Goal: Task Accomplishment & Management: Manage account settings

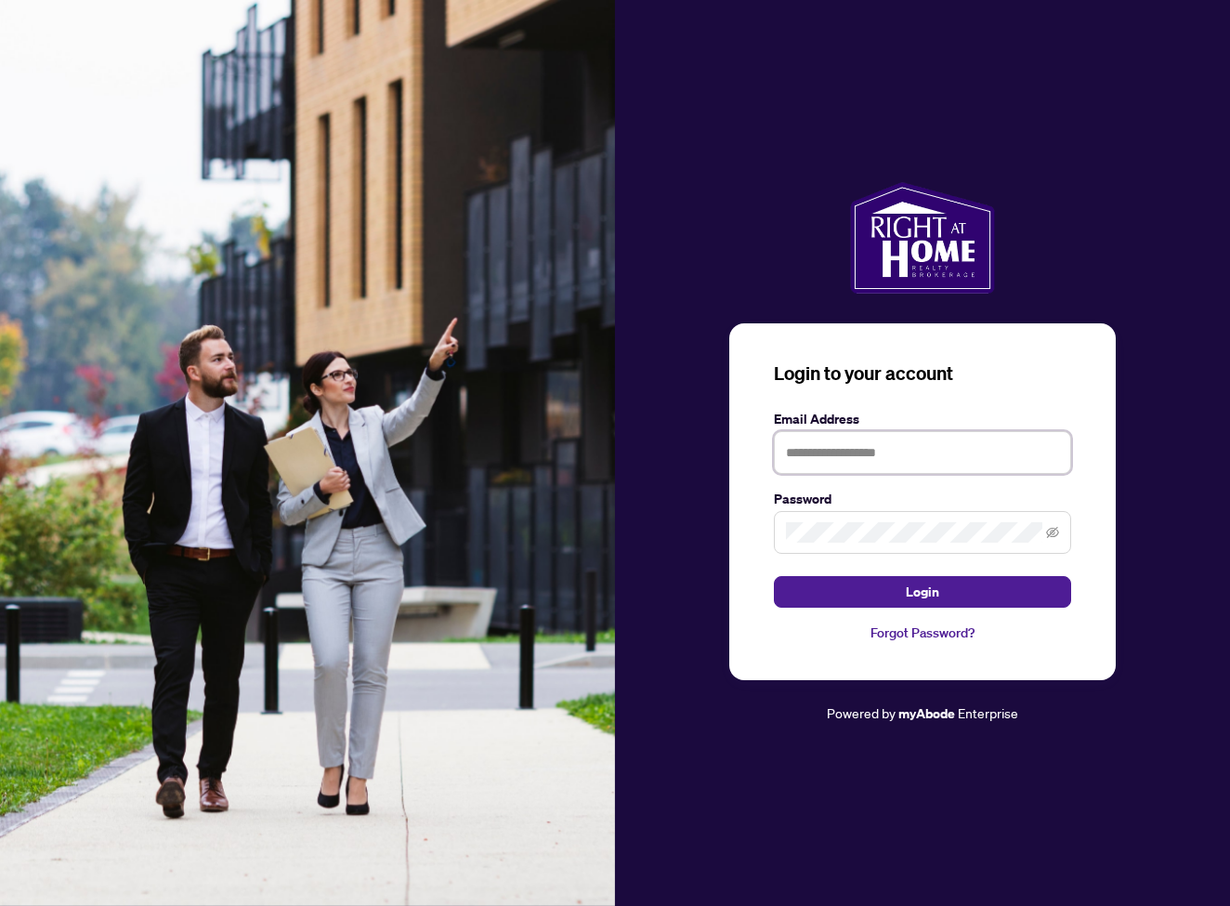
type input "**********"
click at [890, 593] on button "Login" at bounding box center [922, 592] width 297 height 32
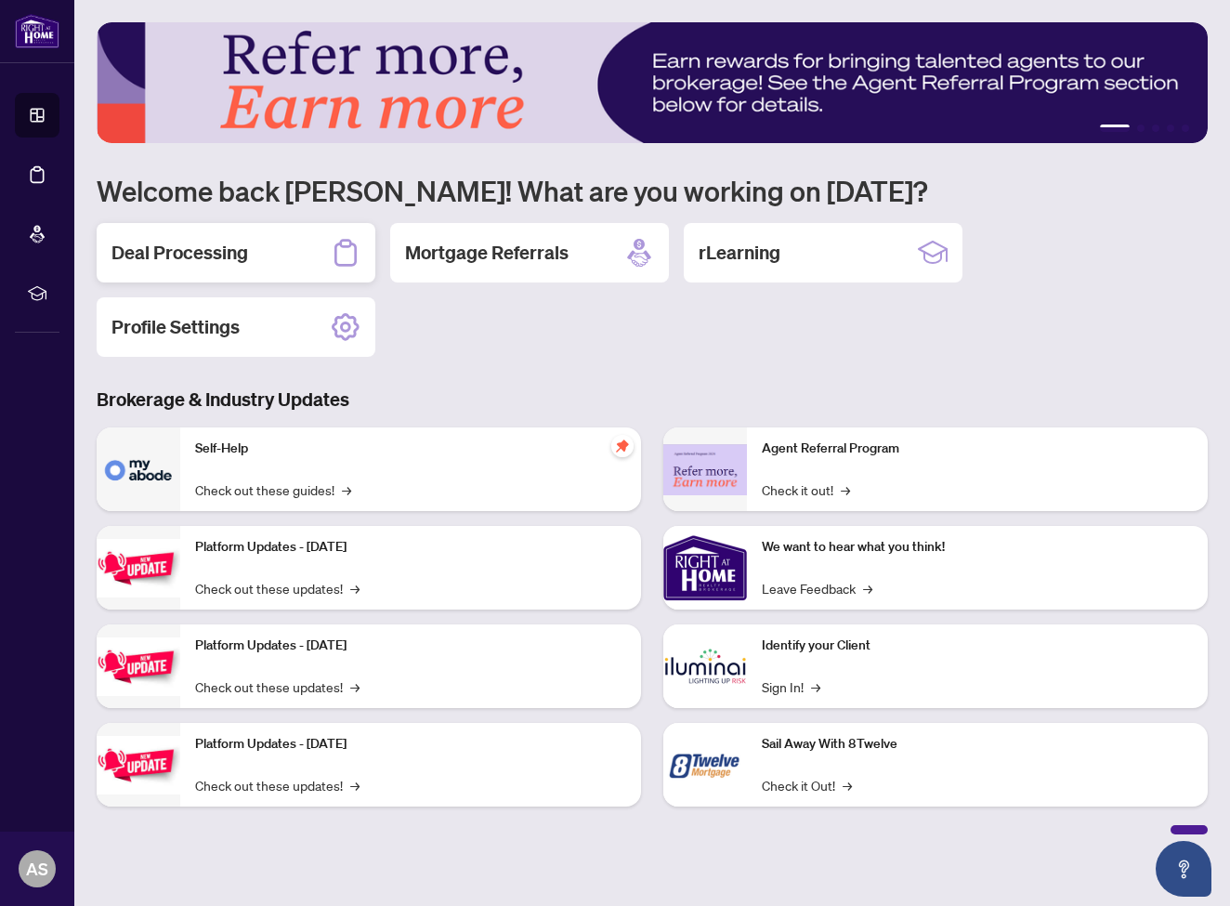
click at [256, 254] on div "Deal Processing" at bounding box center [236, 252] width 279 height 59
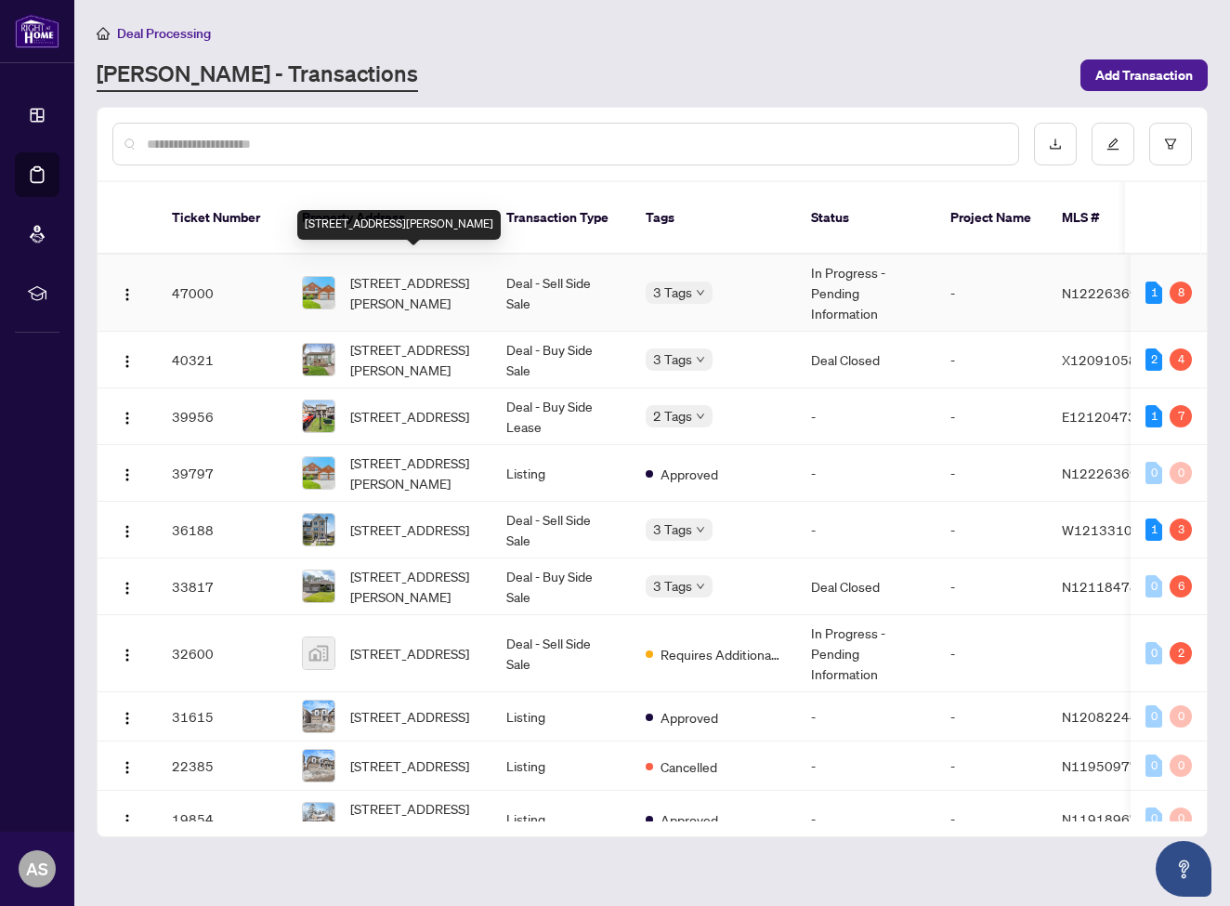
click at [418, 272] on span "[STREET_ADDRESS][PERSON_NAME]" at bounding box center [413, 292] width 126 height 41
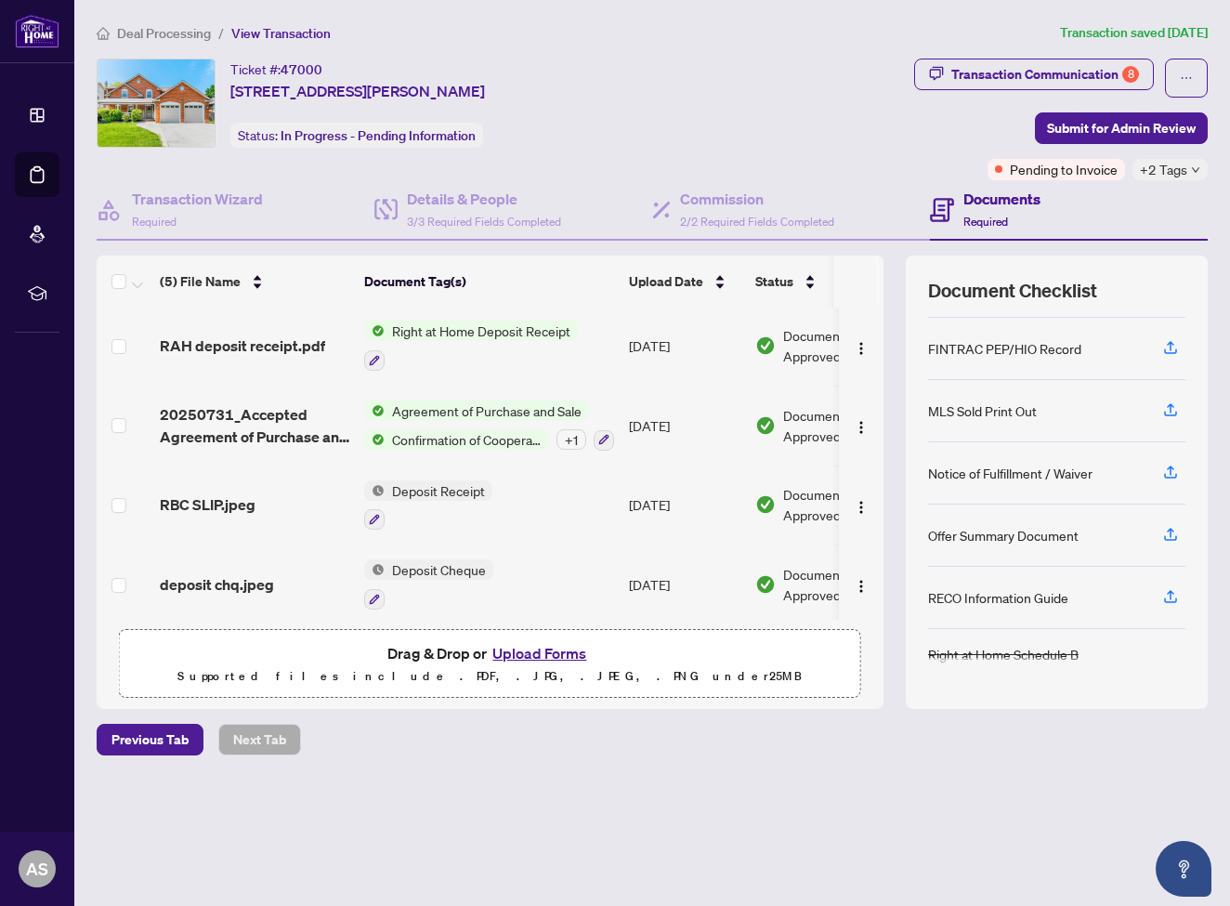
scroll to position [85, 0]
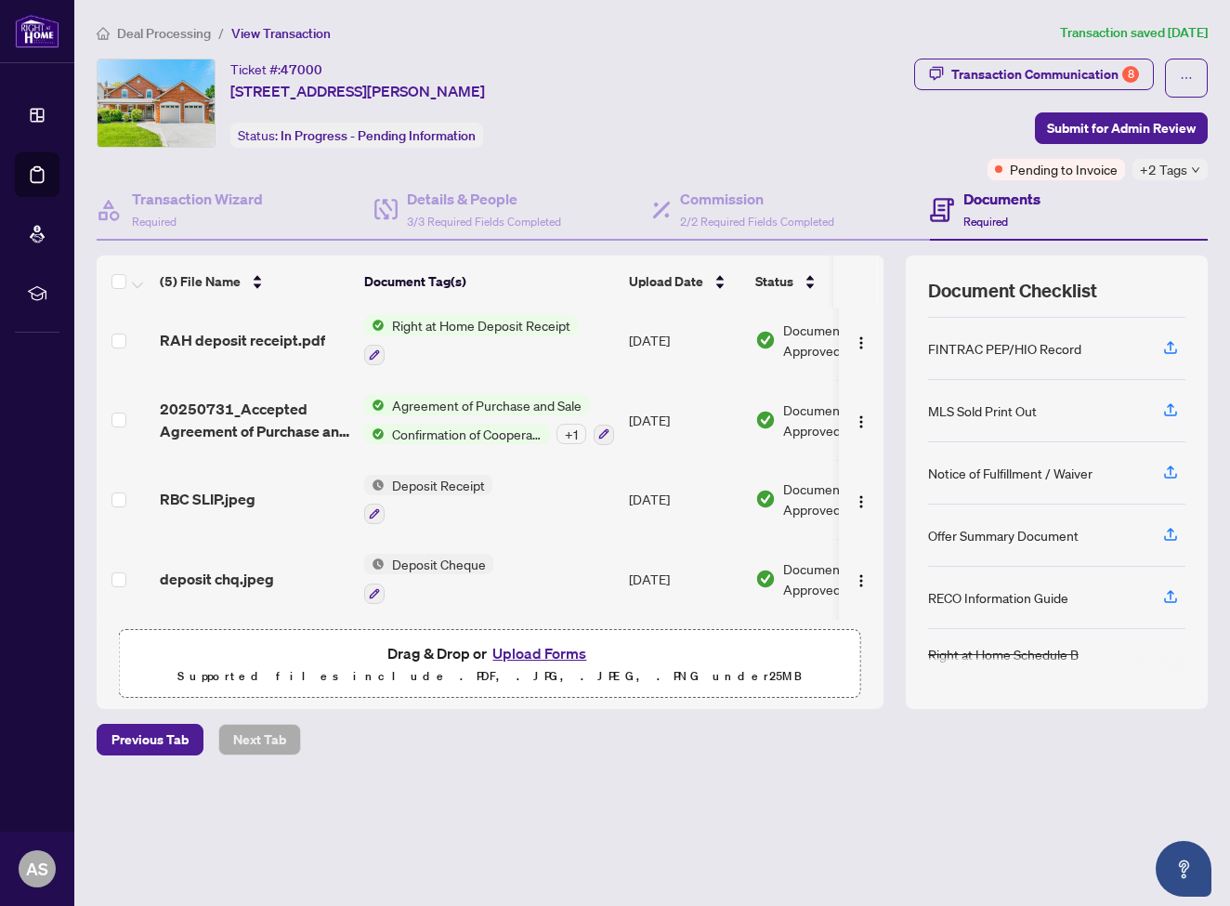
click at [459, 401] on span "Agreement of Purchase and Sale" at bounding box center [486, 405] width 204 height 20
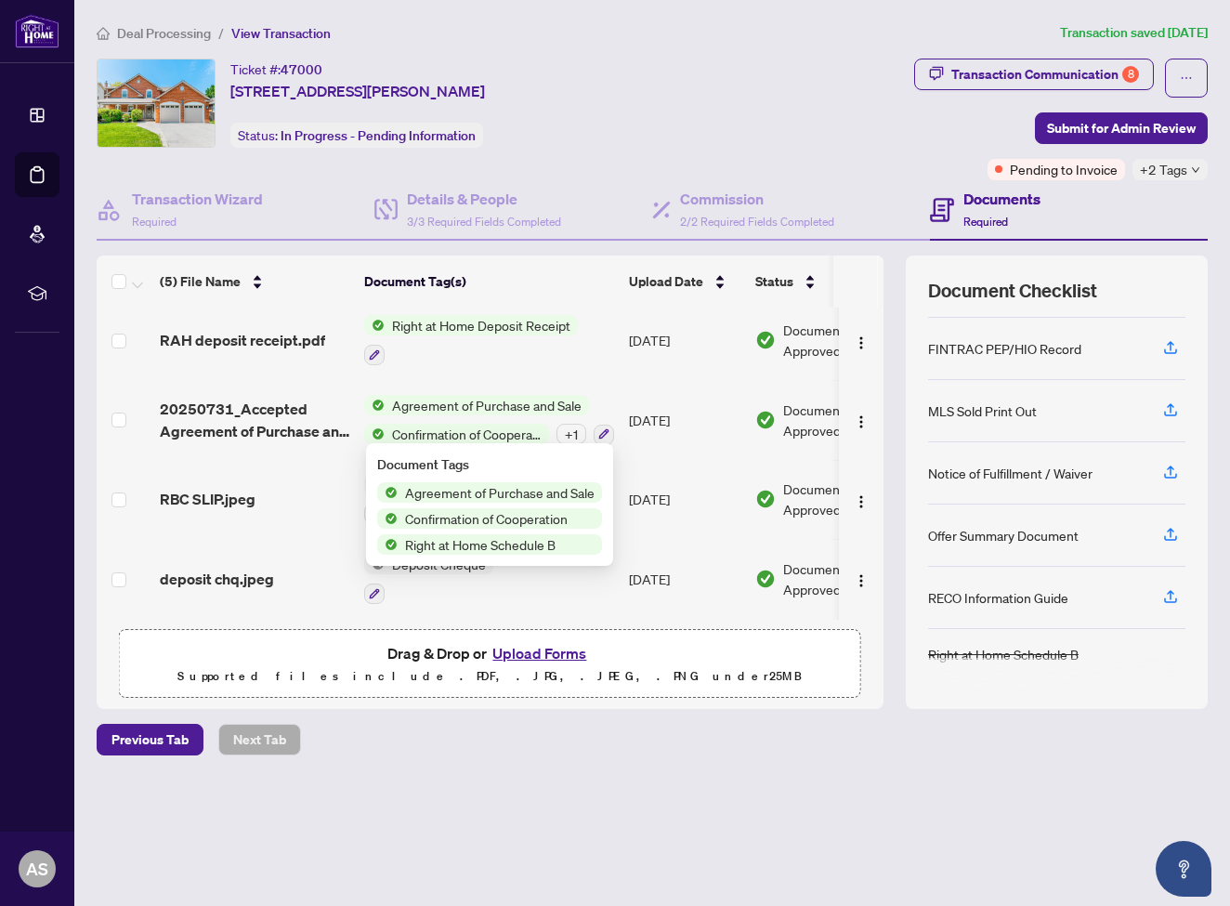
click at [473, 493] on span "Agreement of Purchase and Sale" at bounding box center [499, 492] width 204 height 20
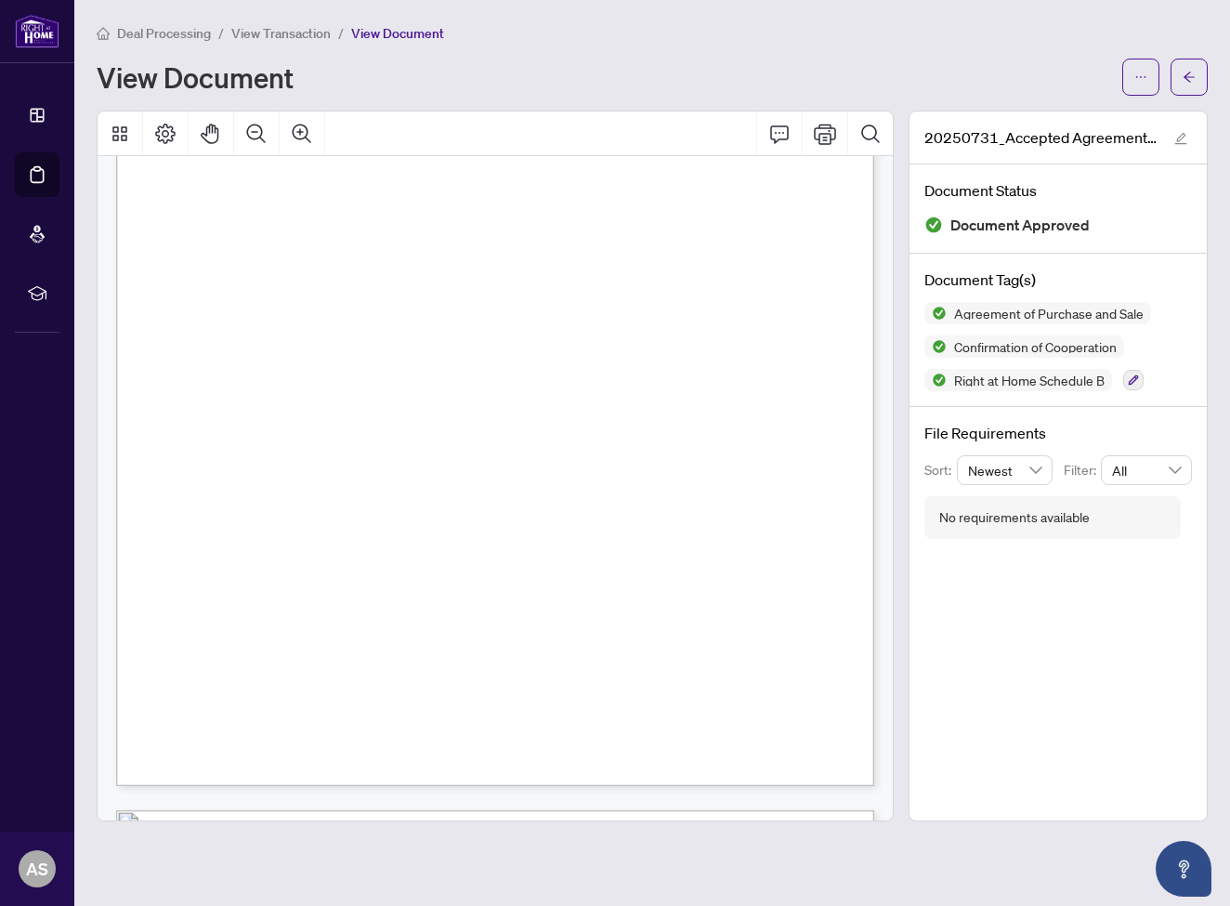
scroll to position [4517, 0]
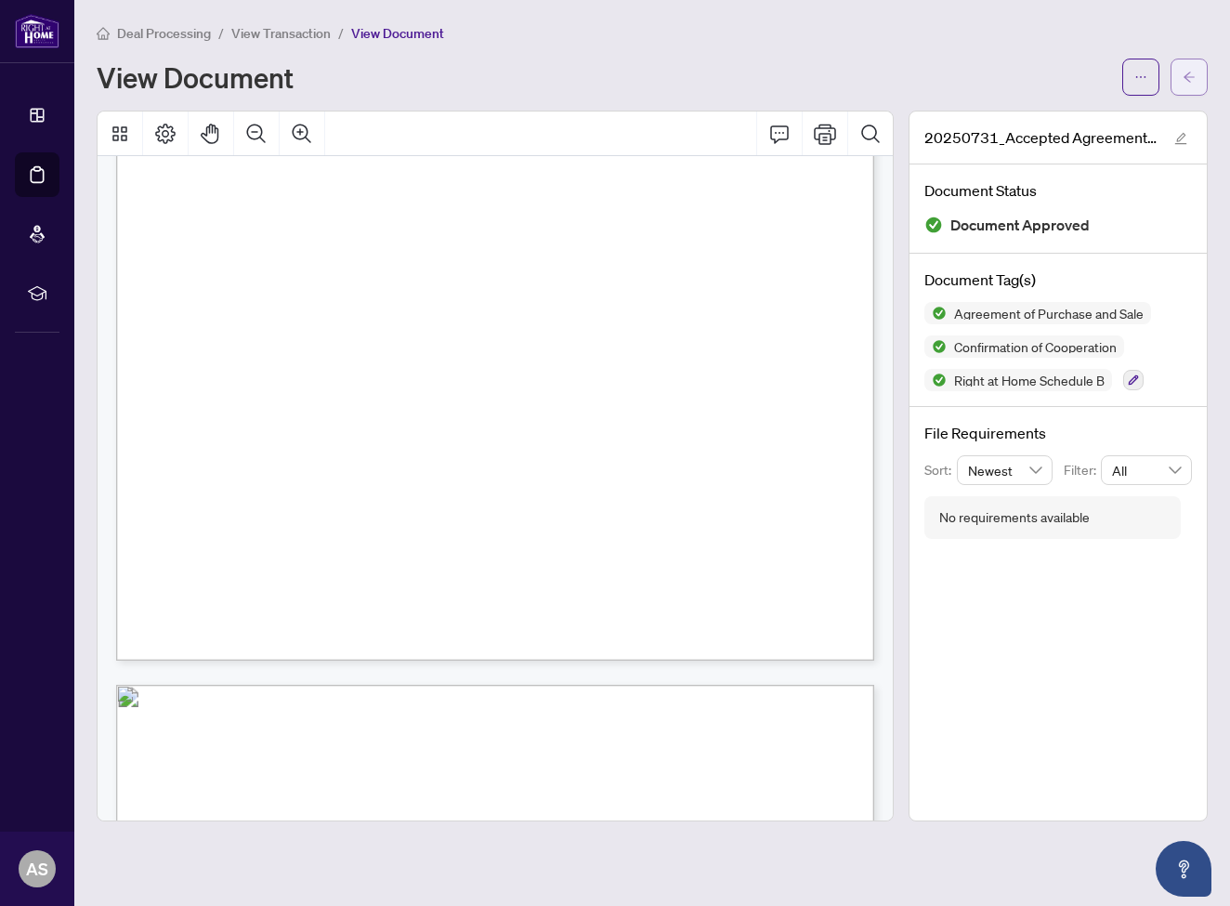
click at [1190, 78] on icon "arrow-left" at bounding box center [1188, 77] width 13 height 13
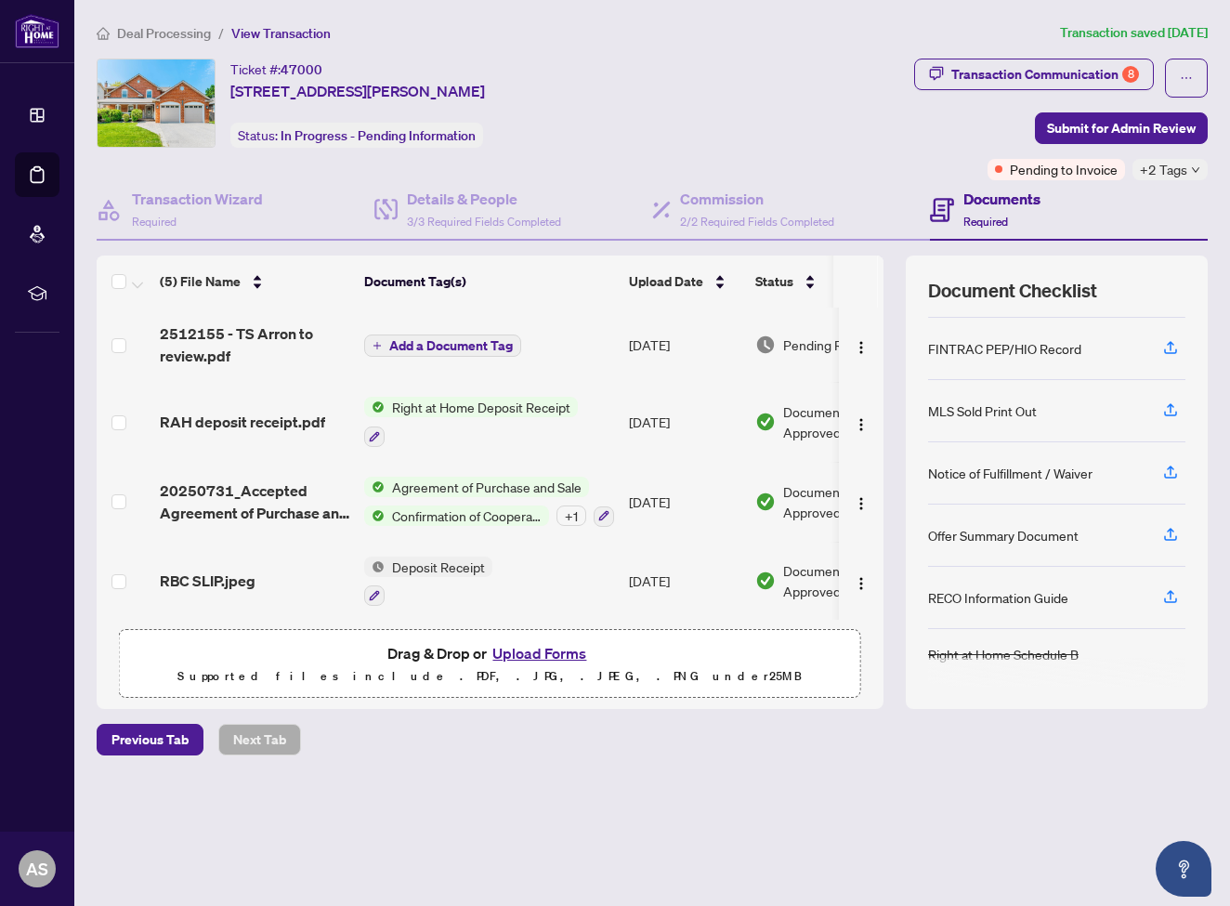
click at [558, 651] on button "Upload Forms" at bounding box center [539, 653] width 105 height 24
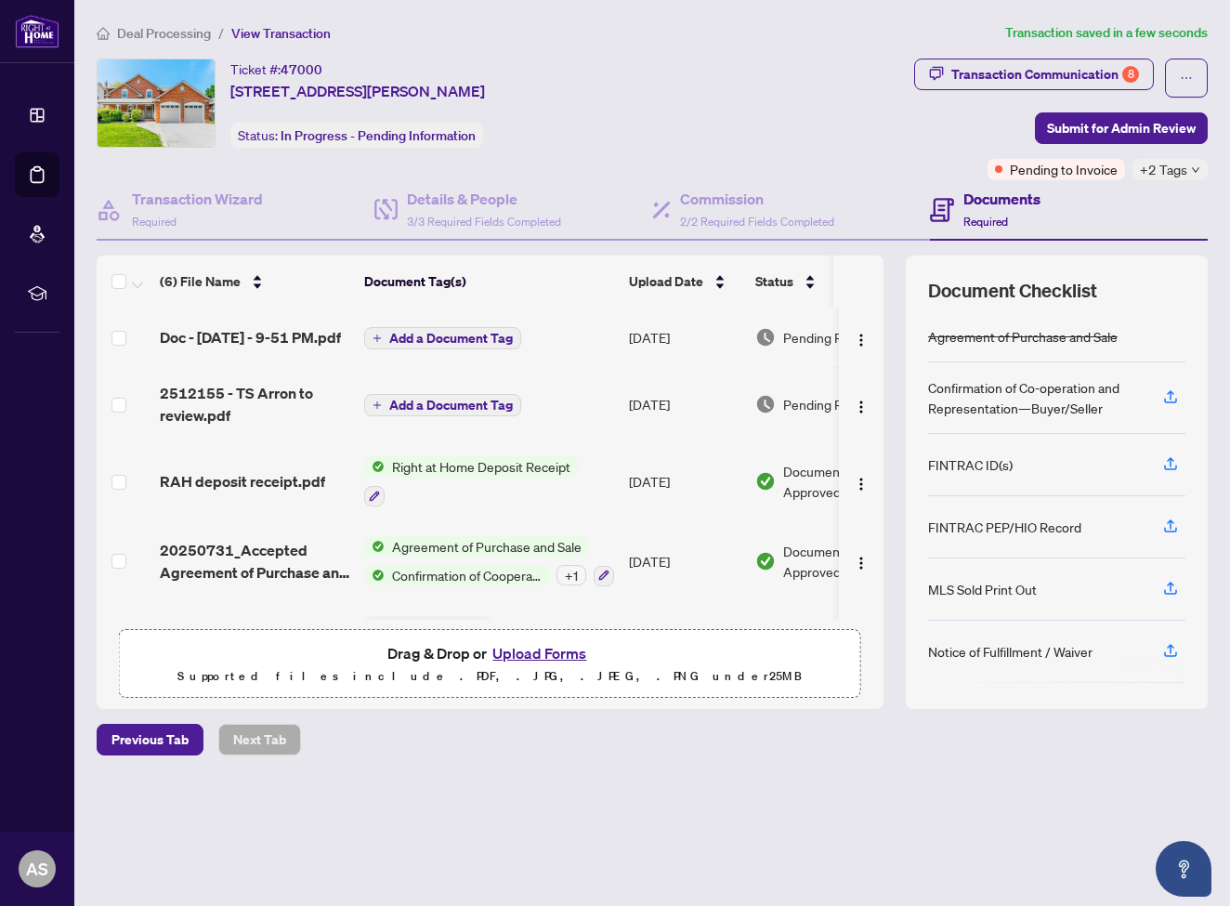
click at [407, 343] on span "Add a Document Tag" at bounding box center [451, 338] width 124 height 13
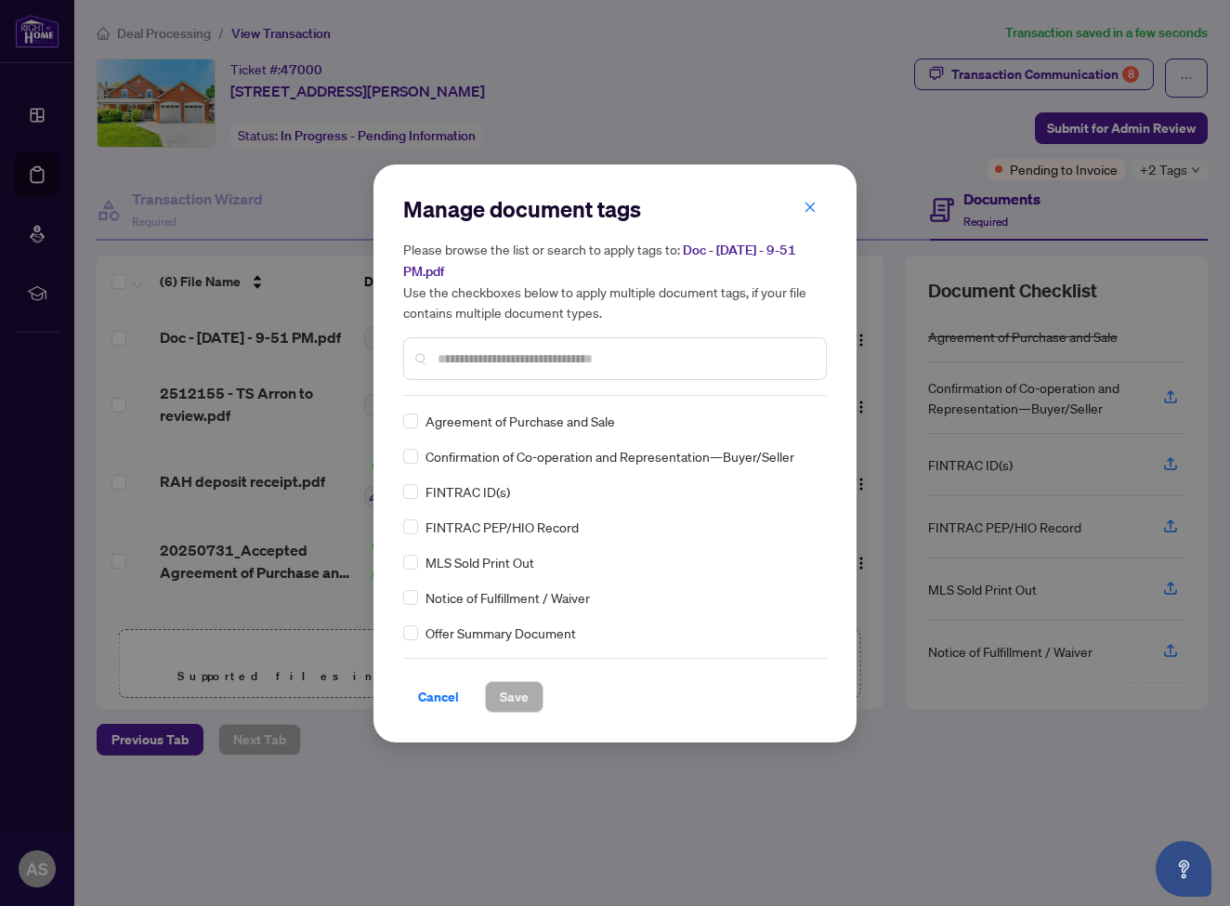
click at [453, 350] on input "text" at bounding box center [623, 358] width 373 height 20
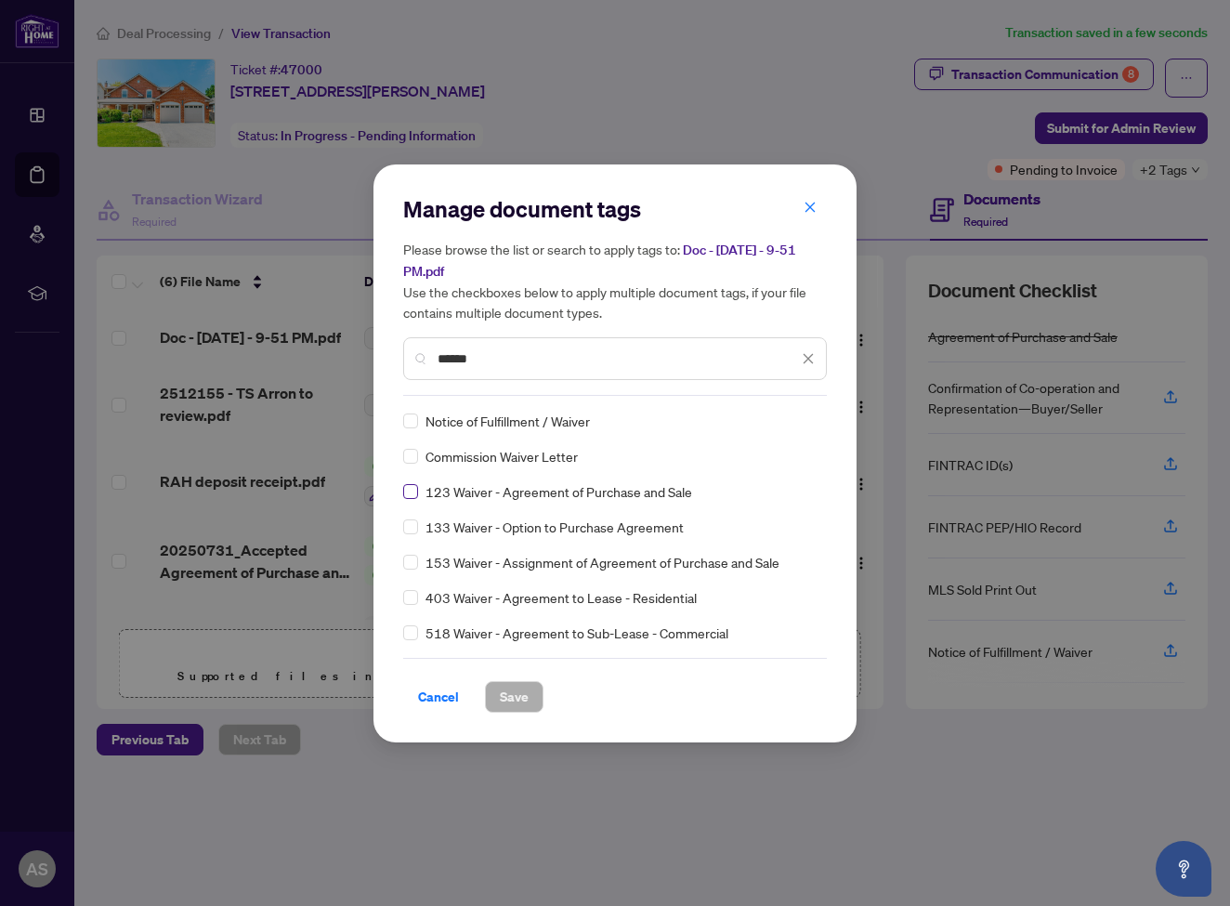
type input "******"
click at [415, 491] on span at bounding box center [410, 491] width 15 height 15
click at [508, 690] on span "Save" at bounding box center [514, 697] width 29 height 30
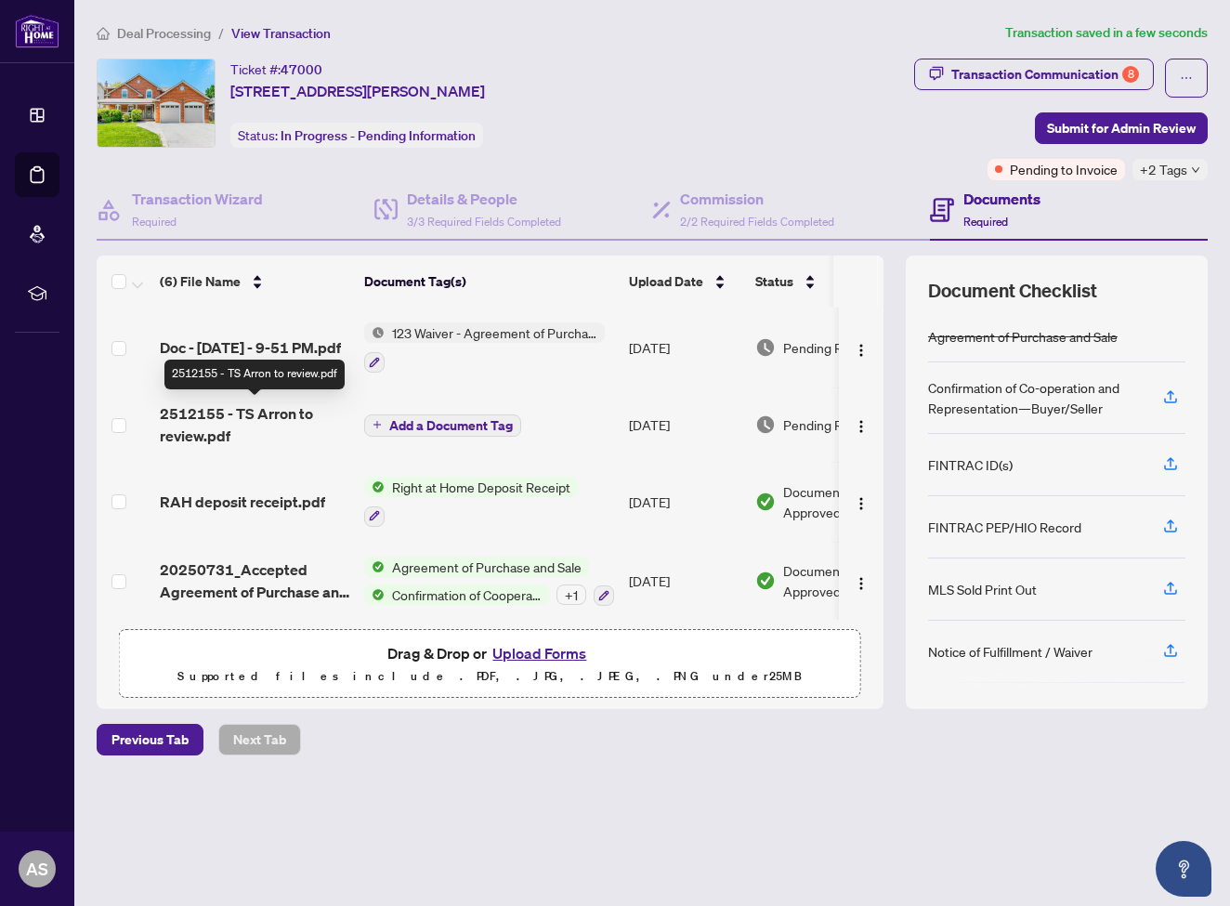
click at [280, 407] on span "2512155 - TS Arron to review.pdf" at bounding box center [254, 424] width 189 height 45
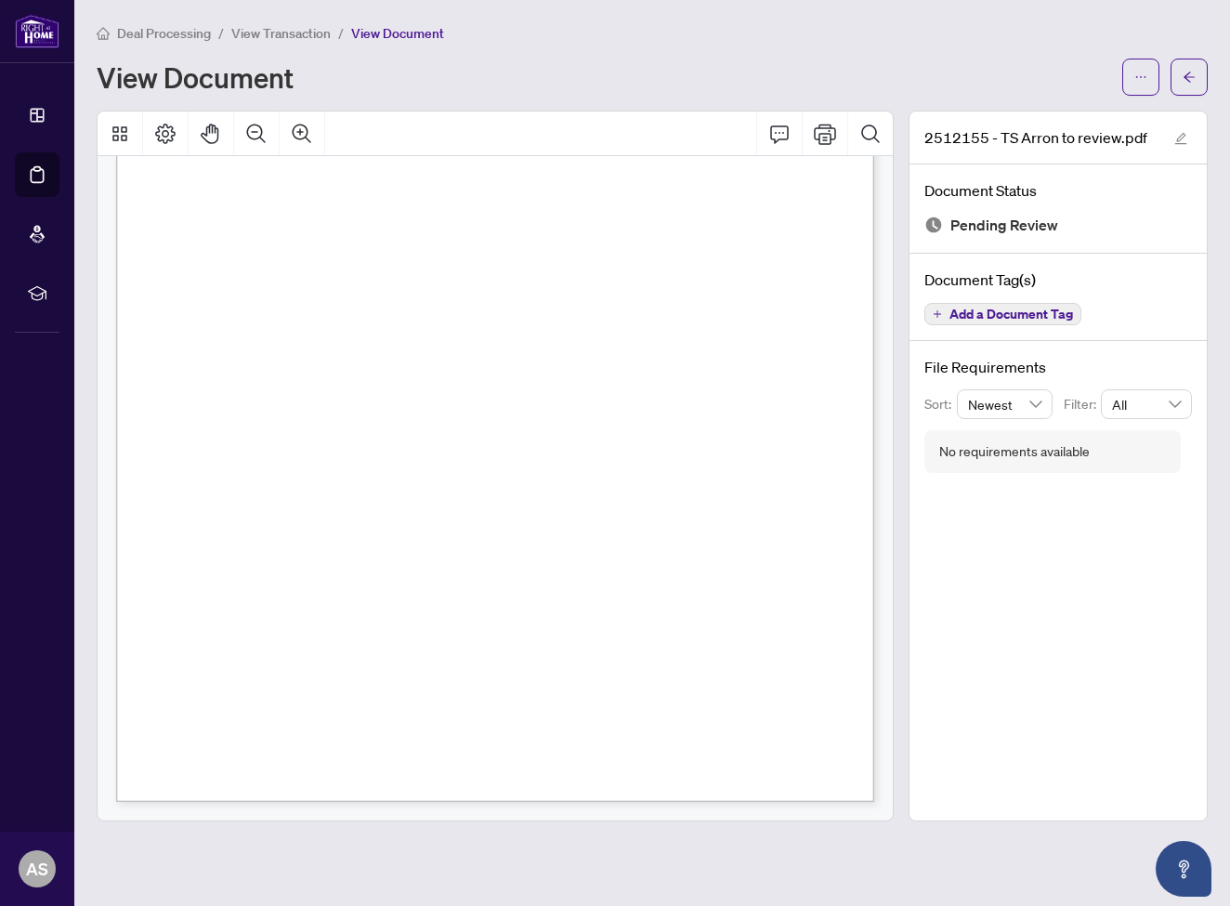
scroll to position [354, 0]
click at [824, 132] on icon "Print" at bounding box center [825, 134] width 22 height 20
drag, startPoint x: 922, startPoint y: 599, endPoint x: 910, endPoint y: 594, distance: 12.9
click at [922, 598] on div "2512155 - TS Arron to review.pdf Document Status Pending Review Document Tag(s)…" at bounding box center [1057, 466] width 299 height 710
click at [910, 594] on div "2512155 - TS Arron to review.pdf Document Status Pending Review Document Tag(s)…" at bounding box center [1057, 466] width 299 height 710
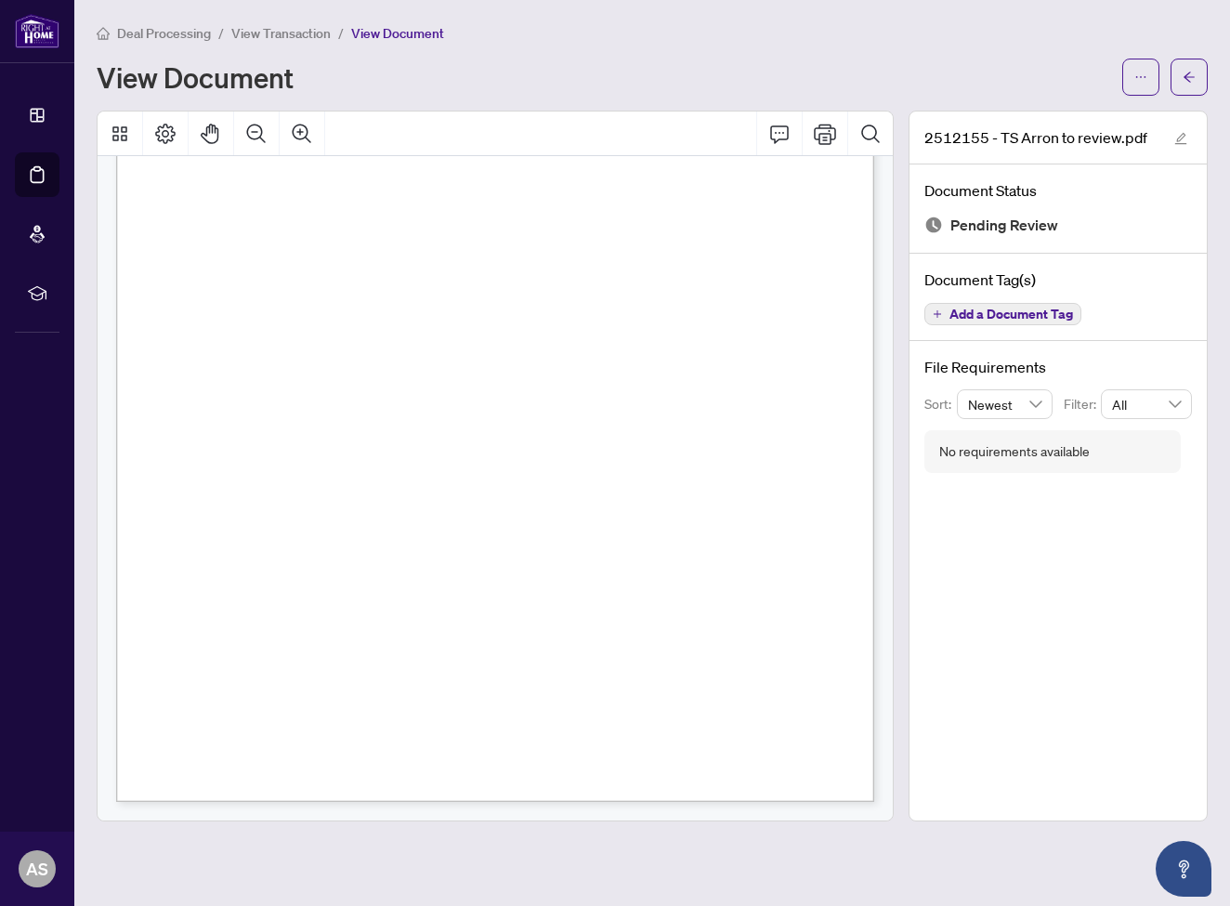
click at [909, 594] on div "2512155 - TS Arron to review.pdf Document Status Pending Review Document Tag(s)…" at bounding box center [1057, 466] width 299 height 710
click at [860, 78] on div "View Document" at bounding box center [604, 77] width 1014 height 30
click at [1191, 75] on icon "arrow-left" at bounding box center [1188, 77] width 13 height 13
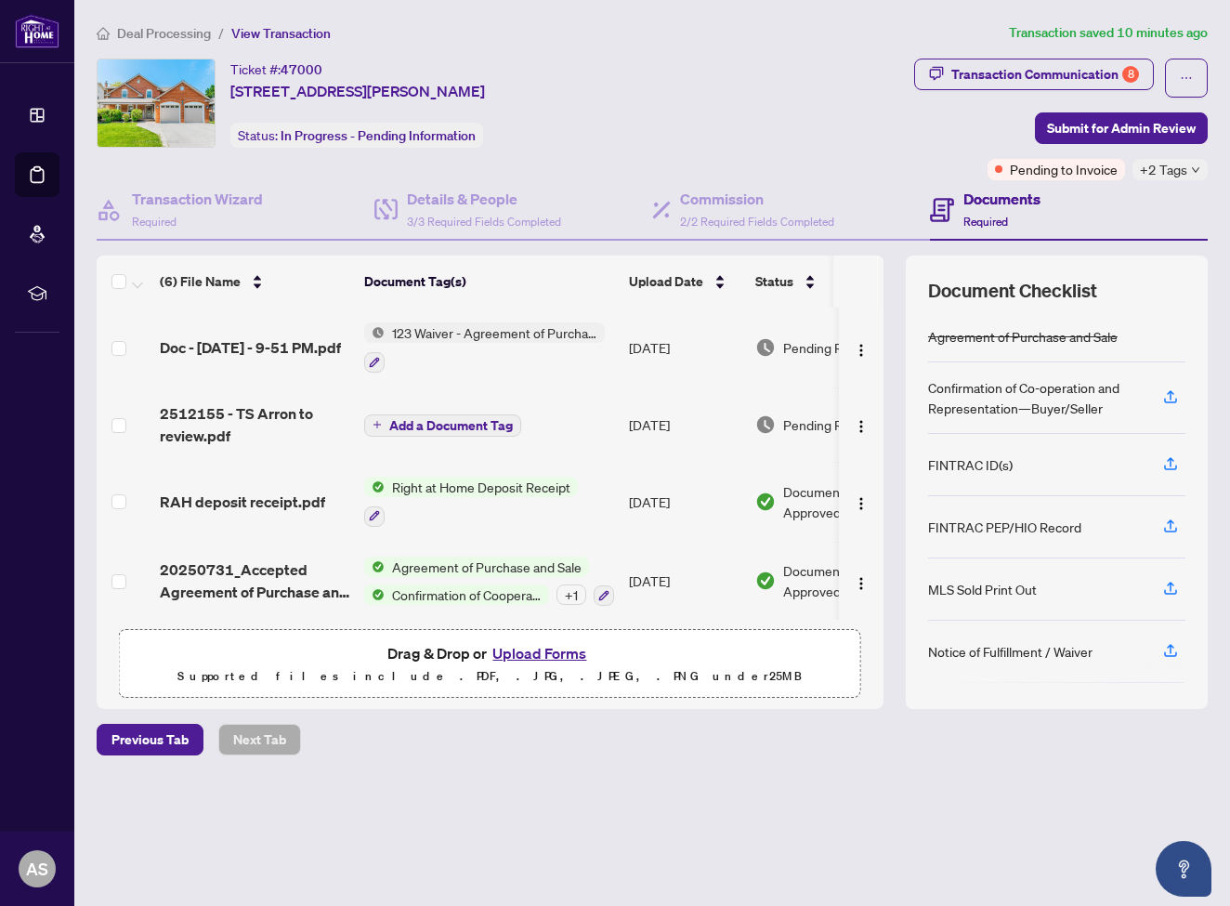
click at [541, 656] on button "Upload Forms" at bounding box center [539, 653] width 105 height 24
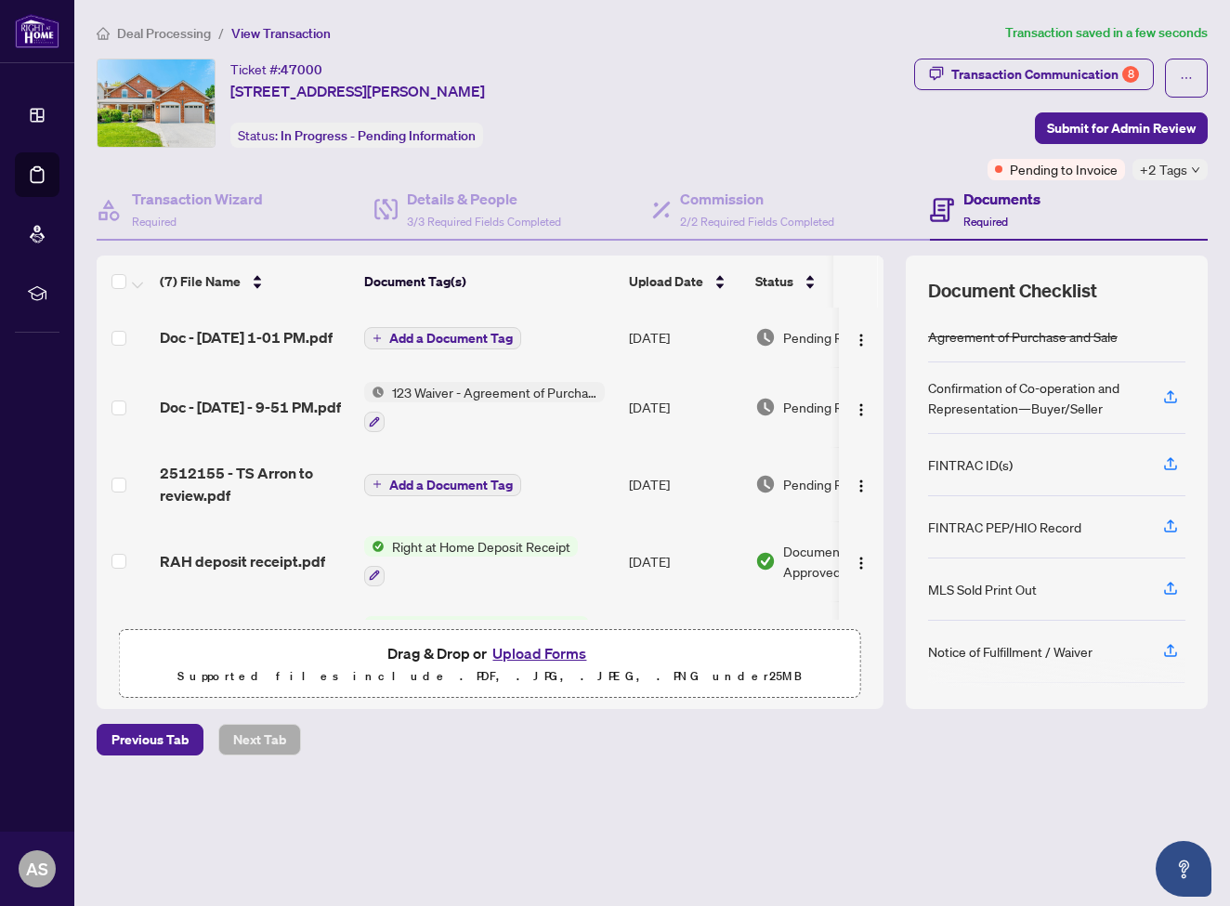
click at [466, 341] on span "Add a Document Tag" at bounding box center [451, 338] width 124 height 13
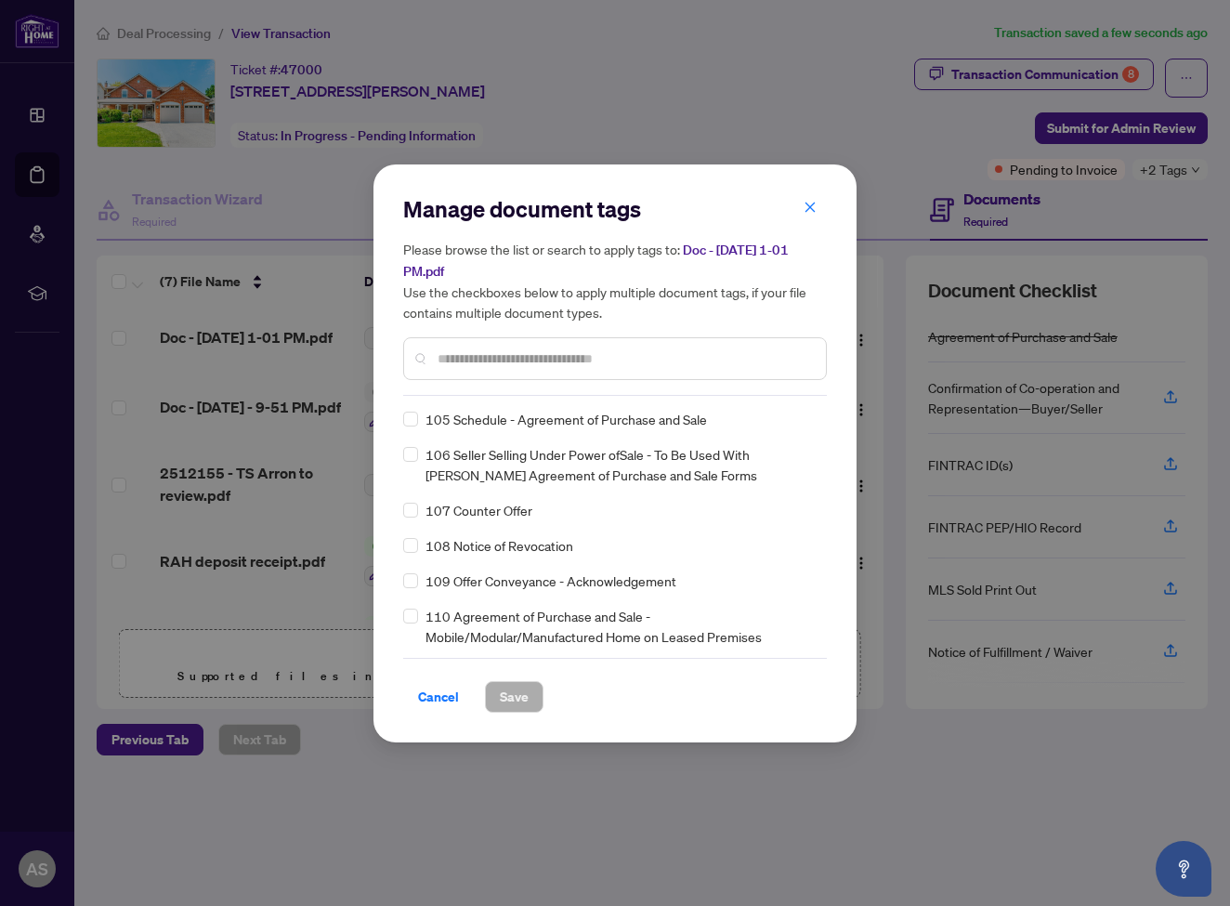
scroll to position [4707, 0]
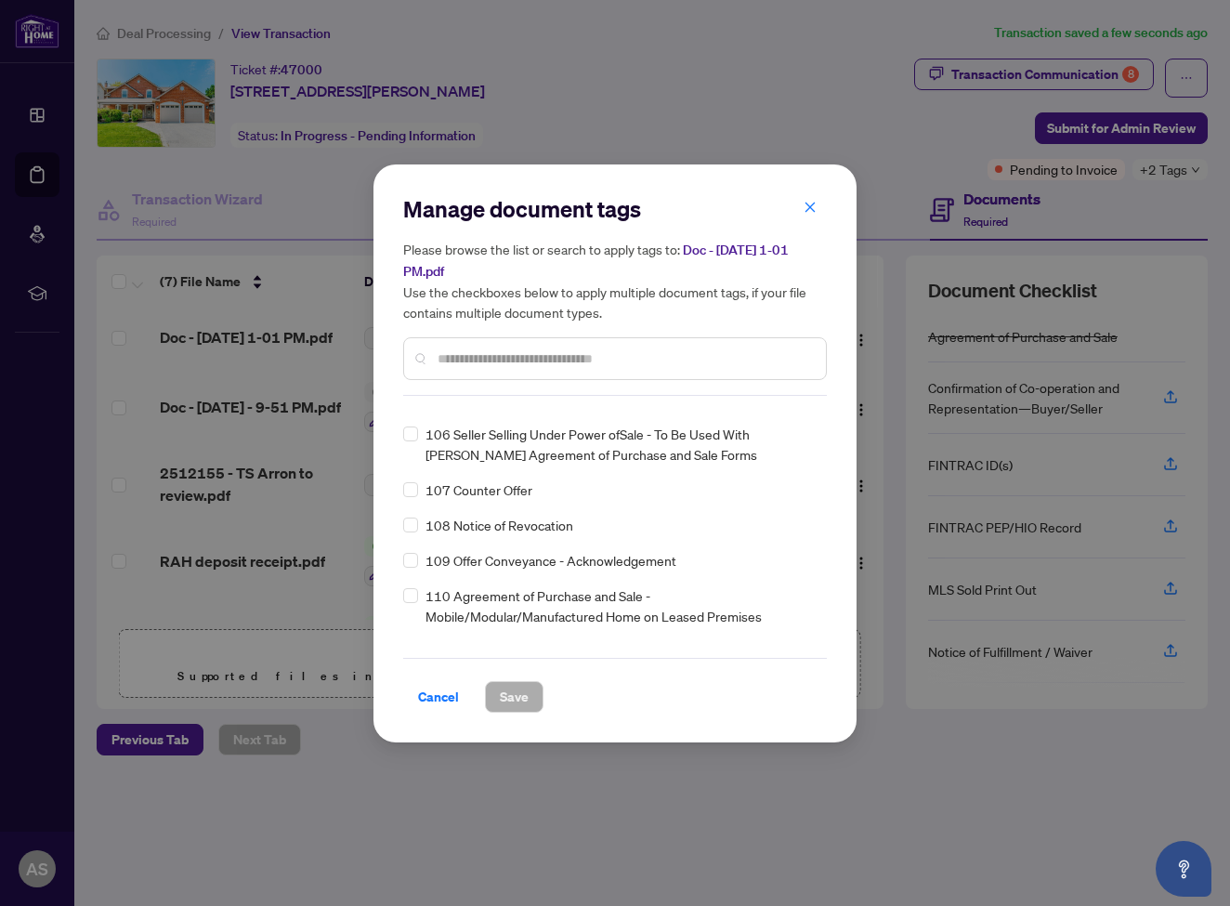
click at [470, 361] on input "text" at bounding box center [623, 358] width 373 height 20
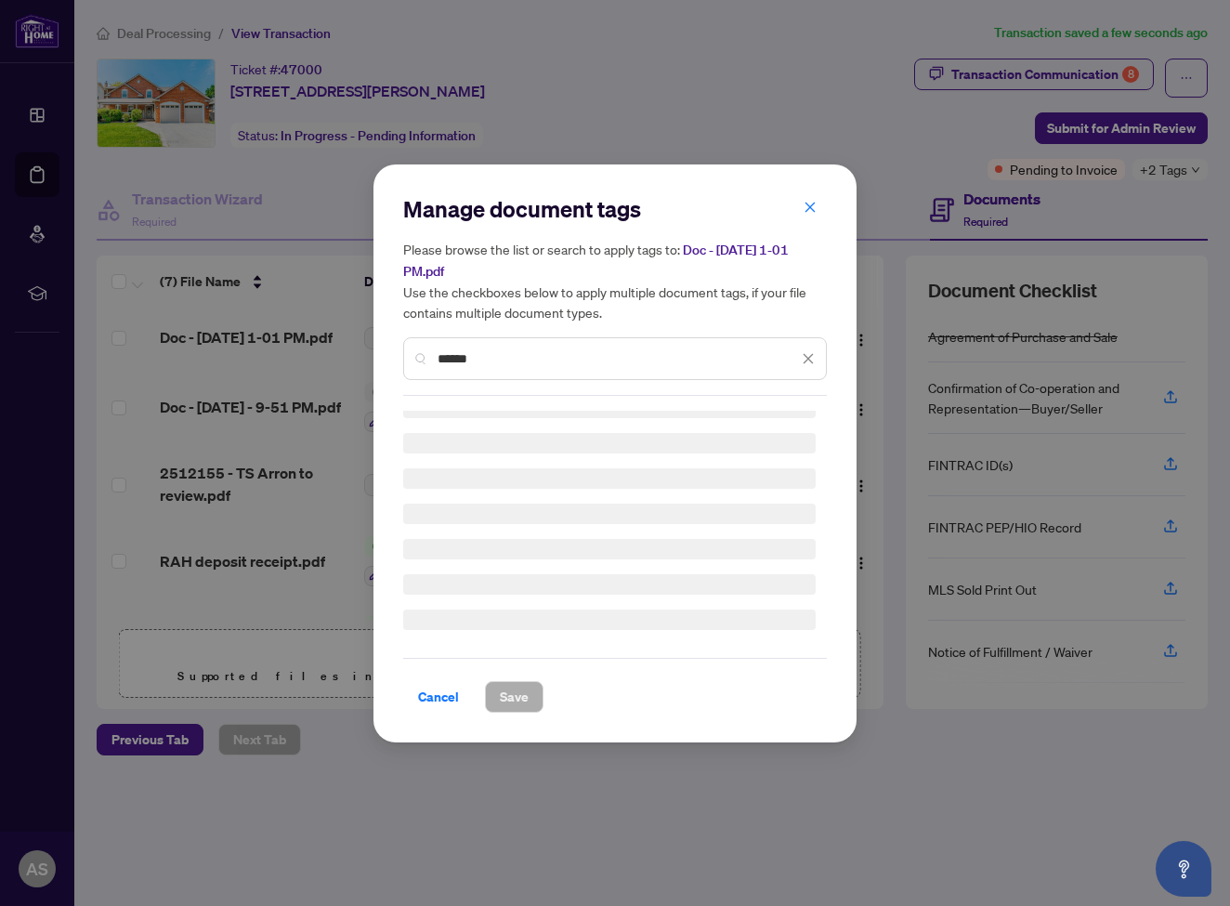
scroll to position [0, 0]
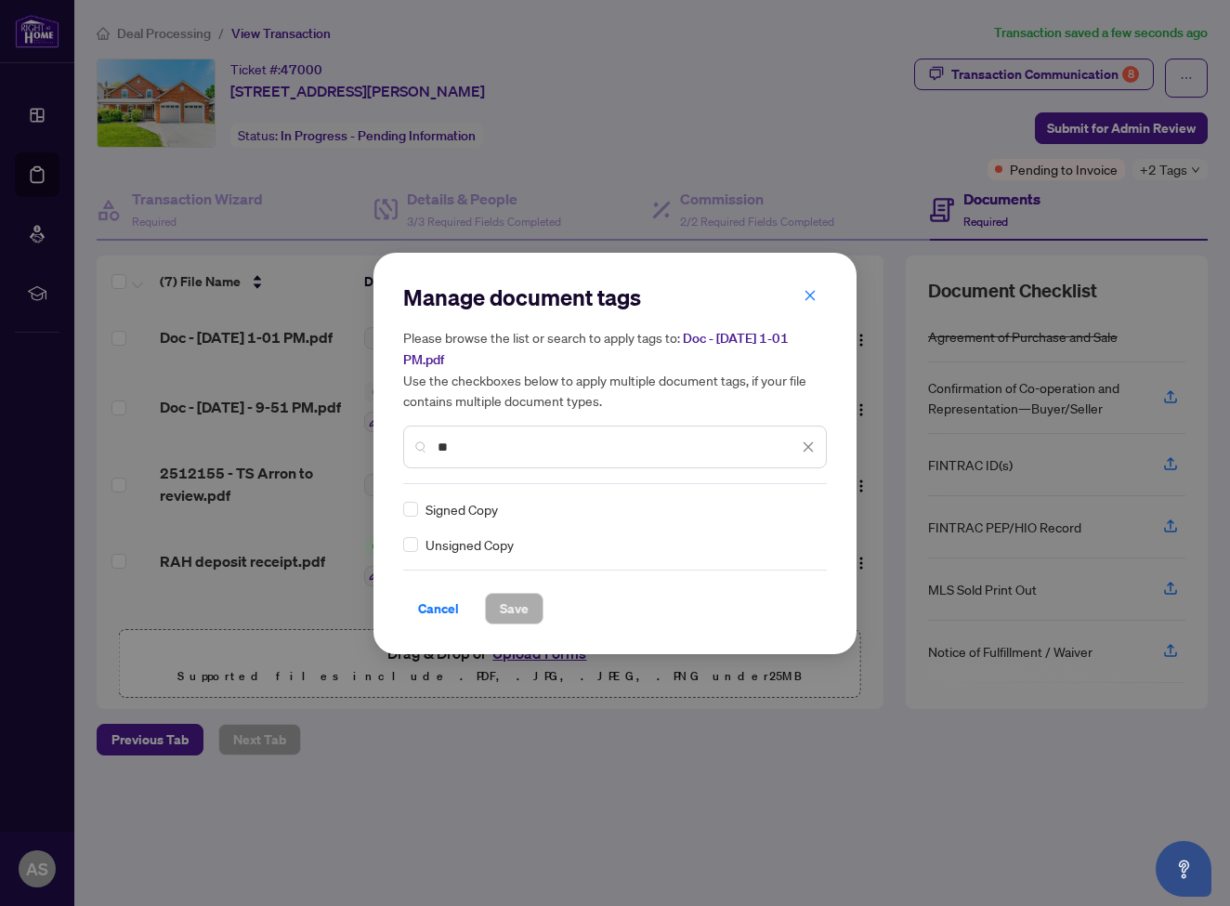
type input "*"
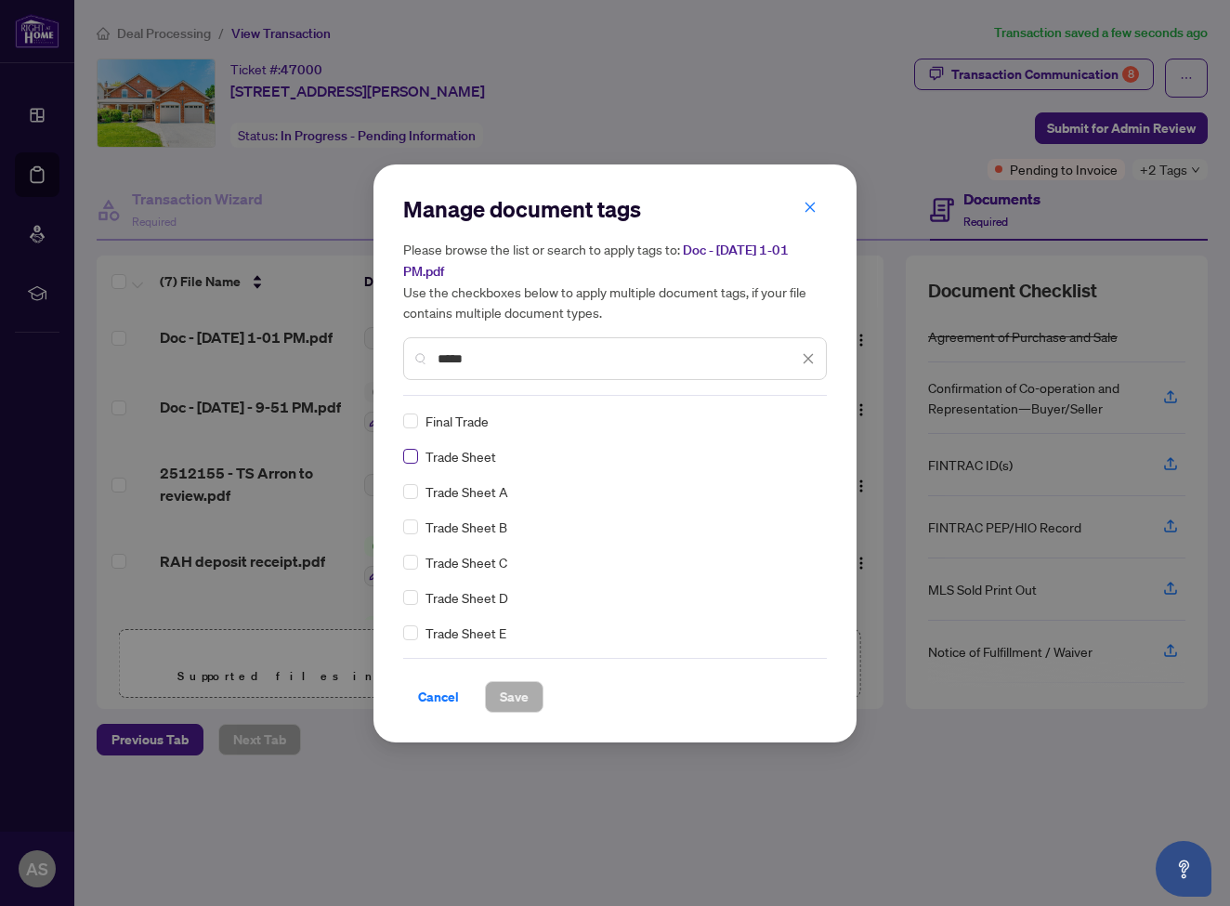
type input "*****"
click at [524, 697] on span "Save" at bounding box center [514, 697] width 29 height 30
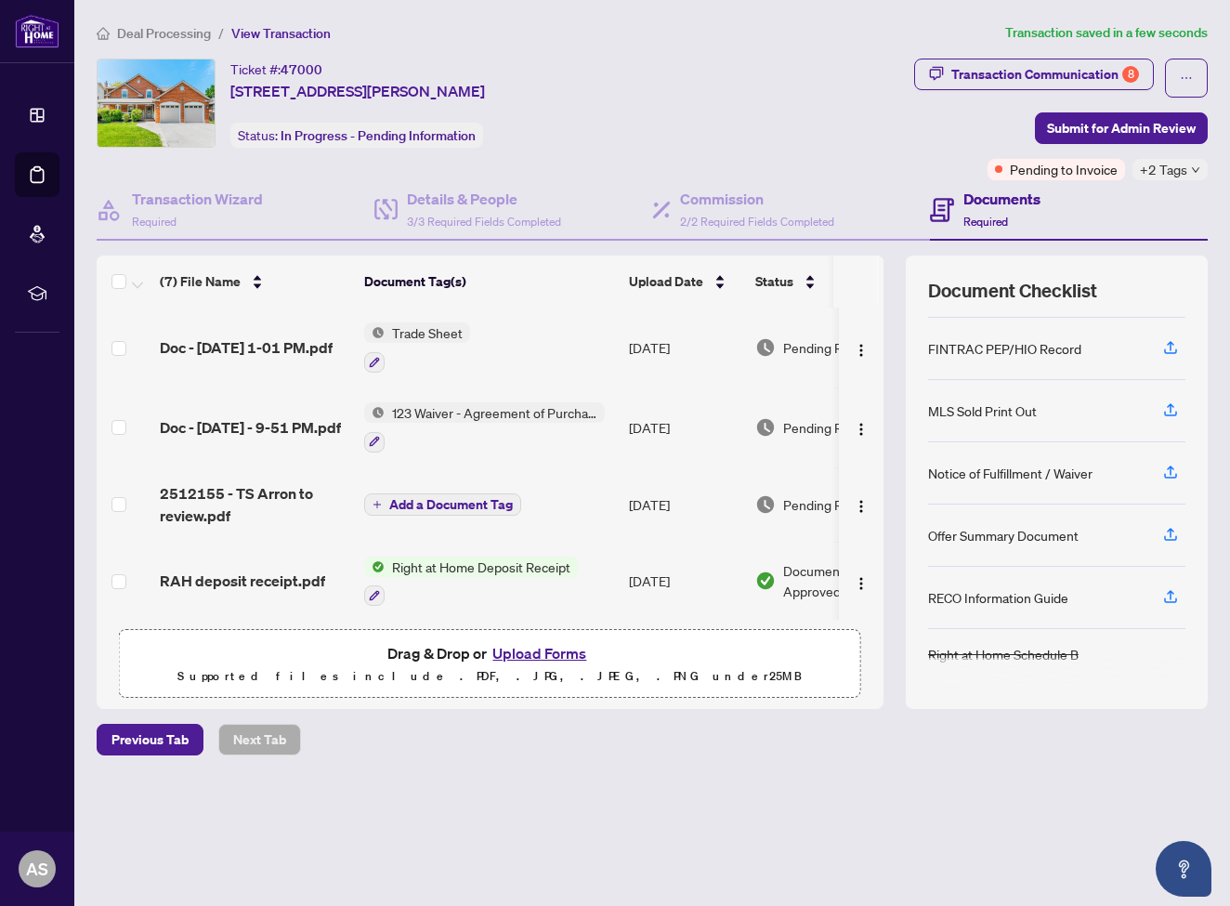
scroll to position [178, 0]
click at [535, 653] on button "Upload Forms" at bounding box center [539, 653] width 105 height 24
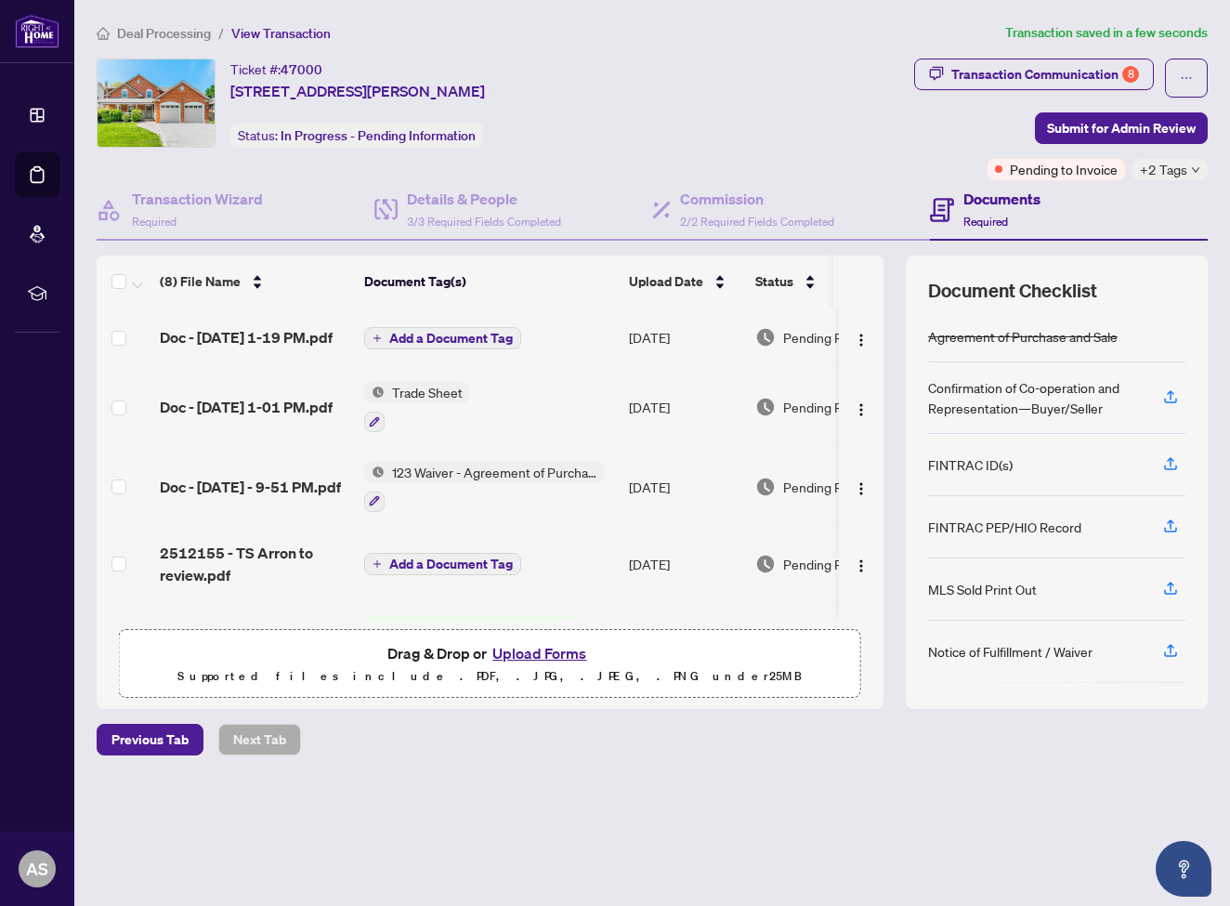
click at [486, 345] on span "Add a Document Tag" at bounding box center [451, 338] width 124 height 13
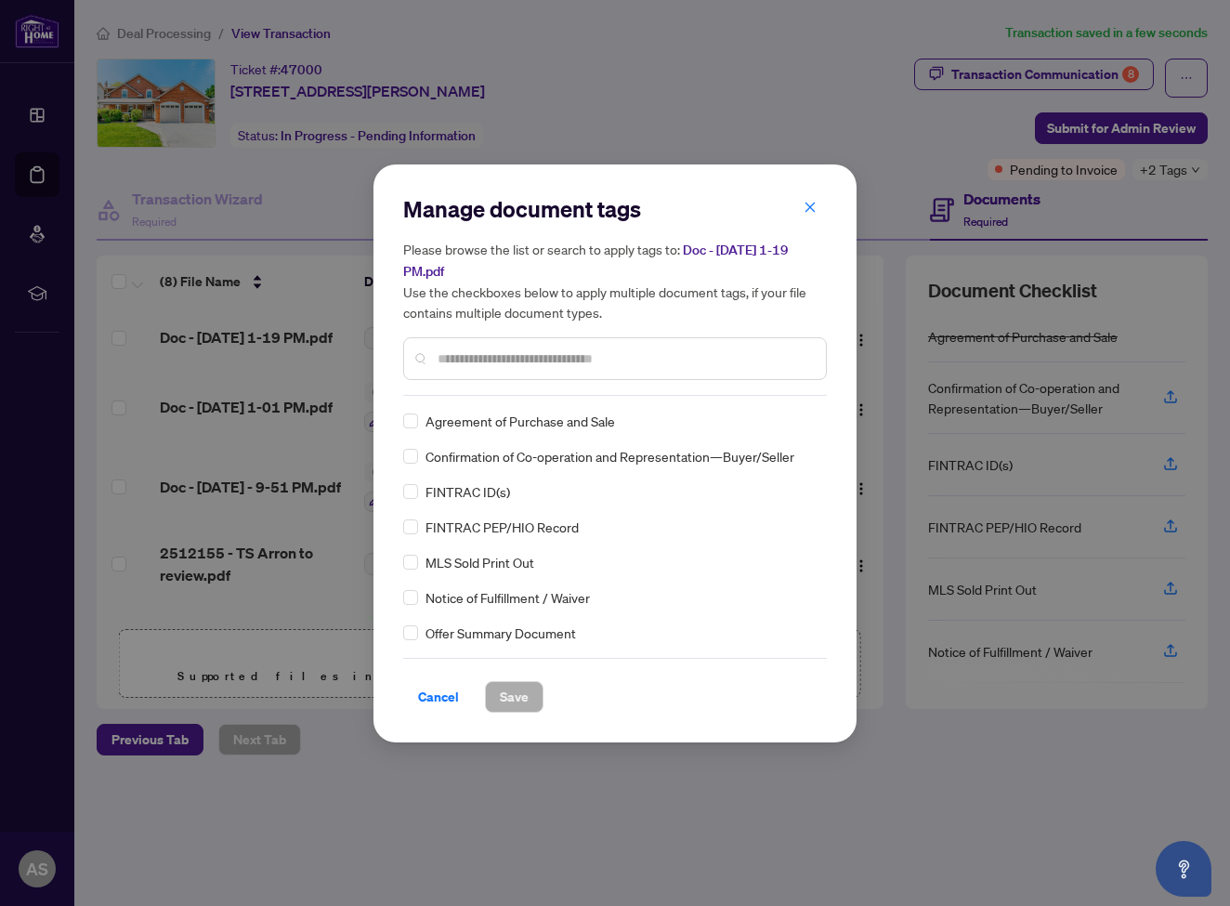
click at [483, 390] on div "Manage document tags Please browse the list or search to apply tags to: Doc - […" at bounding box center [615, 295] width 424 height 202
click at [472, 360] on input "text" at bounding box center [623, 358] width 373 height 20
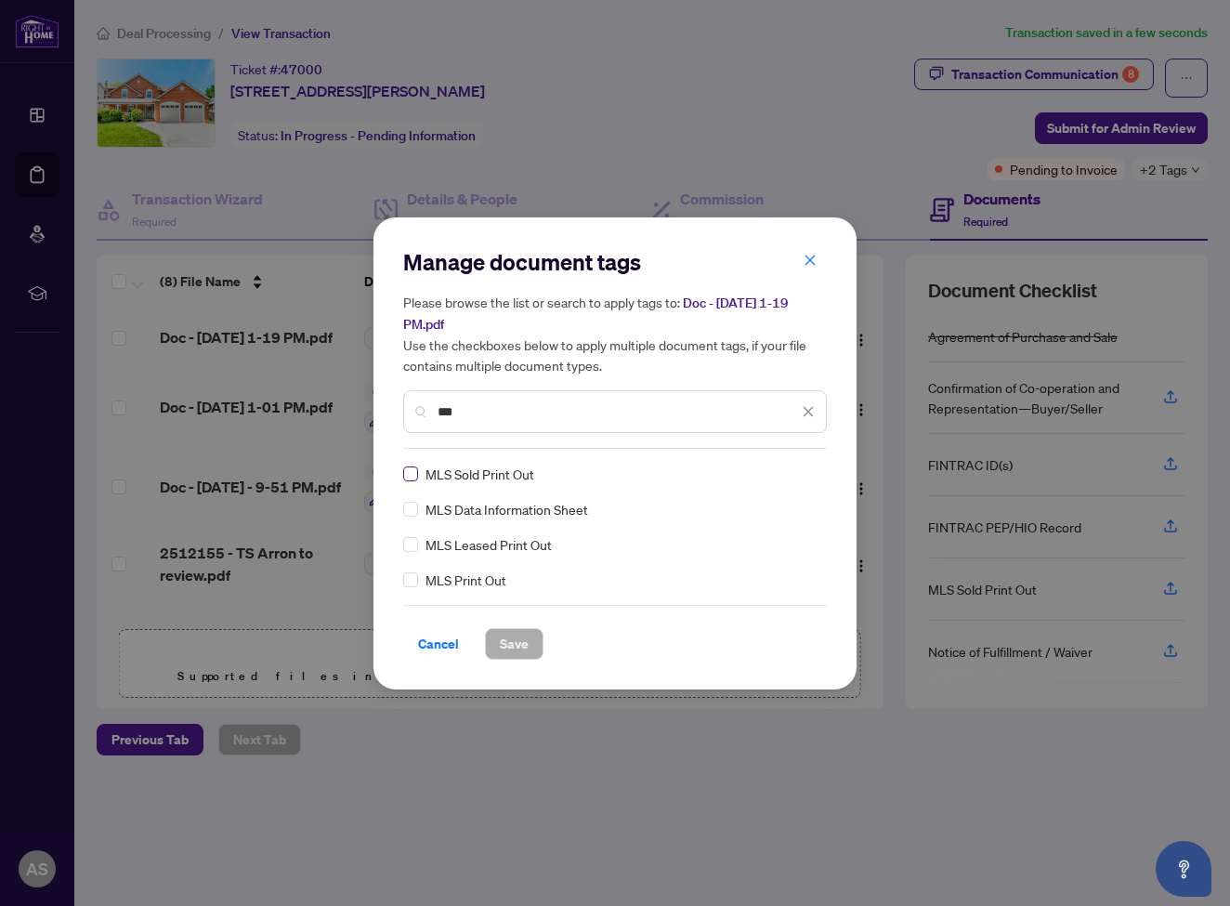
type input "***"
click at [518, 643] on span "Save" at bounding box center [514, 644] width 29 height 30
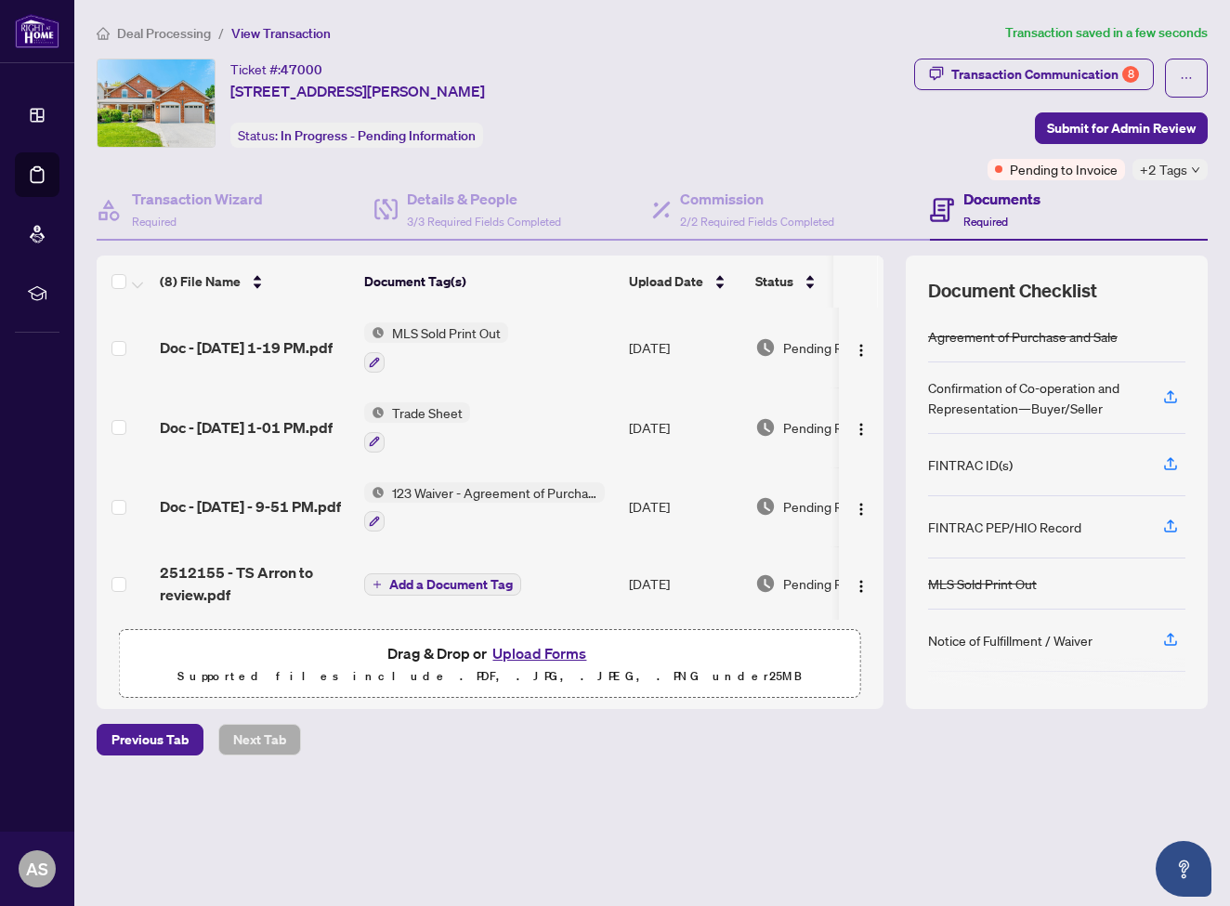
scroll to position [0, 0]
click at [496, 580] on span "Add a Document Tag" at bounding box center [451, 584] width 124 height 13
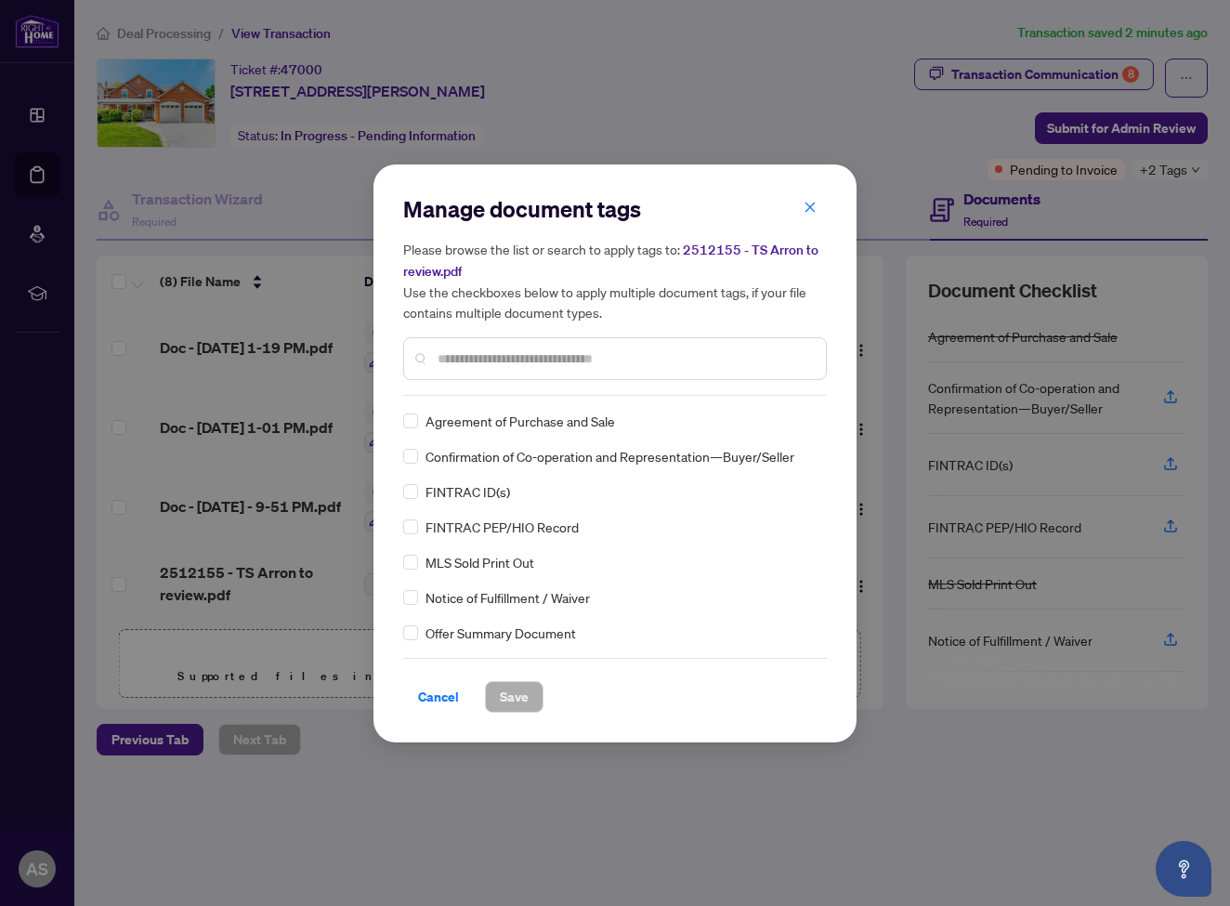
click at [810, 244] on span "2512155 - TS Arron to review.pdf" at bounding box center [610, 260] width 415 height 38
click at [808, 214] on icon "close" at bounding box center [809, 207] width 13 height 13
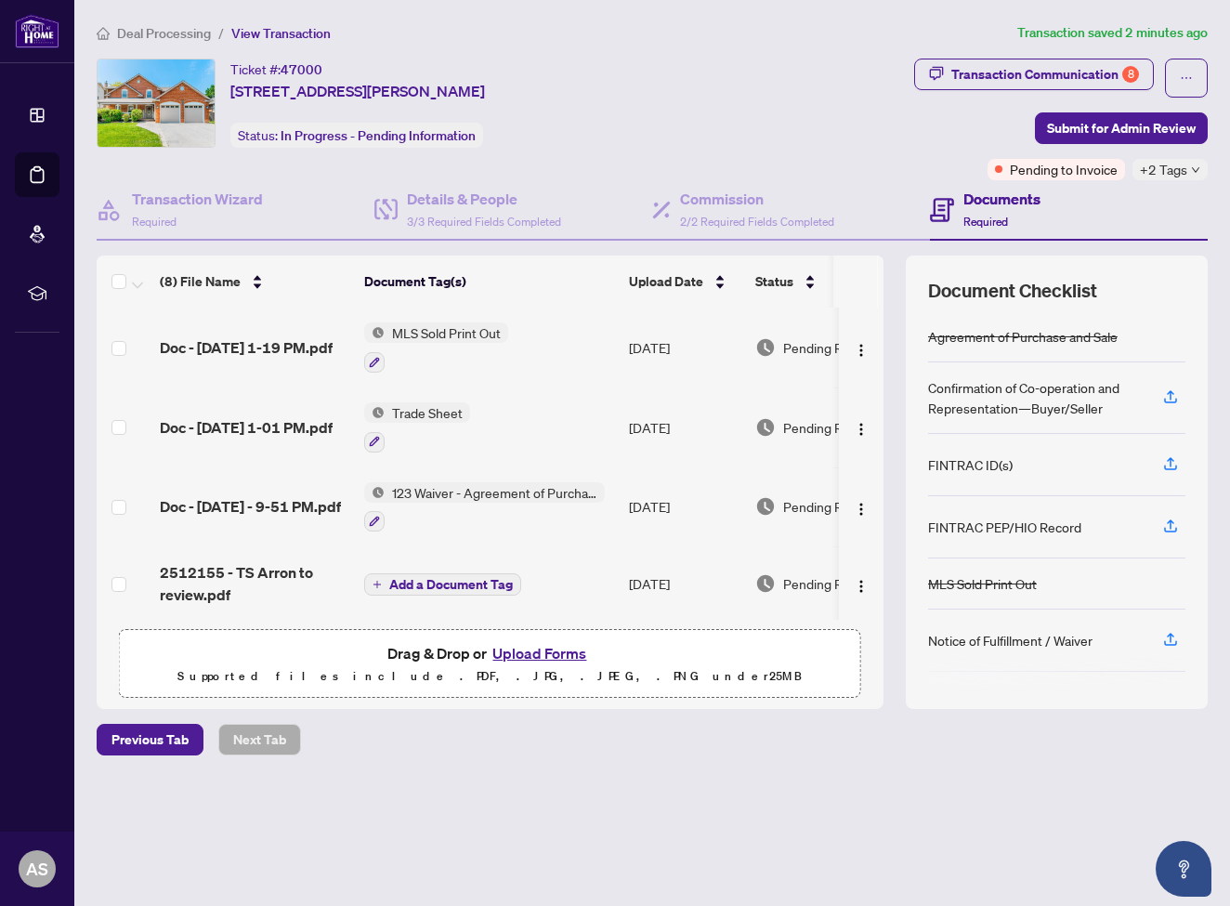
click at [527, 655] on button "Upload Forms" at bounding box center [539, 653] width 105 height 24
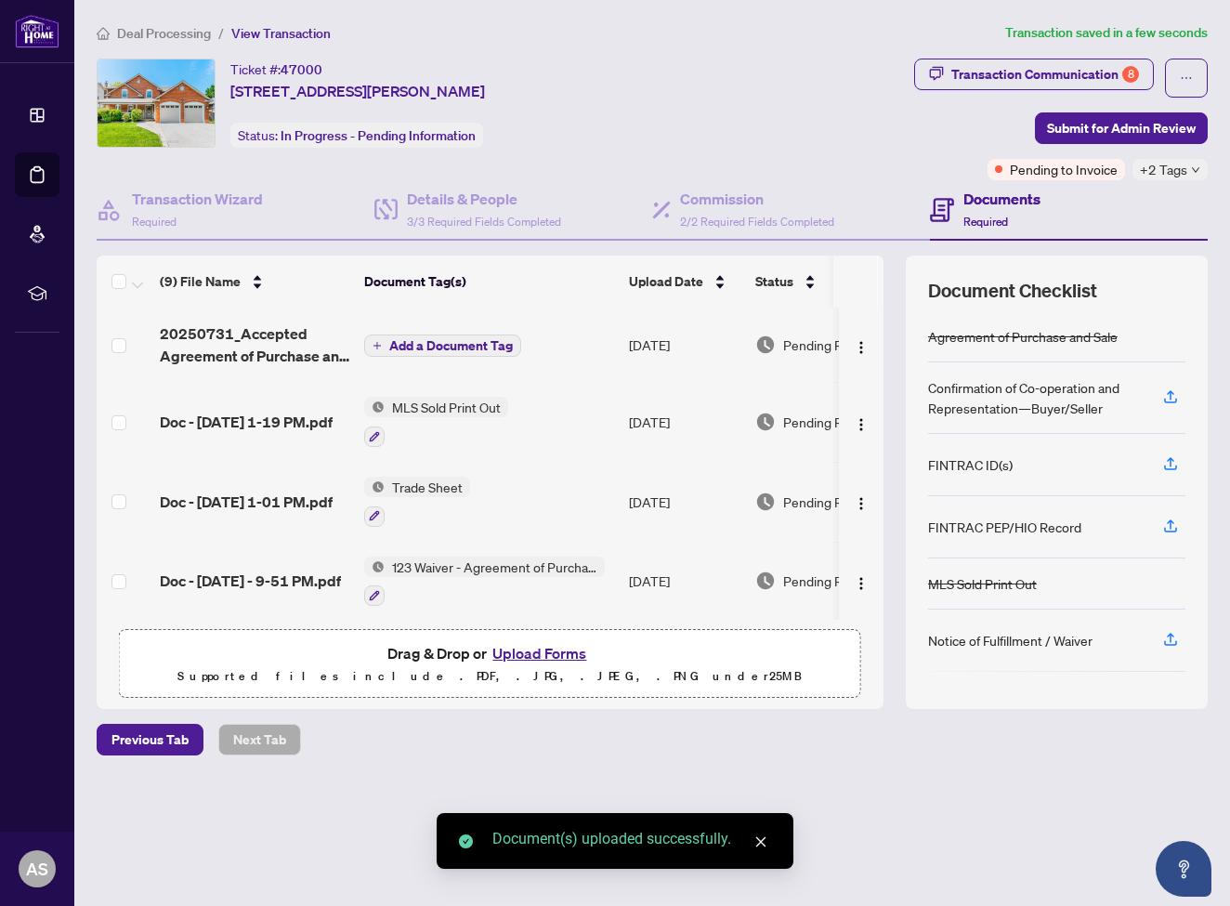
click at [525, 656] on button "Upload Forms" at bounding box center [539, 653] width 105 height 24
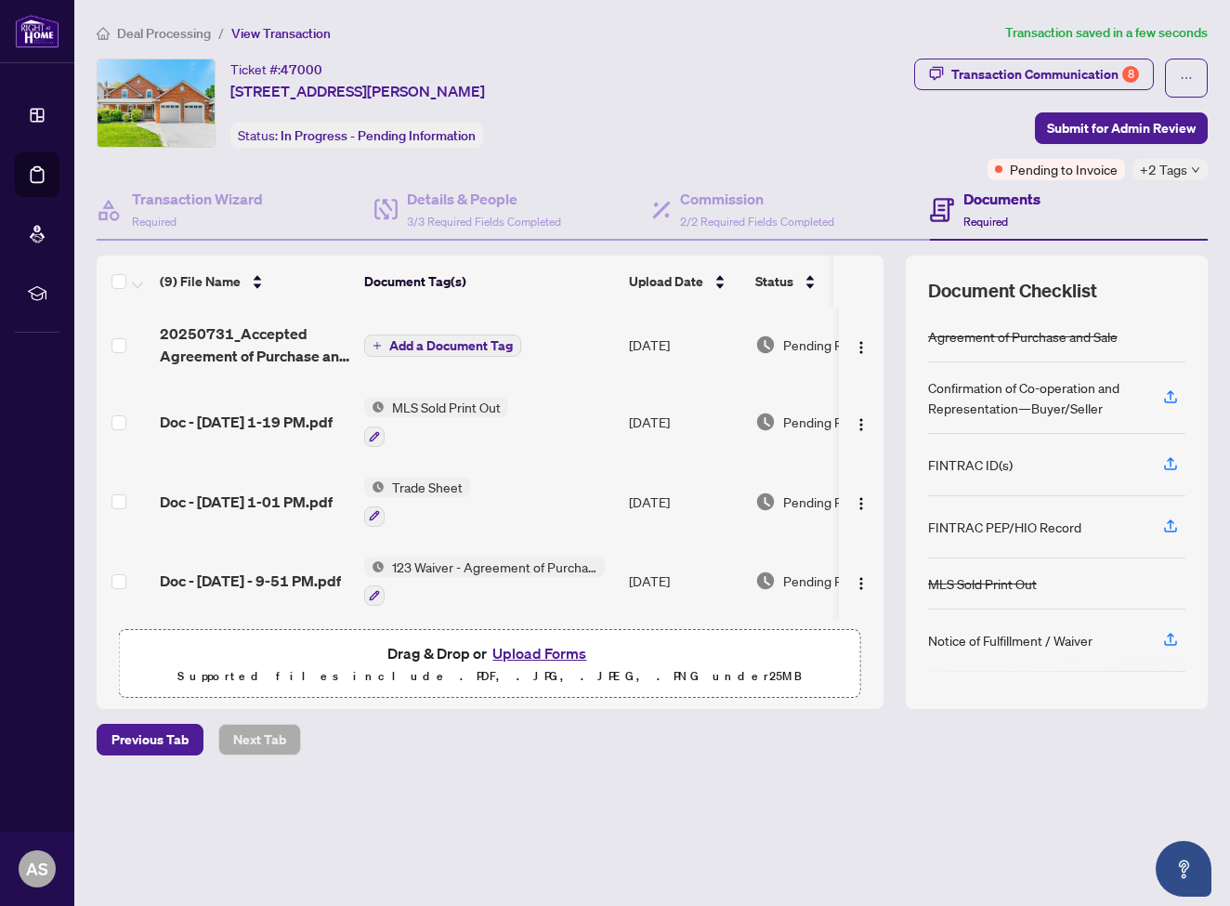
click at [490, 343] on span "Add a Document Tag" at bounding box center [451, 345] width 124 height 13
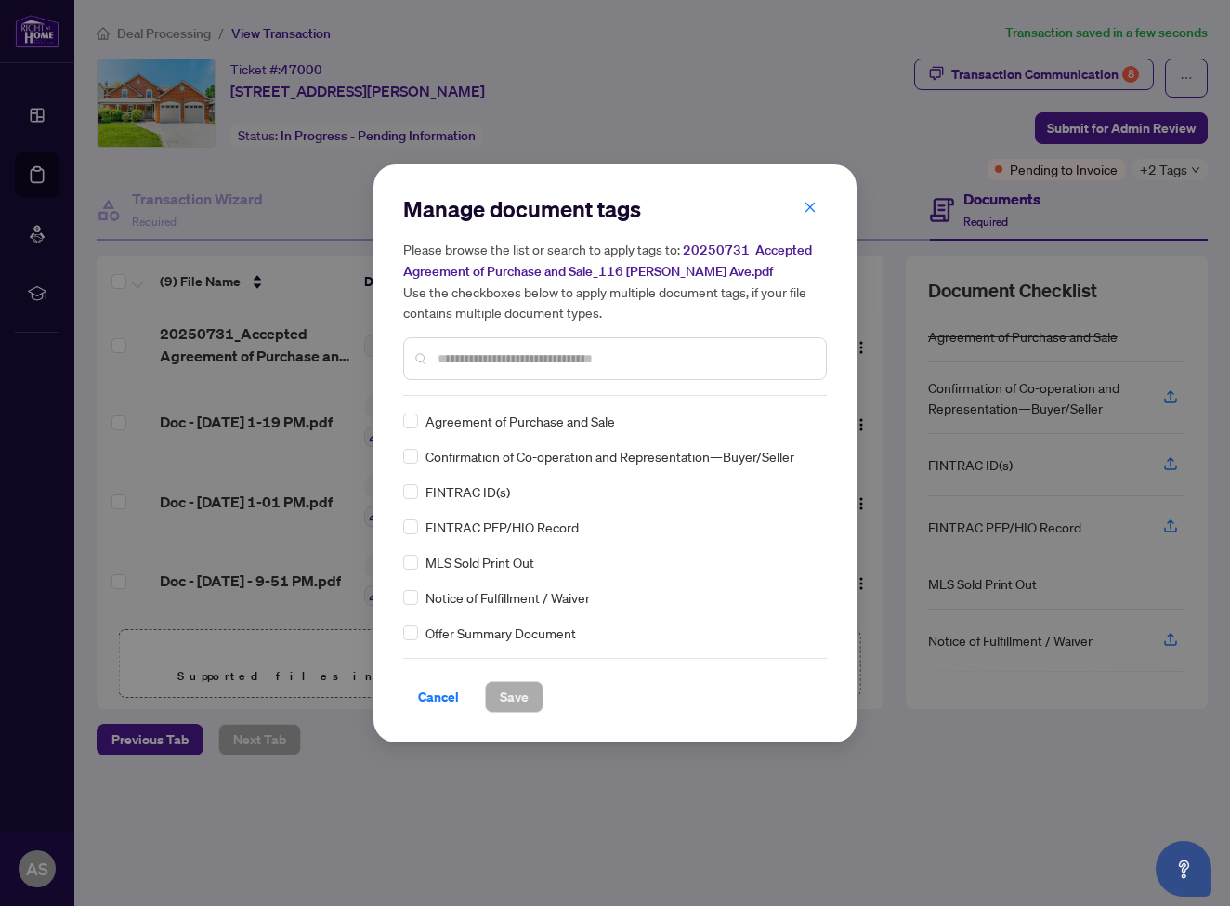
click at [489, 391] on div "Manage document tags Please browse the list or search to apply tags to: 2025073…" at bounding box center [615, 295] width 424 height 202
click at [533, 451] on span "Confirmation of Co-operation and Representation—Buyer/Seller" at bounding box center [609, 456] width 369 height 20
click at [416, 456] on span at bounding box center [410, 456] width 15 height 15
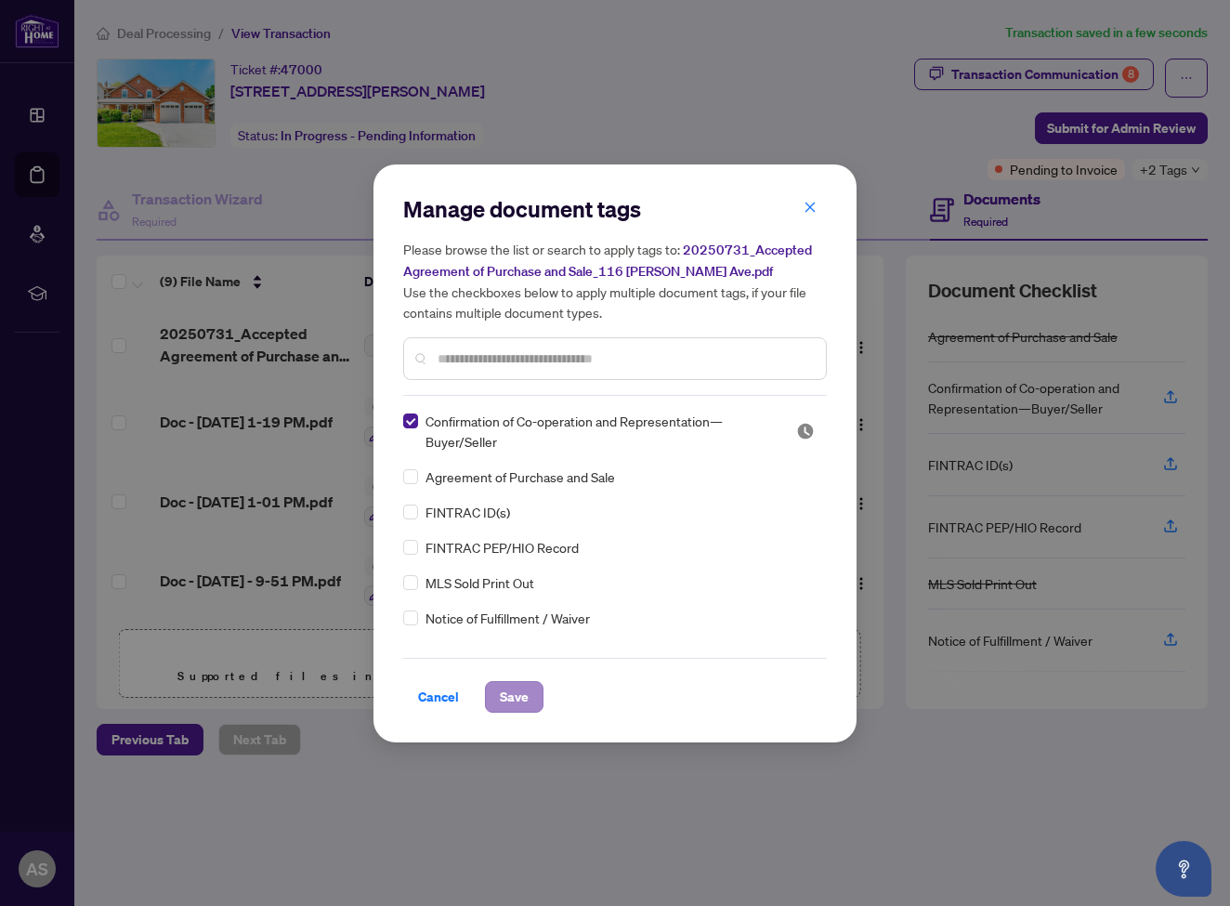
click at [514, 694] on span "Save" at bounding box center [514, 697] width 29 height 30
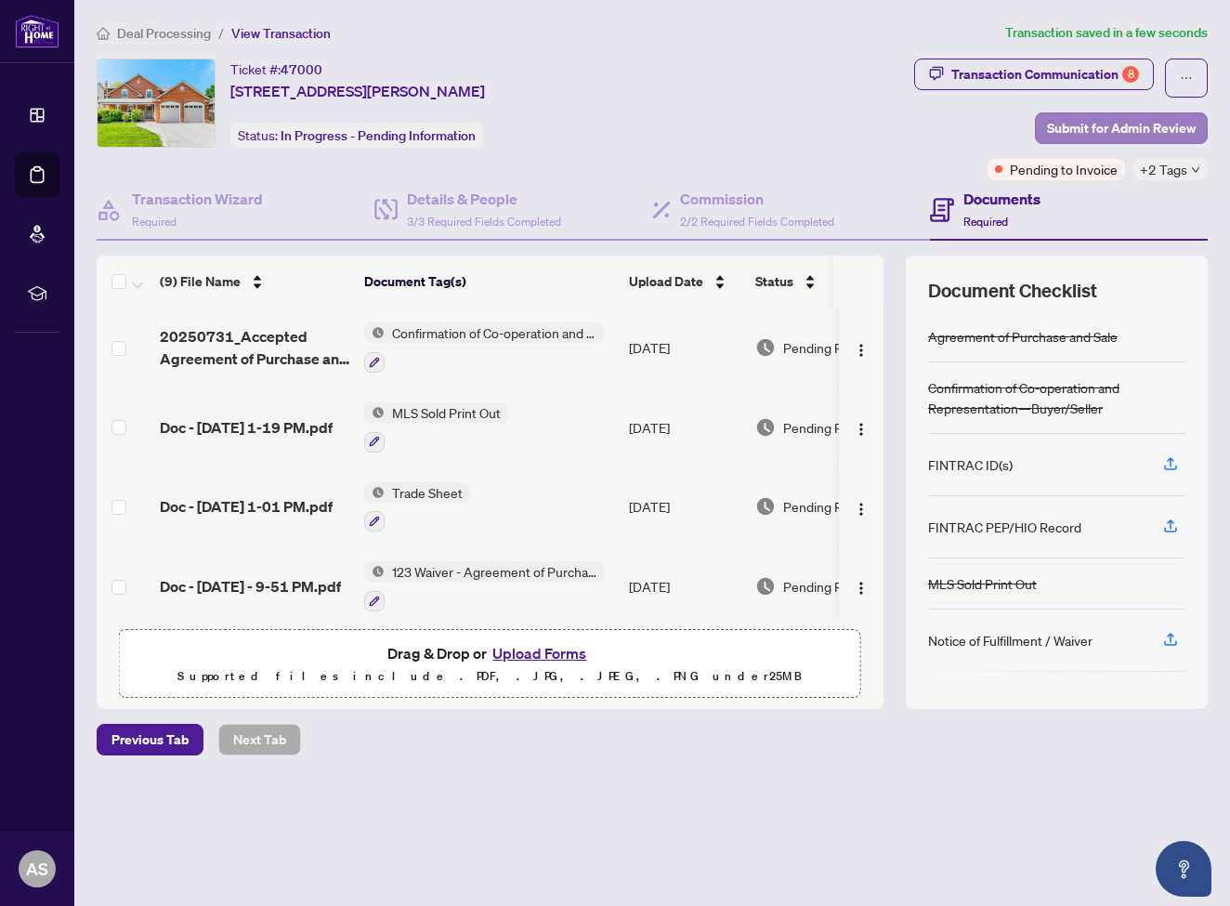
click at [1072, 131] on span "Submit for Admin Review" at bounding box center [1121, 128] width 149 height 30
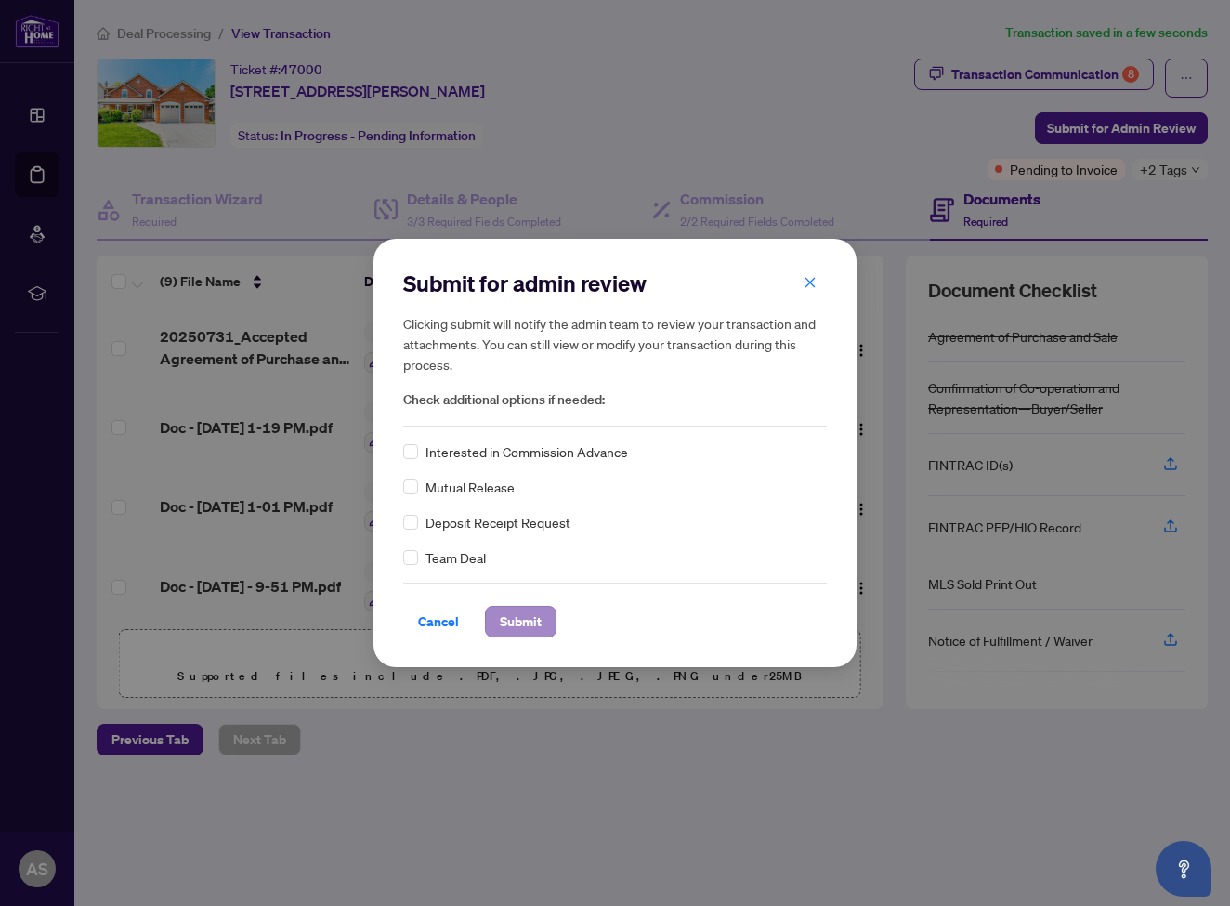
click at [539, 624] on span "Submit" at bounding box center [521, 621] width 42 height 30
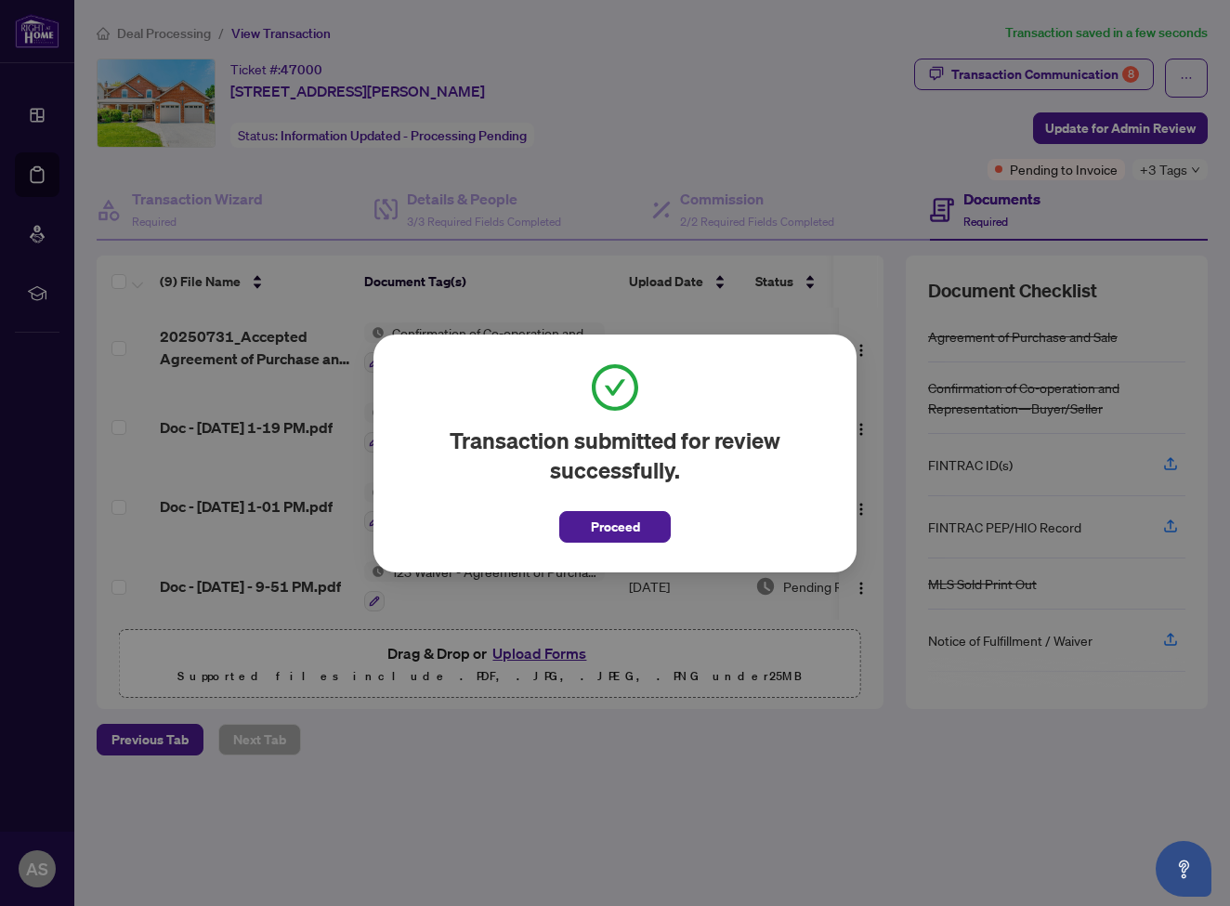
click at [832, 137] on div "Transaction submitted for review successfully. Proceed Cancel OK" at bounding box center [615, 453] width 1230 height 906
click at [650, 529] on button "Proceed" at bounding box center [614, 527] width 111 height 32
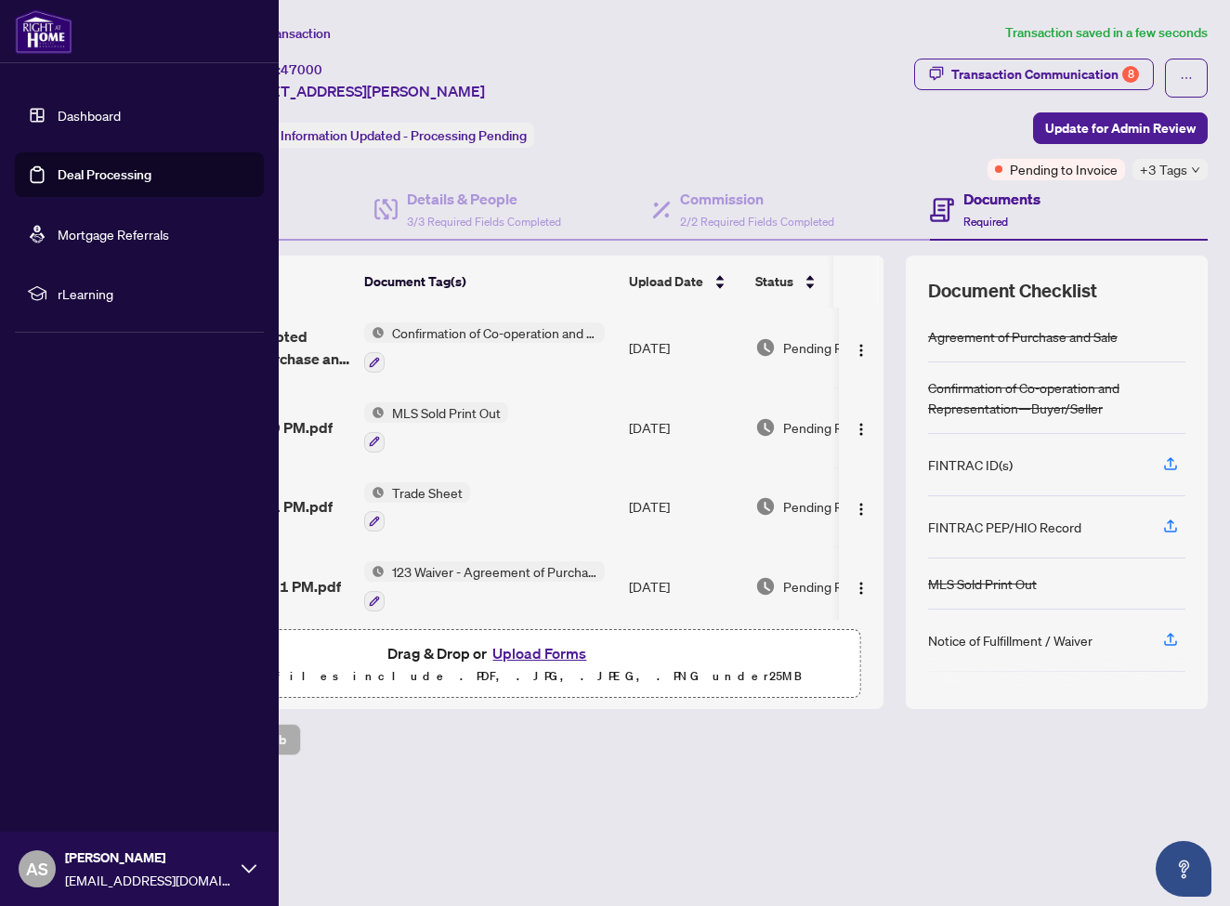
click at [86, 120] on link "Dashboard" at bounding box center [89, 115] width 63 height 17
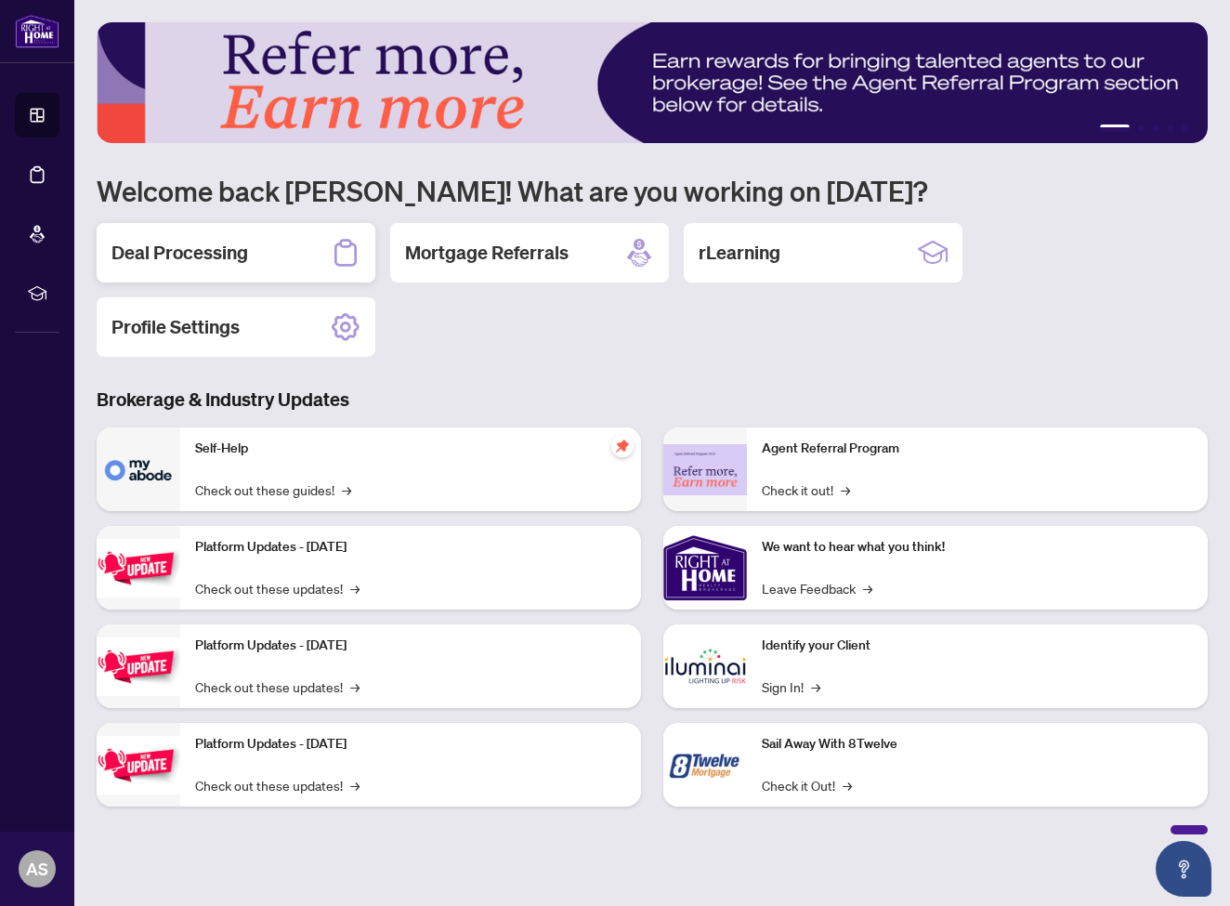
click at [206, 250] on h2 "Deal Processing" at bounding box center [179, 253] width 137 height 26
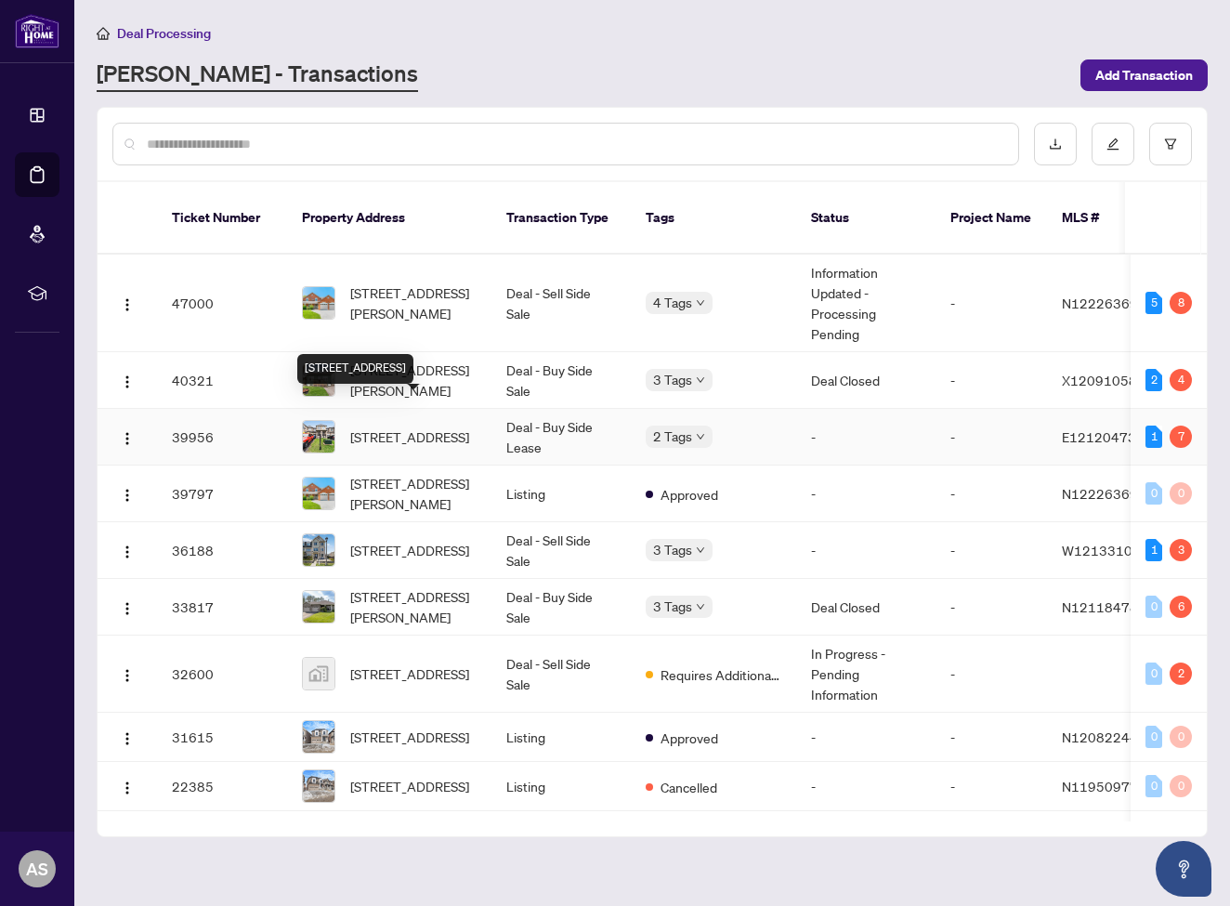
click at [397, 426] on span "[STREET_ADDRESS]" at bounding box center [409, 436] width 119 height 20
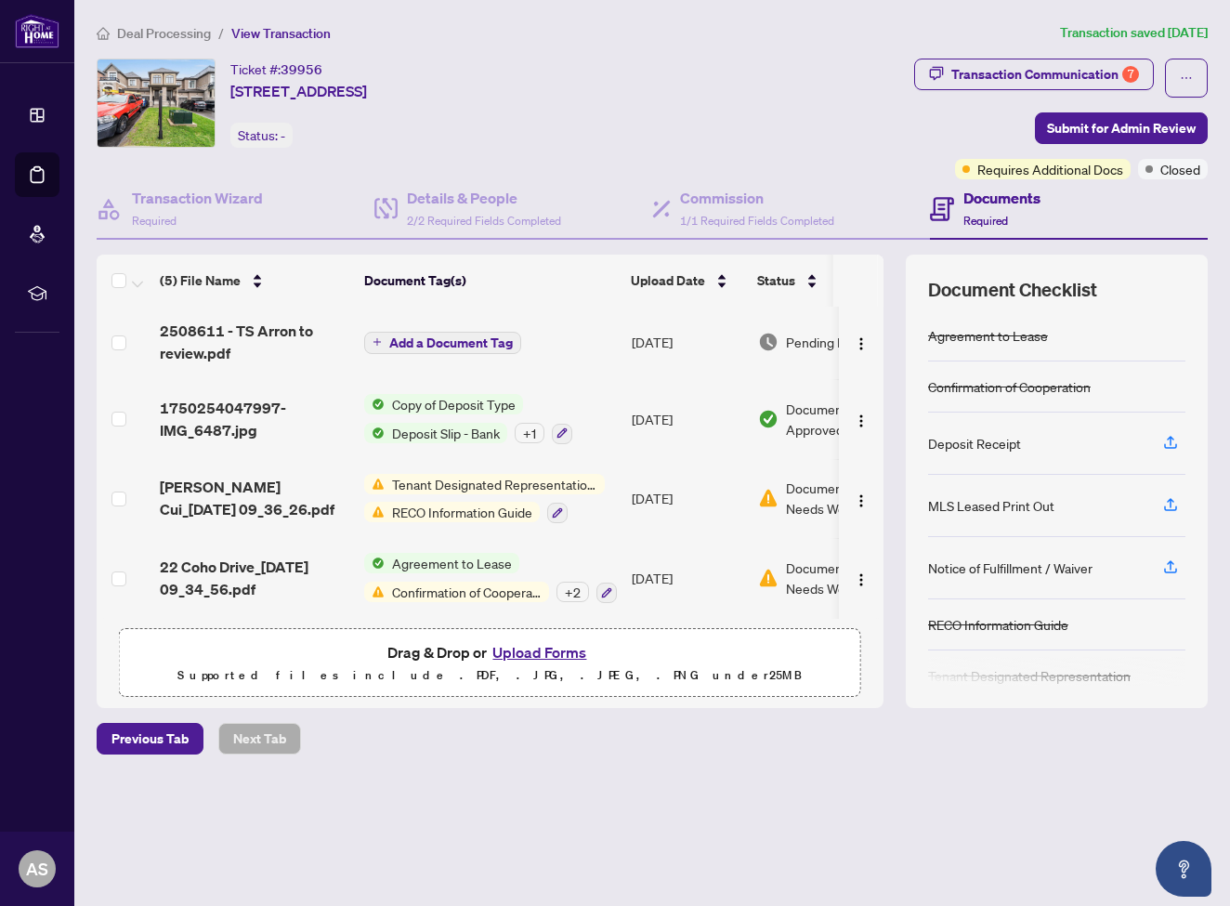
scroll to position [85, 0]
click at [503, 476] on span "Tenant Designated Representation Agreement" at bounding box center [494, 484] width 220 height 20
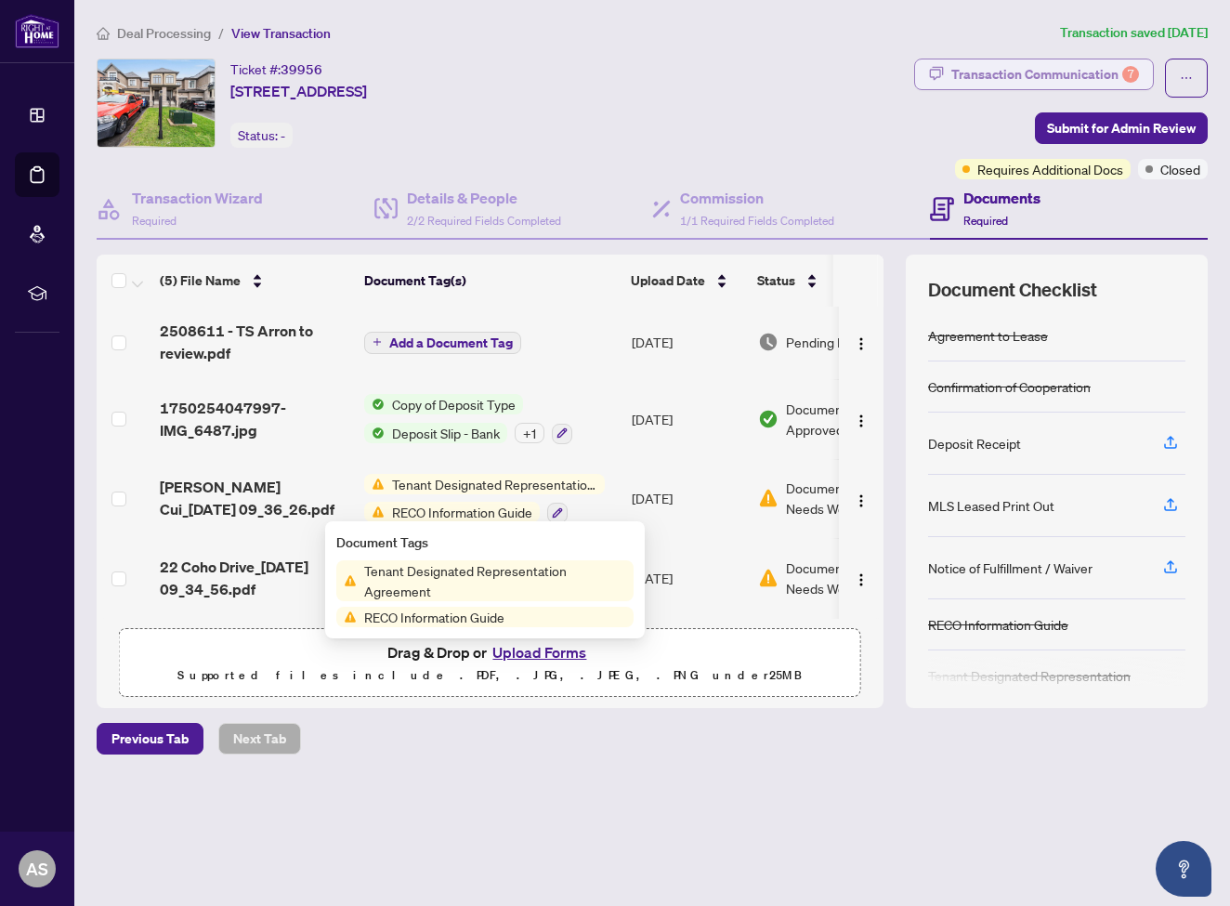
click at [1081, 72] on div "Transaction Communication 7" at bounding box center [1045, 74] width 188 height 30
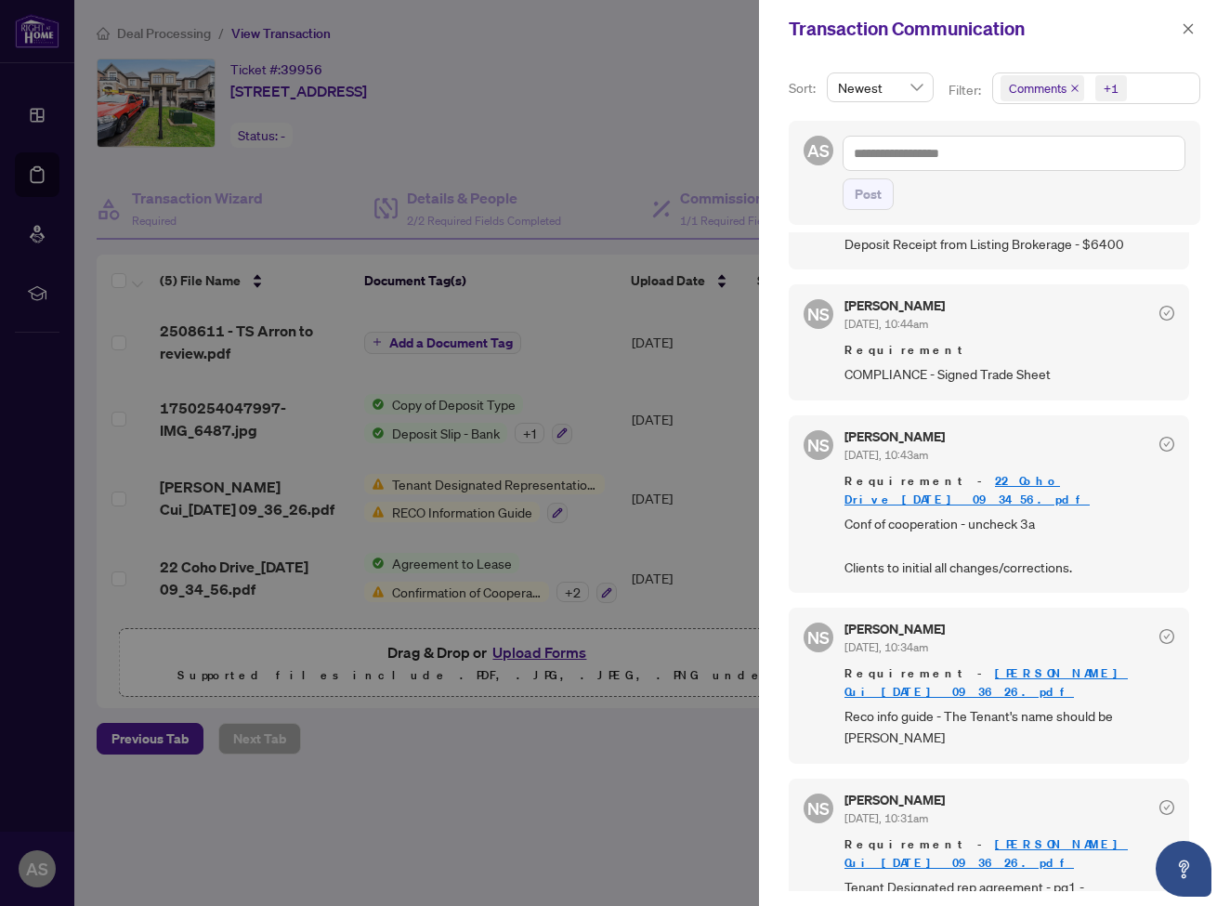
scroll to position [0, 0]
click at [729, 137] on div at bounding box center [615, 453] width 1230 height 906
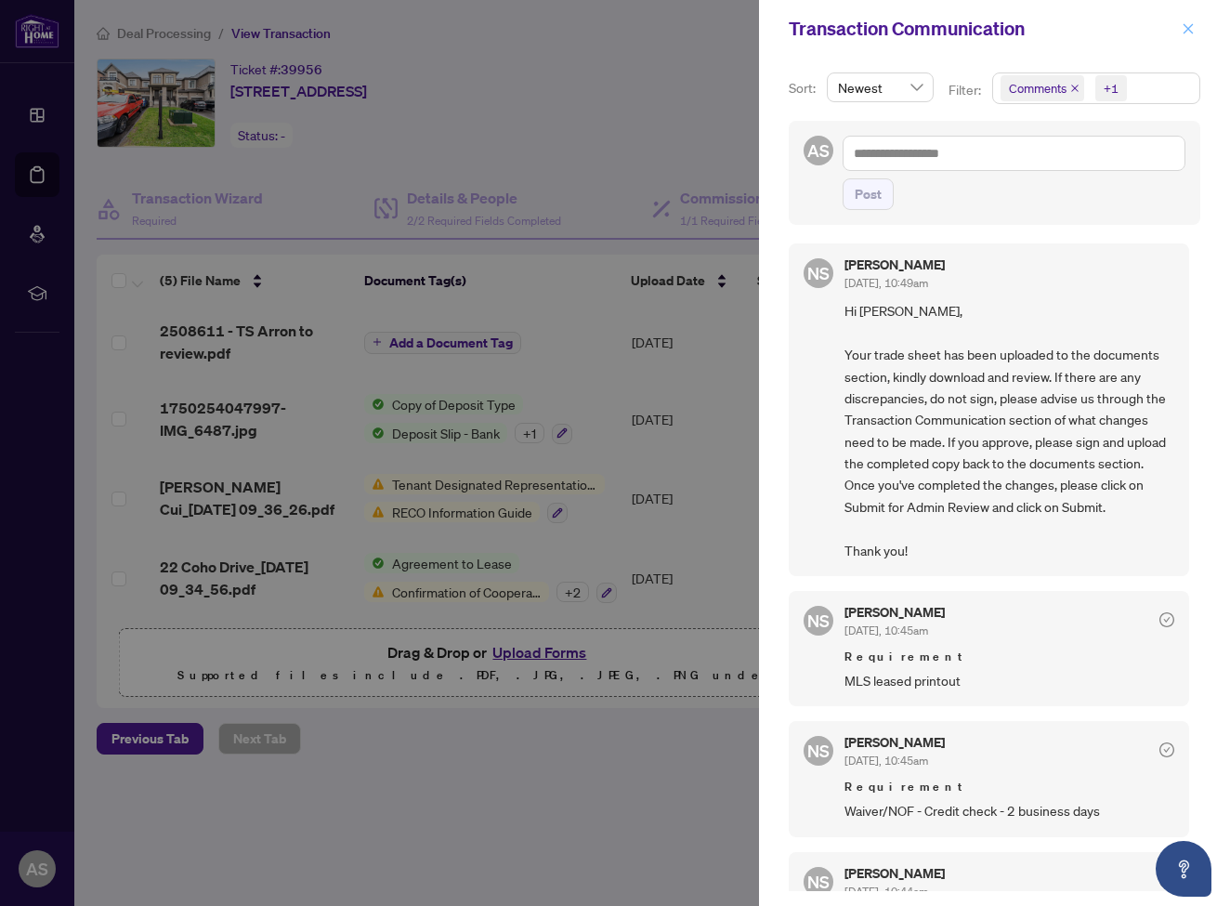
click at [1190, 29] on icon "close" at bounding box center [1187, 28] width 13 height 13
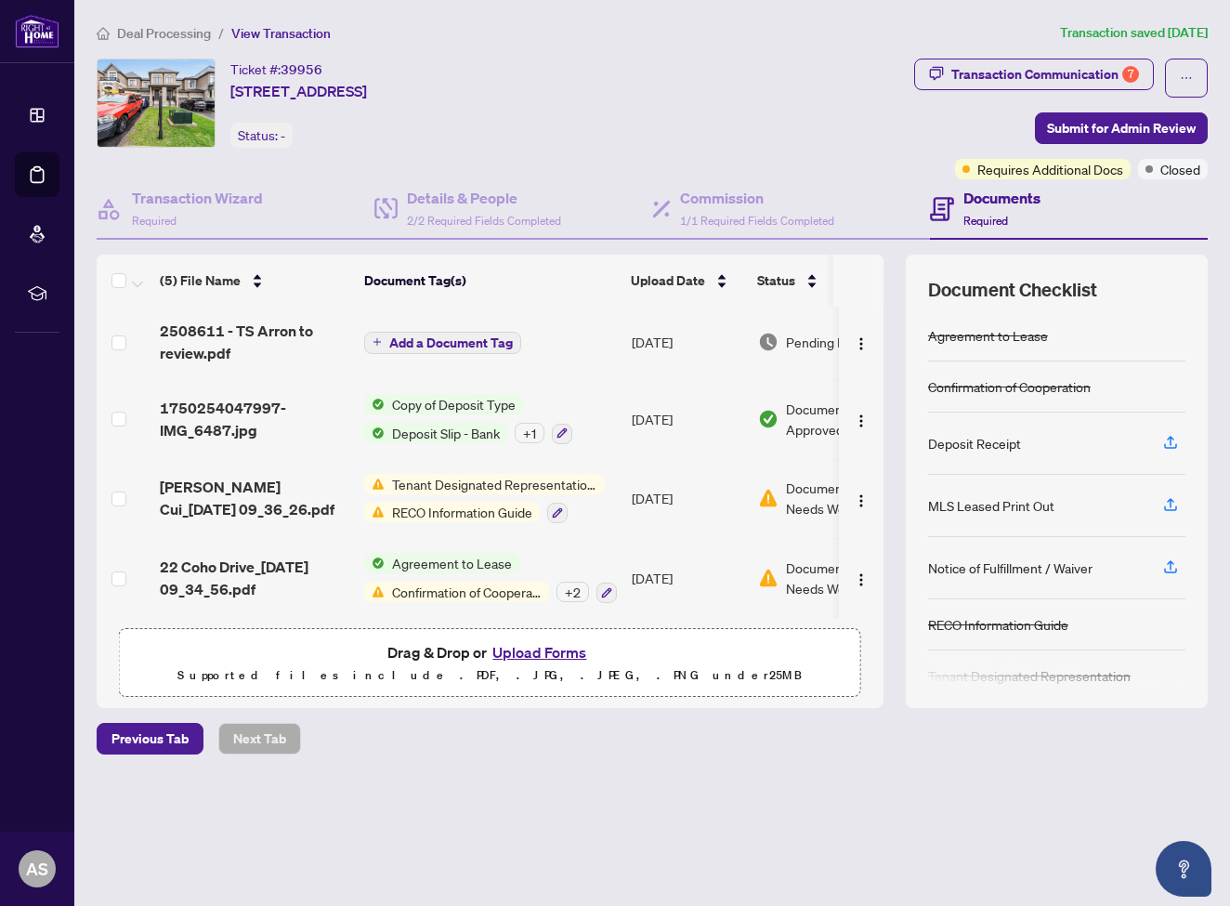
click at [240, 319] on span "2508611 - TS Arron to review.pdf" at bounding box center [254, 341] width 189 height 45
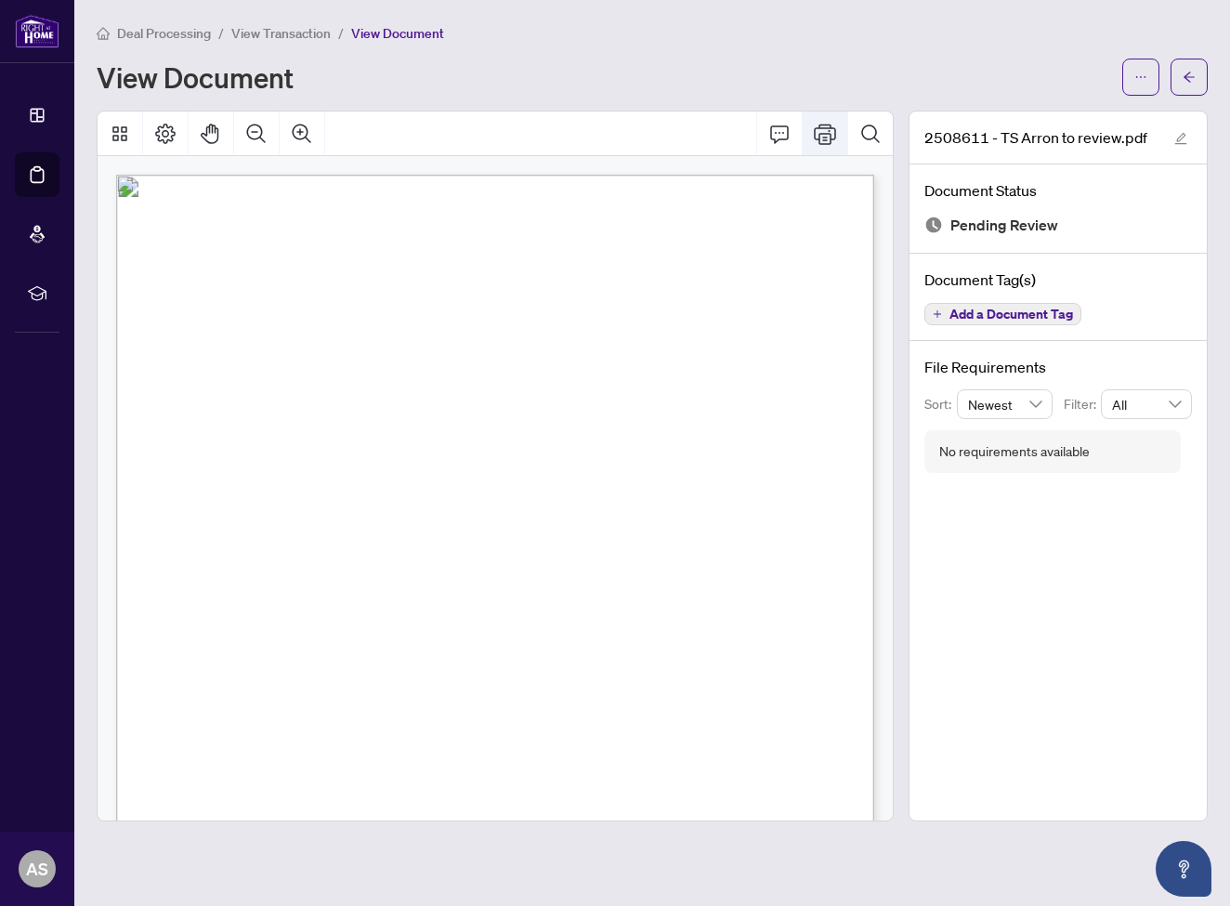
click at [830, 133] on icon "Print" at bounding box center [825, 134] width 22 height 20
click at [1187, 72] on icon "arrow-left" at bounding box center [1188, 77] width 13 height 13
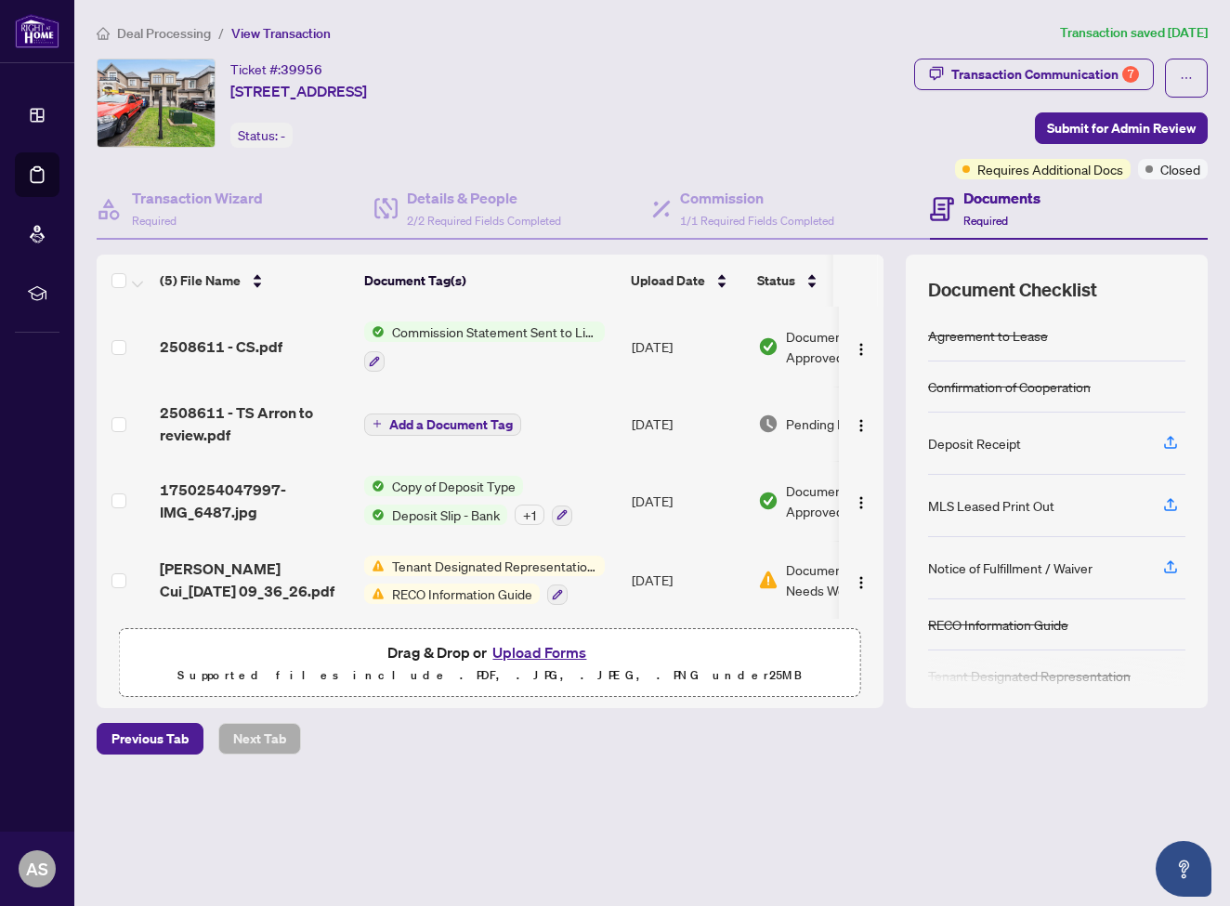
click at [554, 650] on button "Upload Forms" at bounding box center [539, 652] width 105 height 24
click at [520, 656] on button "Upload Forms" at bounding box center [539, 652] width 105 height 24
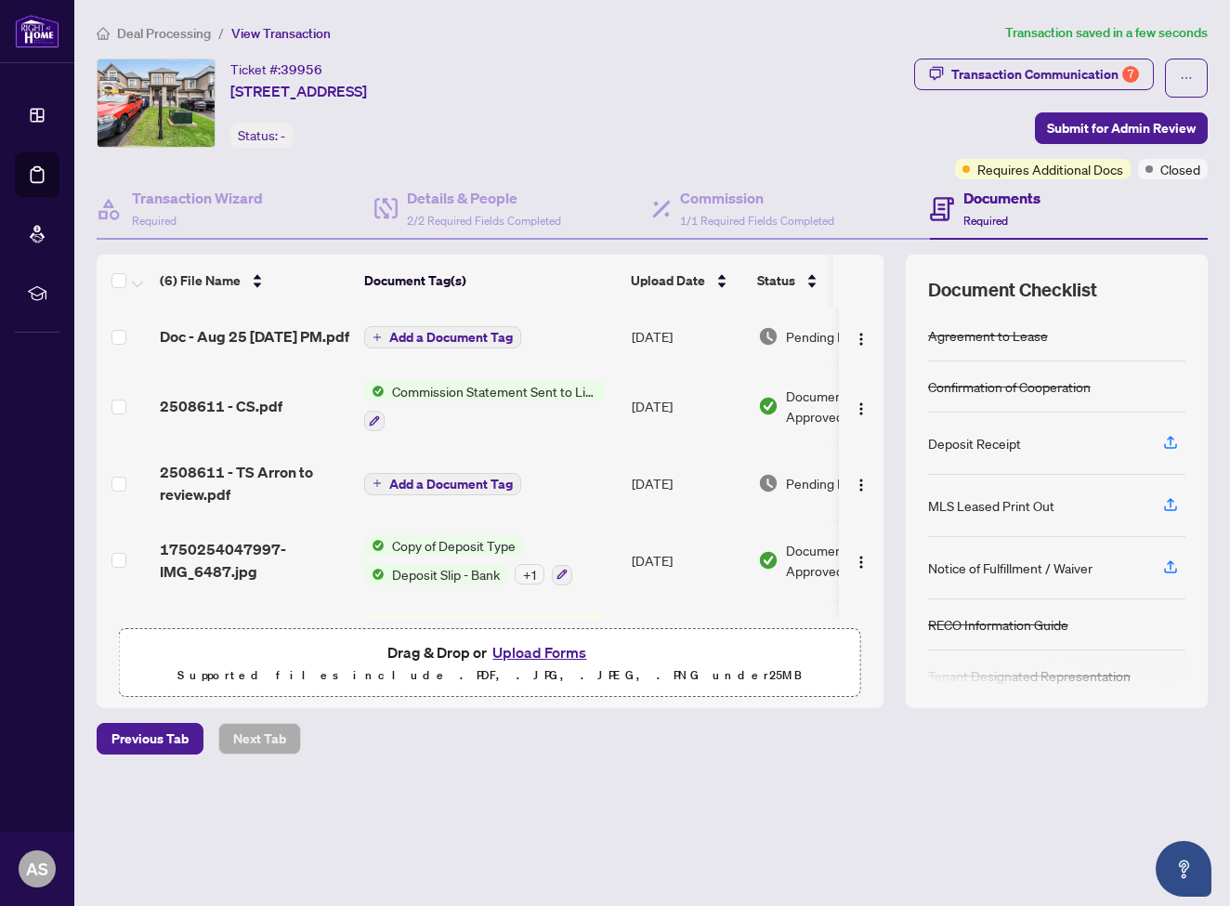
click at [437, 344] on span "Add a Document Tag" at bounding box center [451, 337] width 124 height 13
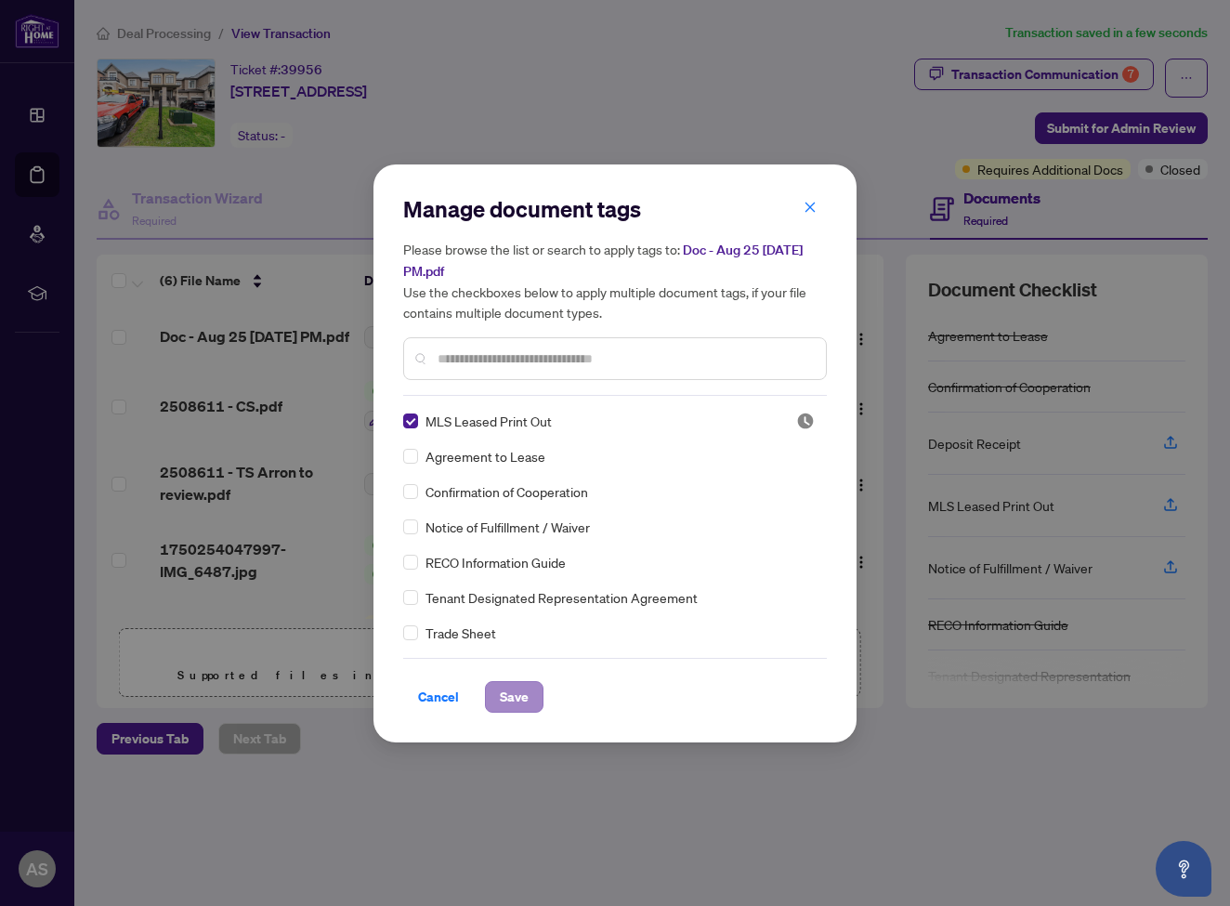
click at [518, 692] on span "Save" at bounding box center [514, 697] width 29 height 30
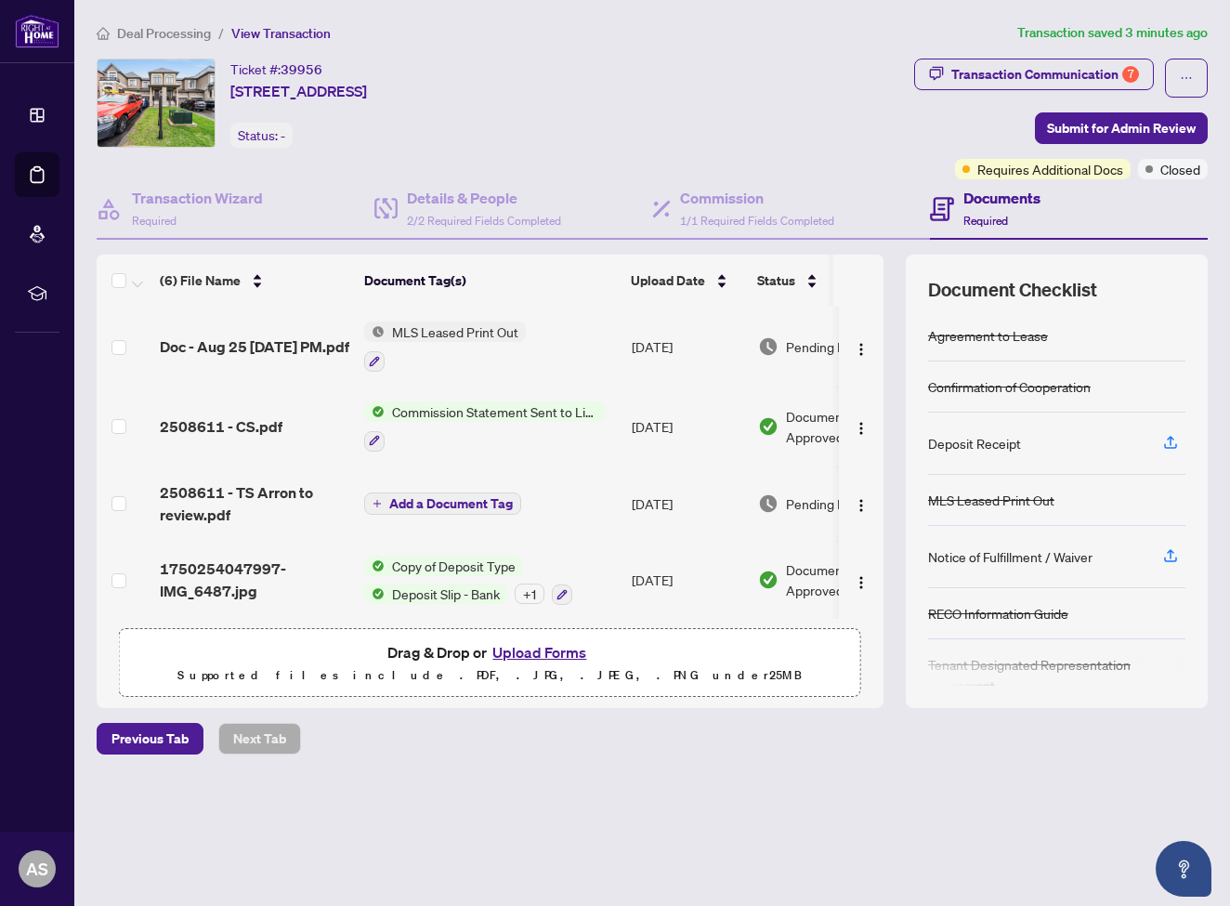
click at [540, 651] on button "Upload Forms" at bounding box center [539, 652] width 105 height 24
click at [538, 652] on button "Upload Forms" at bounding box center [539, 652] width 105 height 24
click at [555, 652] on button "Upload Forms" at bounding box center [539, 652] width 105 height 24
click at [545, 653] on button "Upload Forms" at bounding box center [539, 652] width 105 height 24
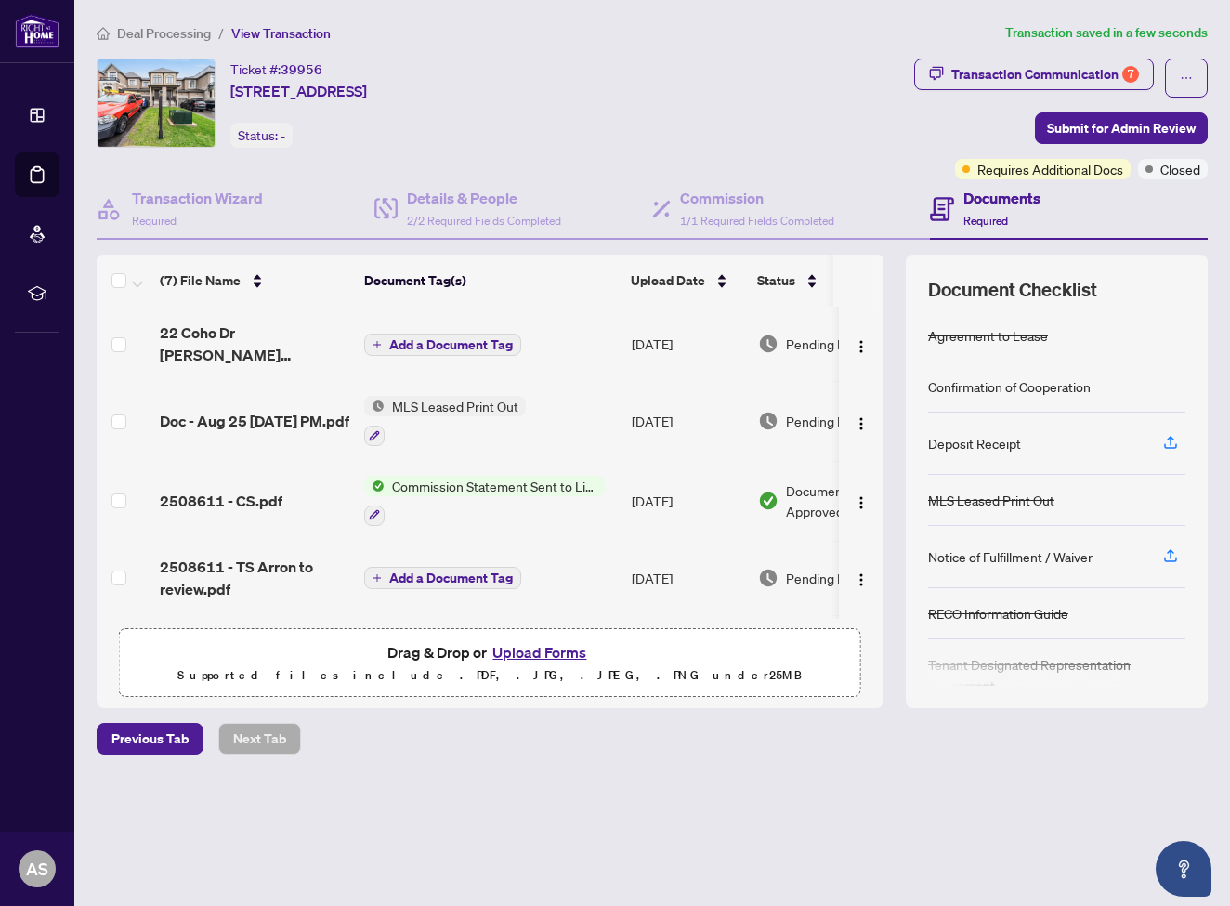
click at [437, 339] on span "Add a Document Tag" at bounding box center [451, 344] width 124 height 13
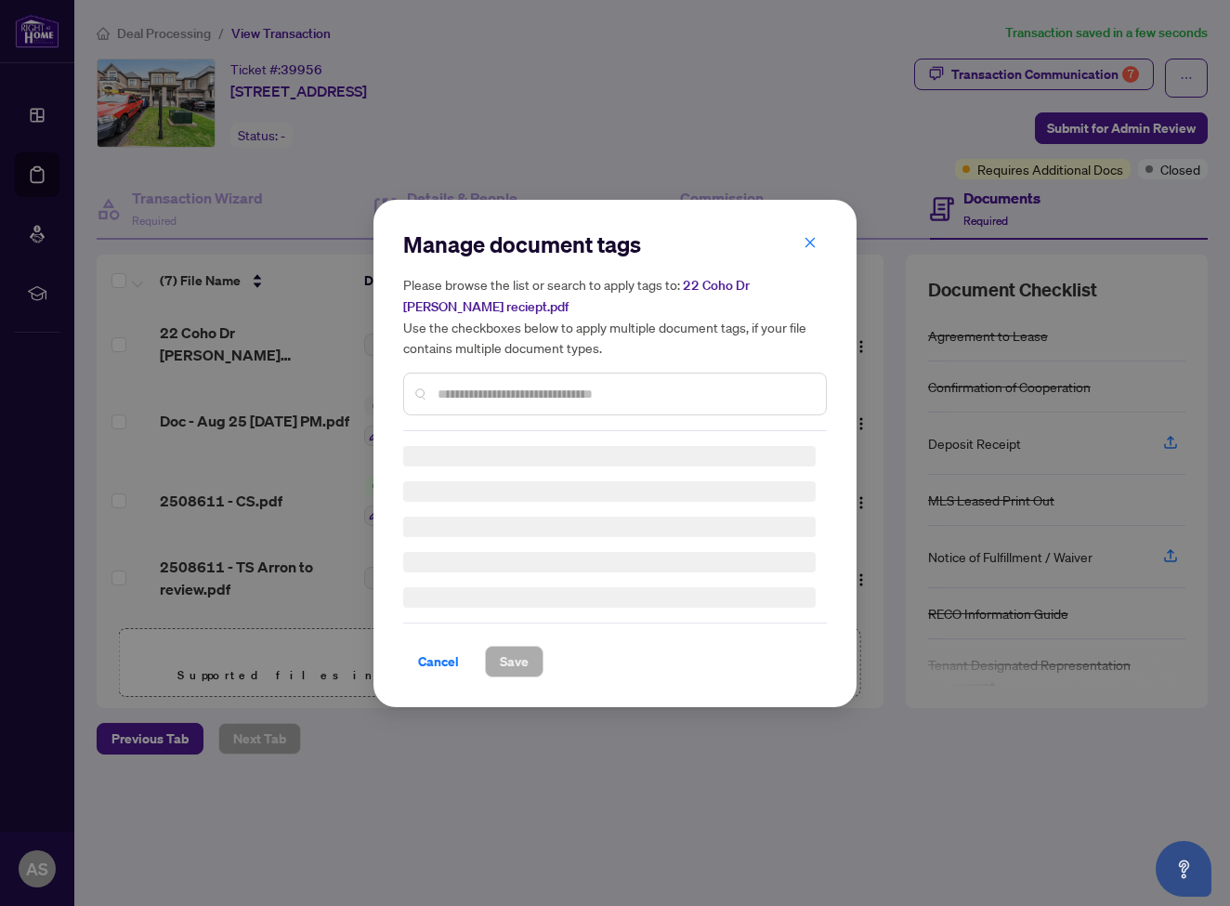
click at [471, 396] on input "text" at bounding box center [623, 394] width 373 height 20
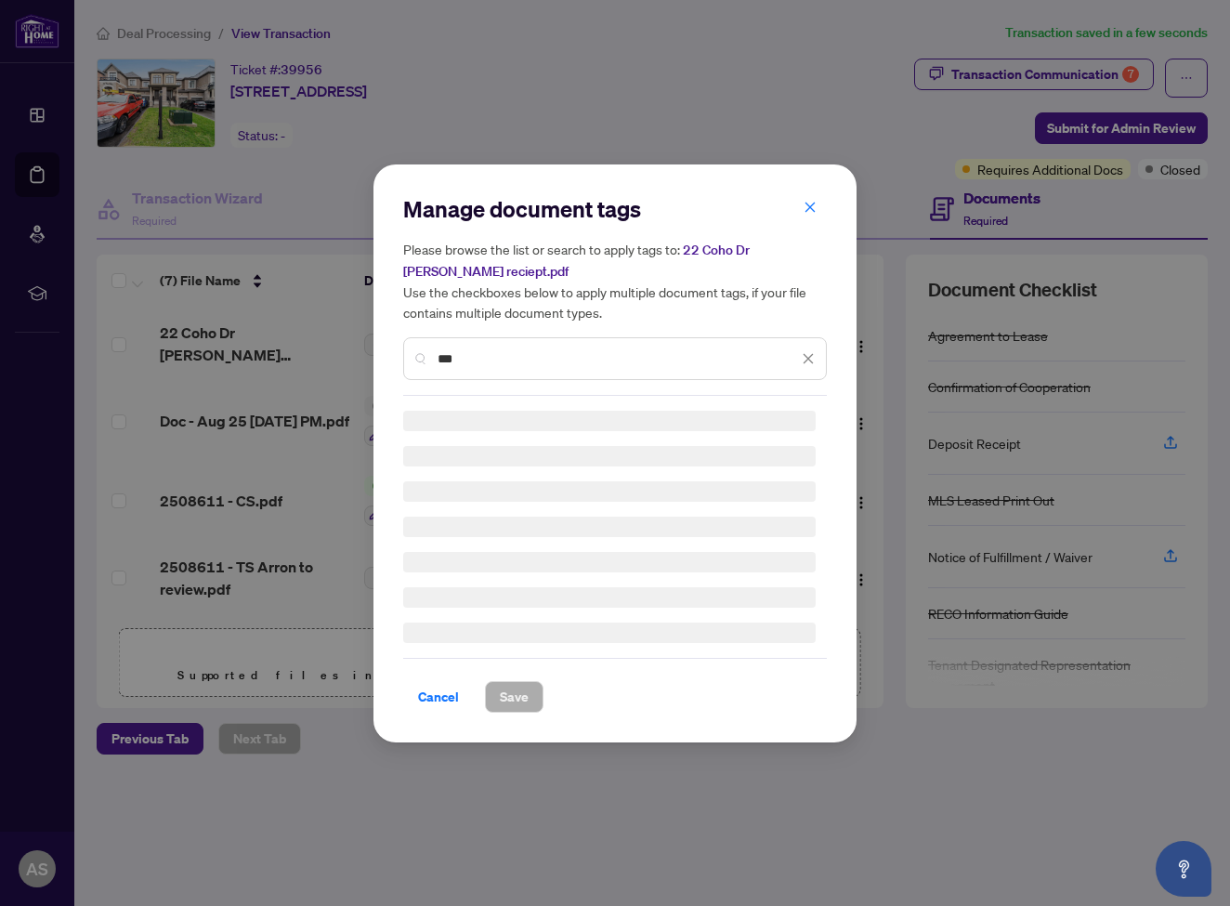
type input "*****"
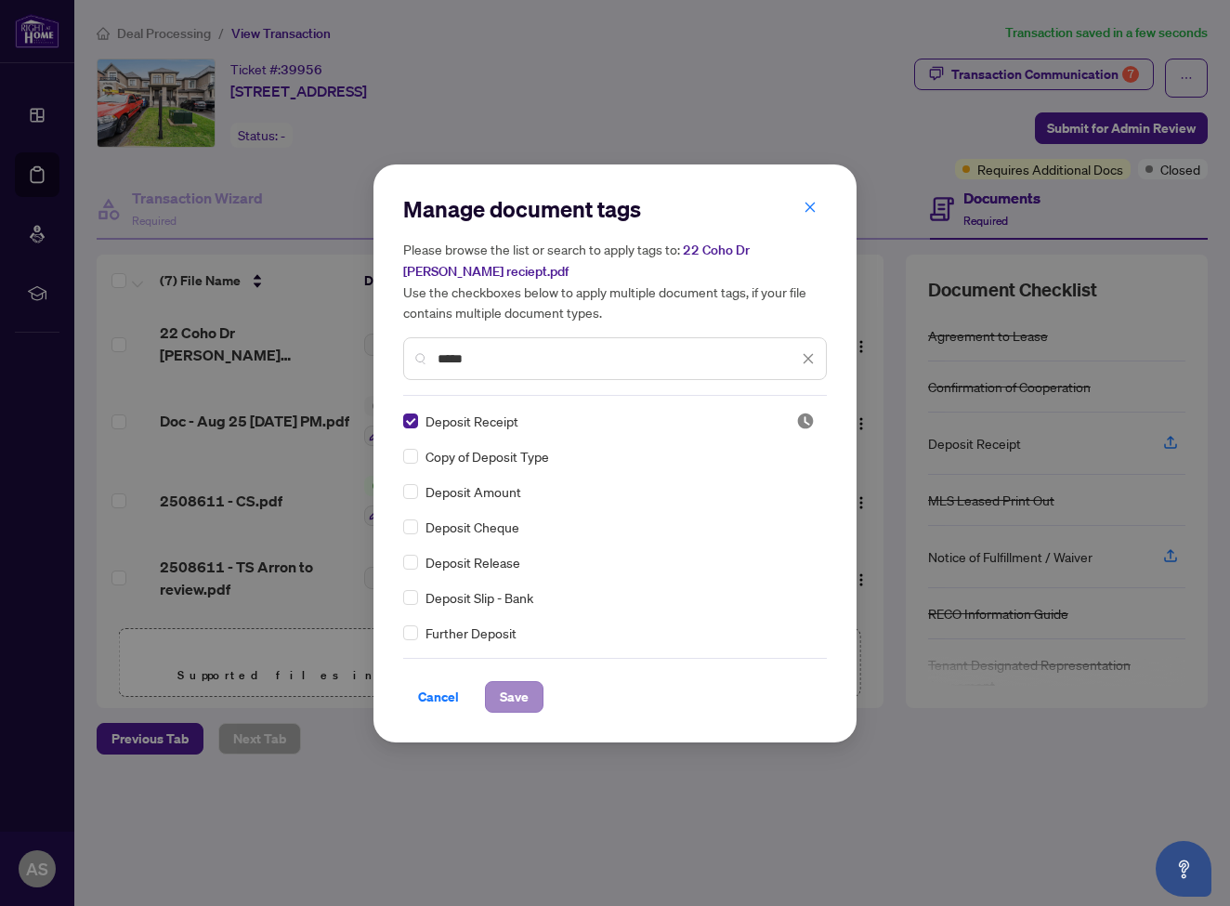
click at [522, 695] on span "Save" at bounding box center [514, 697] width 29 height 30
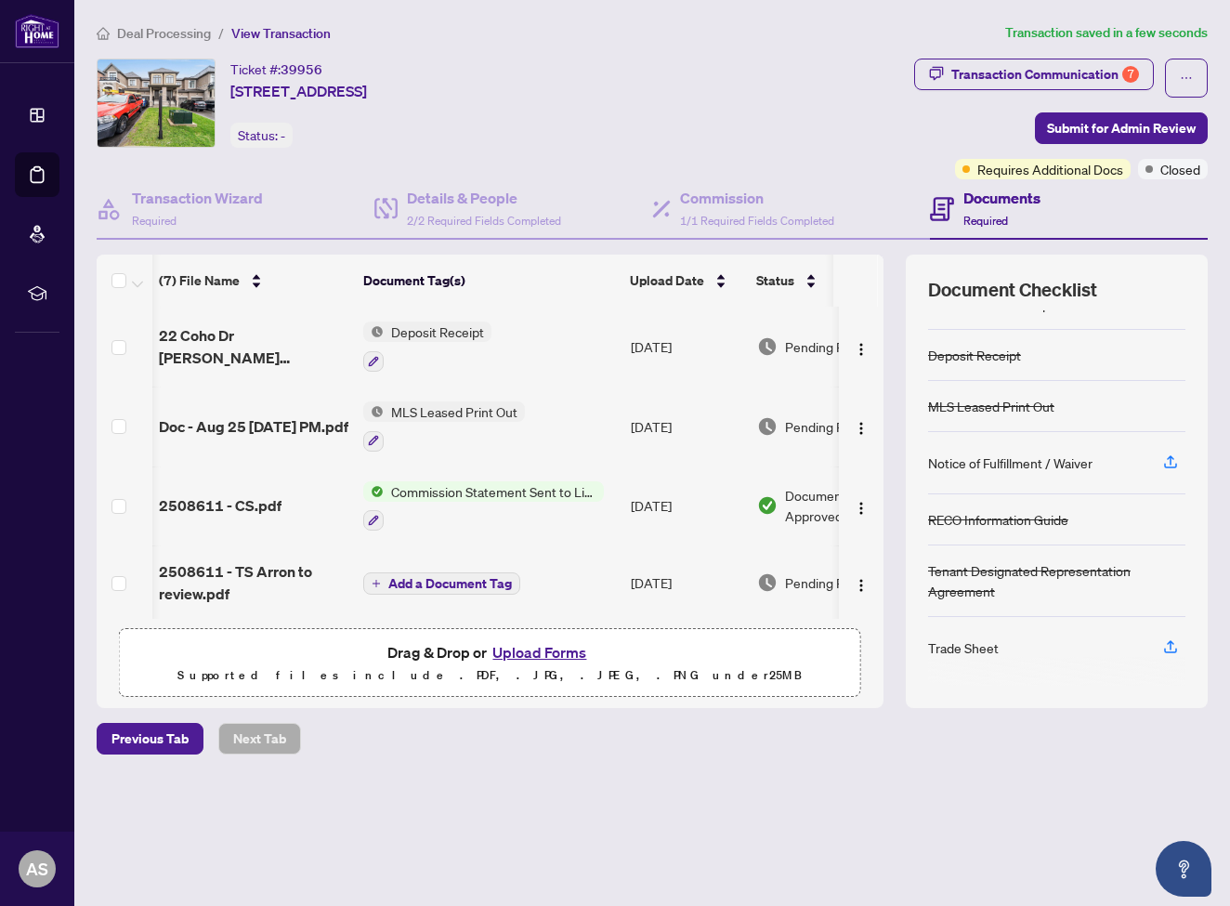
scroll to position [0, 1]
click at [425, 489] on span "Commission Statement Sent to Listing Brokerage" at bounding box center [494, 491] width 220 height 20
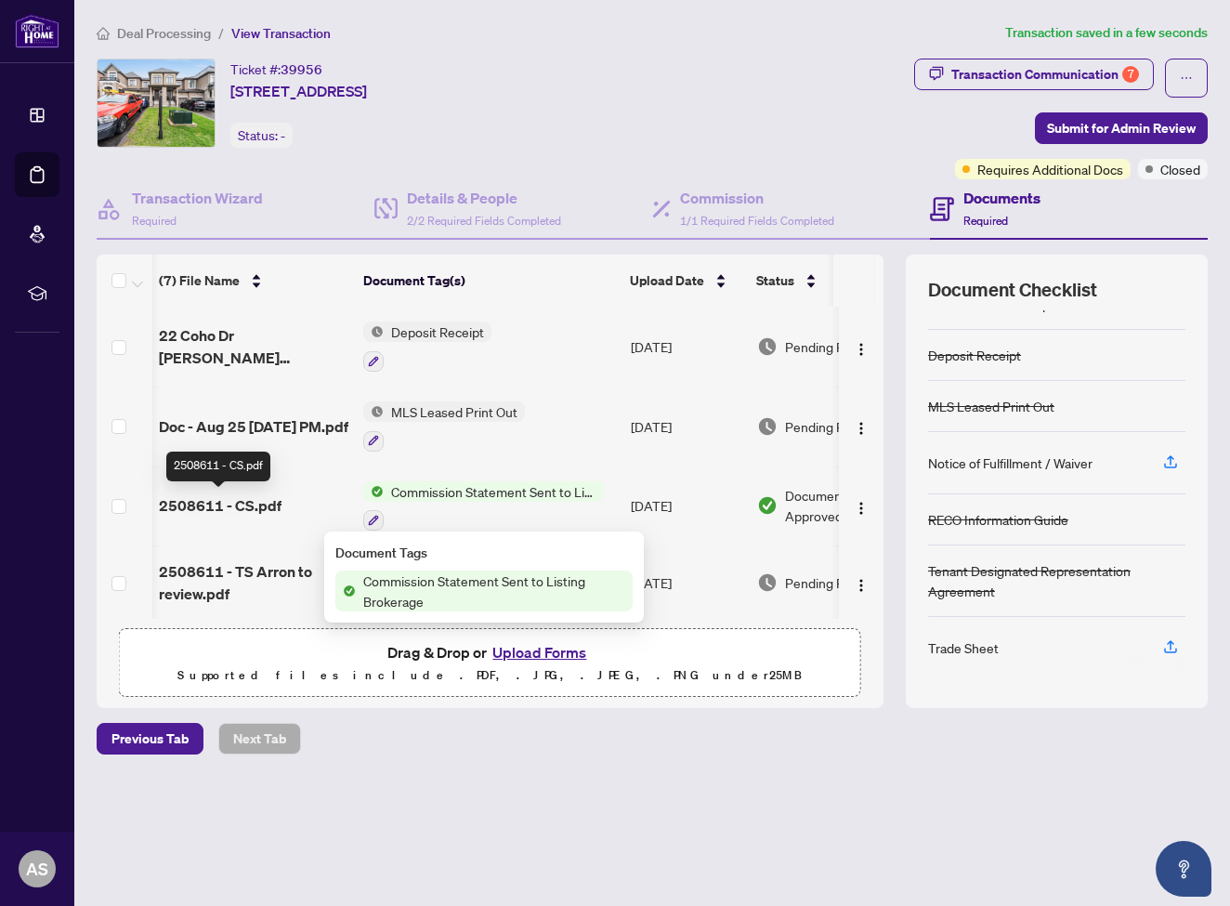
click at [204, 505] on span "2508611 - CS.pdf" at bounding box center [220, 505] width 123 height 22
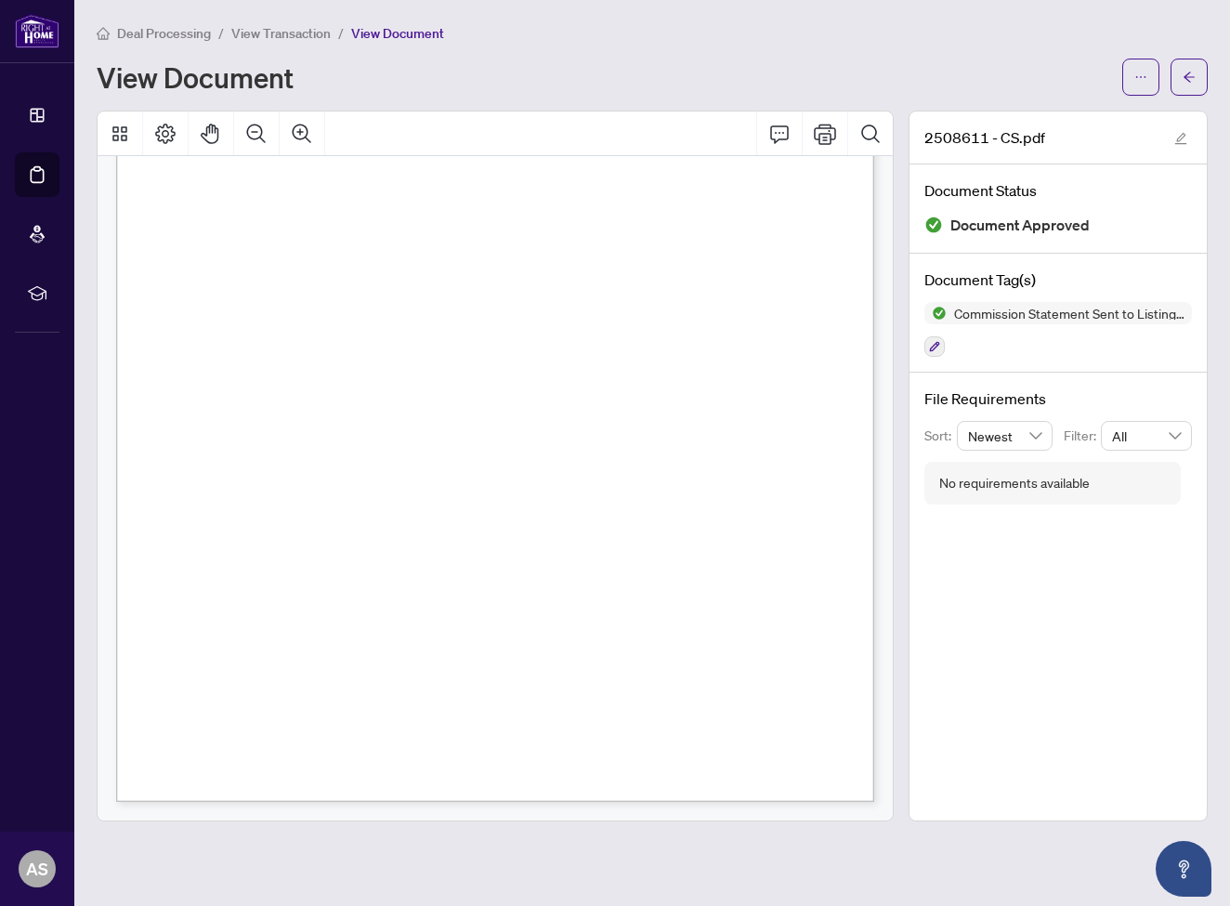
scroll to position [354, 0]
click at [1194, 69] on span "button" at bounding box center [1188, 77] width 13 height 30
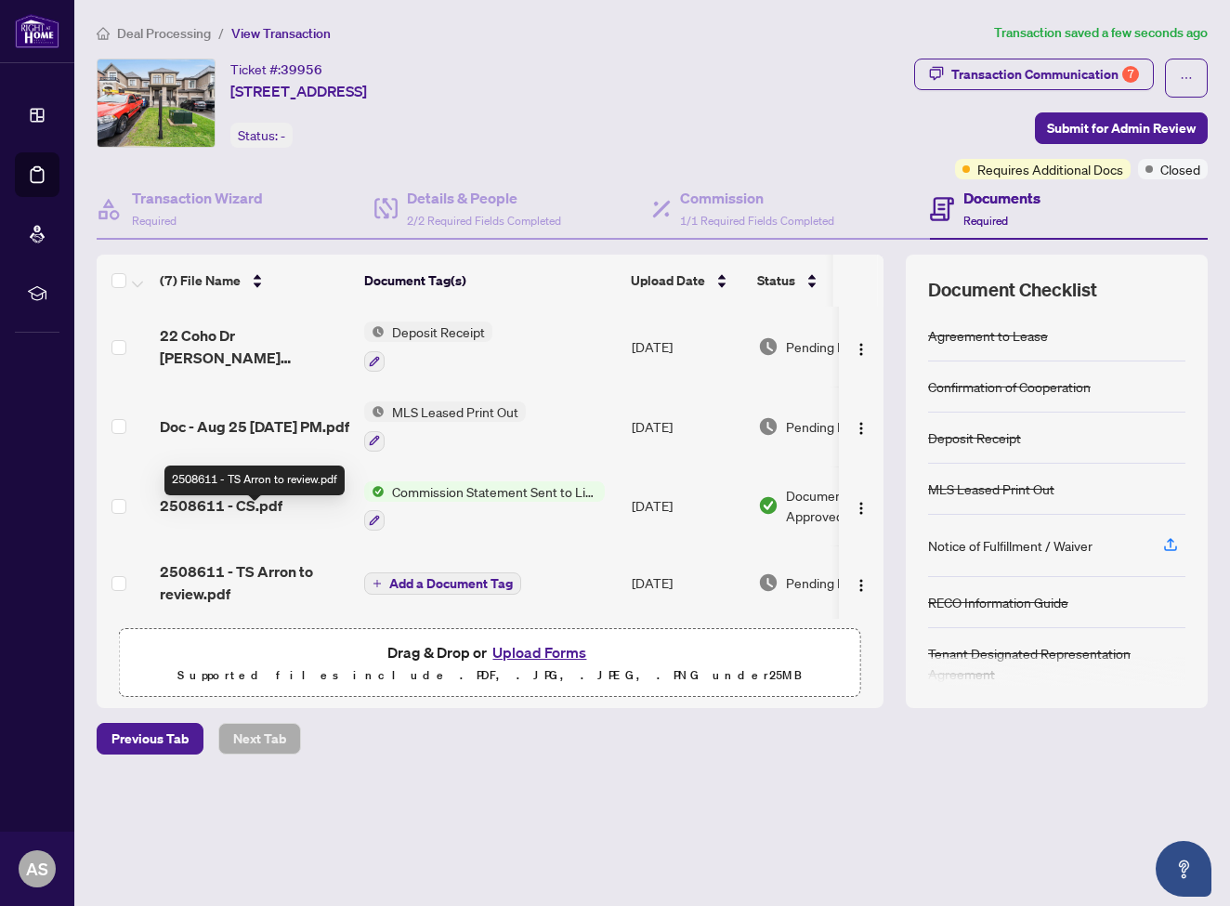
scroll to position [208, 0]
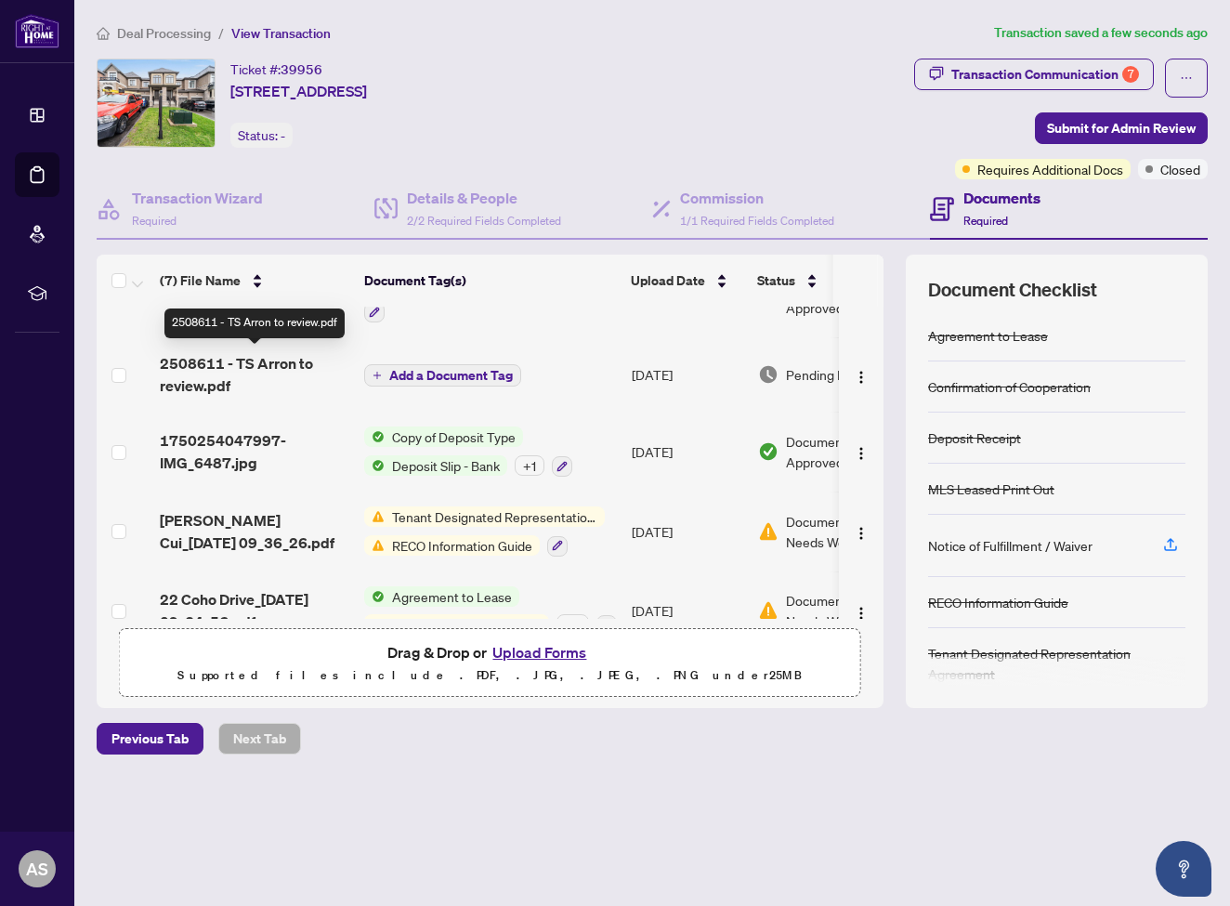
click at [264, 357] on span "2508611 - TS Arron to review.pdf" at bounding box center [254, 374] width 189 height 45
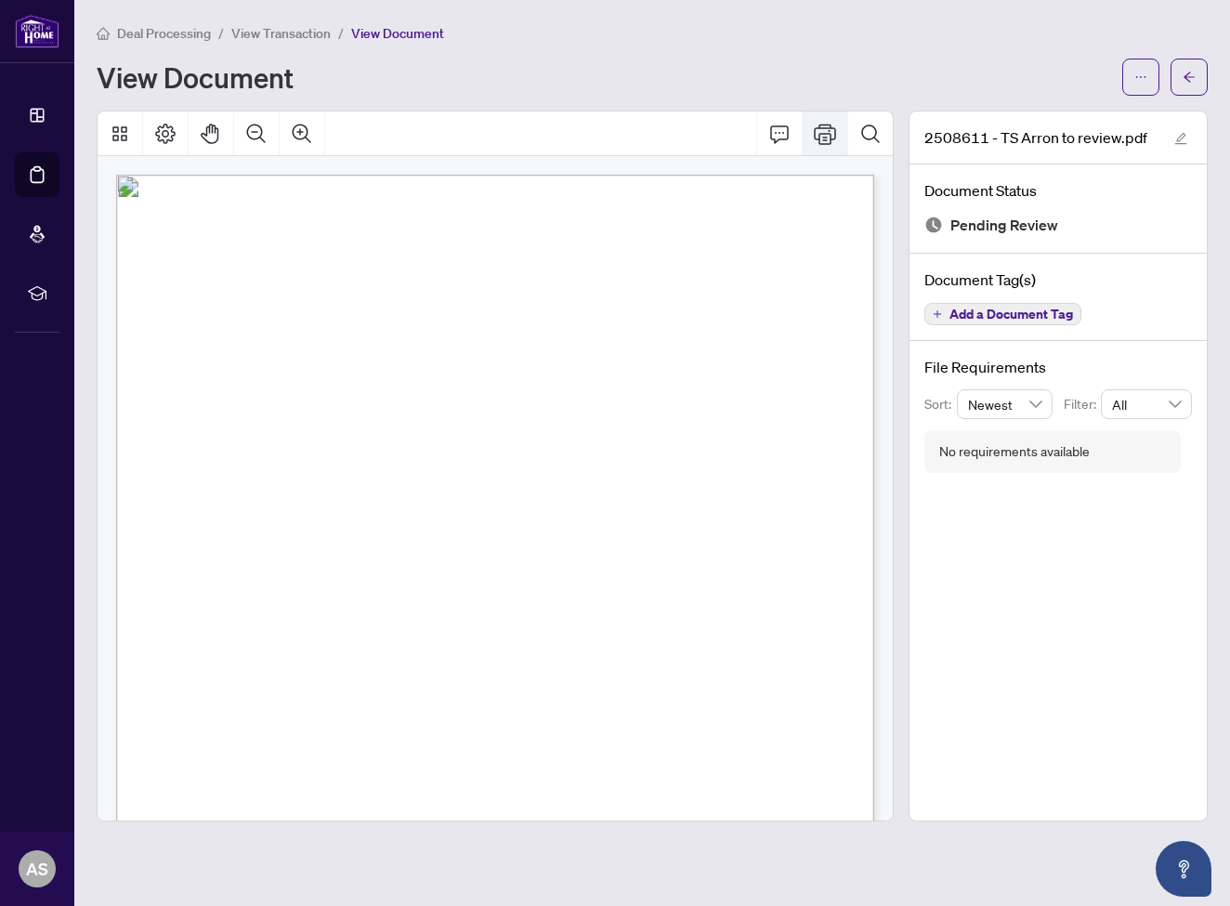
click at [827, 134] on icon "Print" at bounding box center [825, 134] width 22 height 22
click at [1194, 68] on span "button" at bounding box center [1188, 77] width 13 height 30
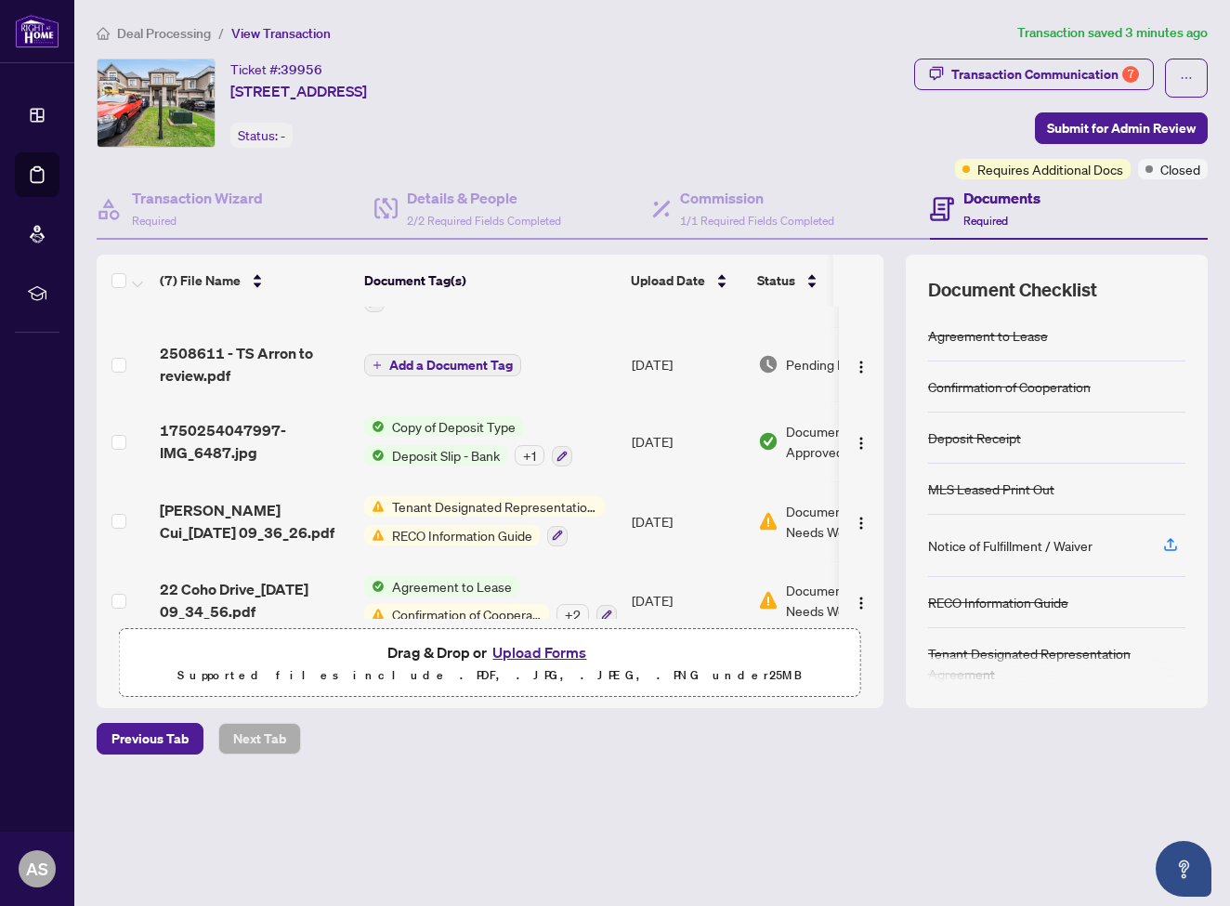
click at [556, 650] on button "Upload Forms" at bounding box center [539, 652] width 105 height 24
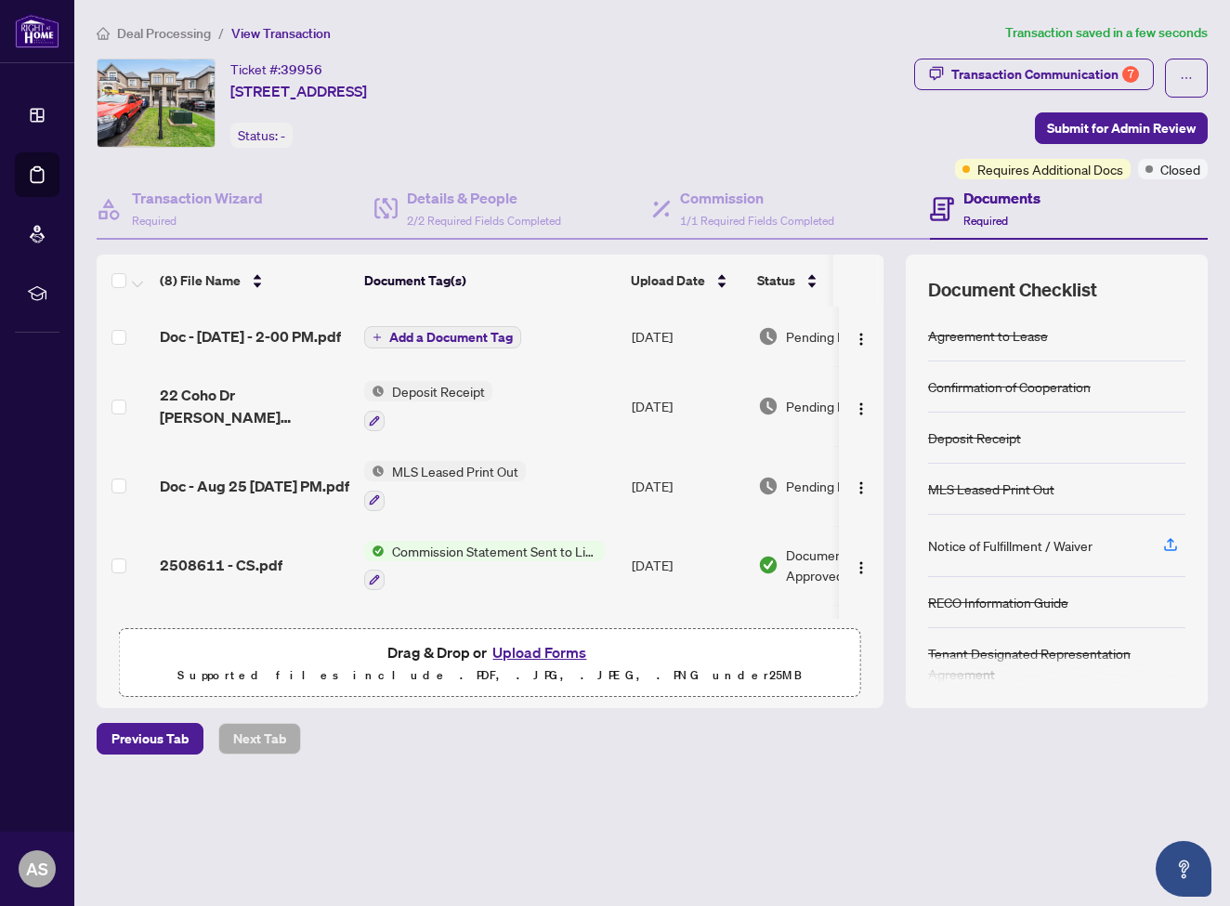
click at [444, 343] on span "Add a Document Tag" at bounding box center [451, 337] width 124 height 13
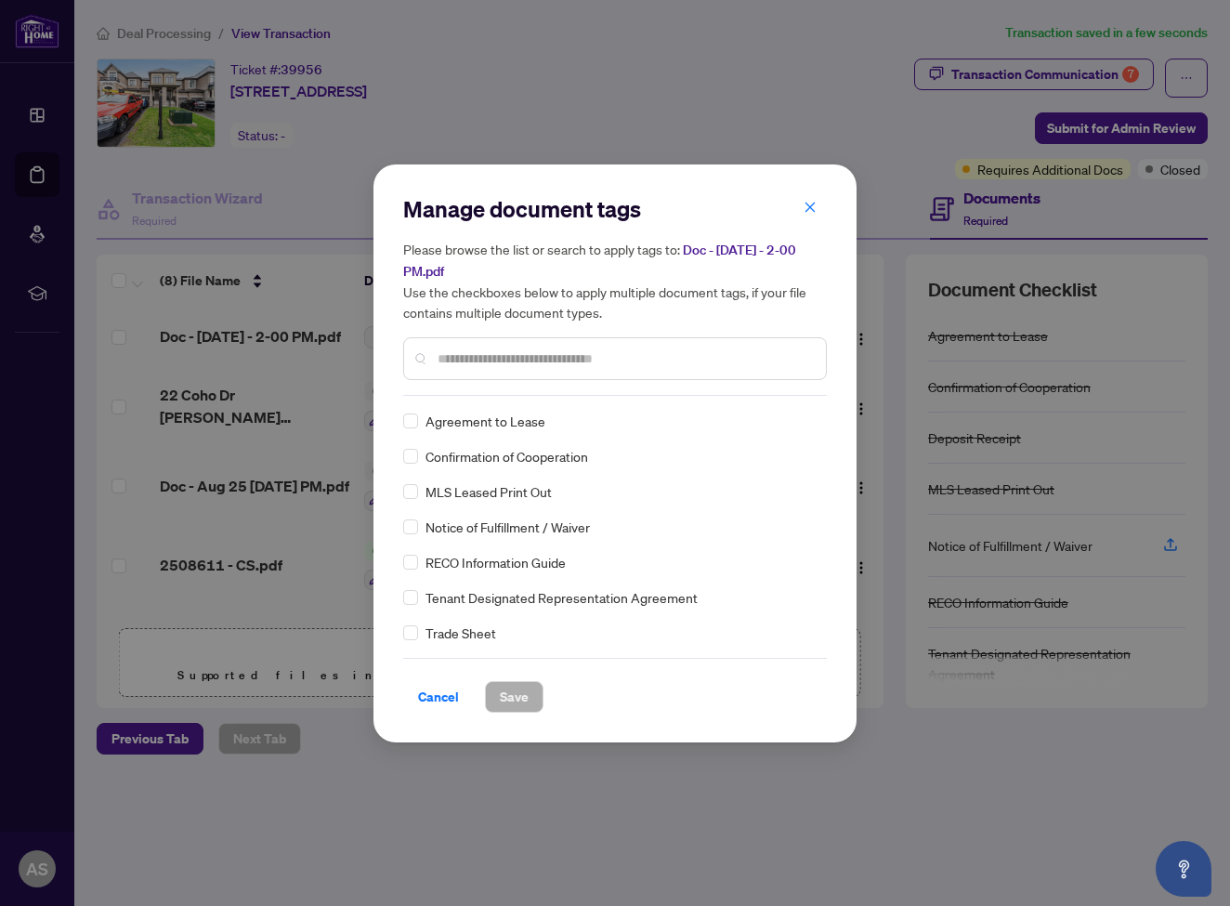
click at [485, 370] on div at bounding box center [615, 358] width 424 height 43
click at [484, 364] on input "text" at bounding box center [623, 358] width 373 height 20
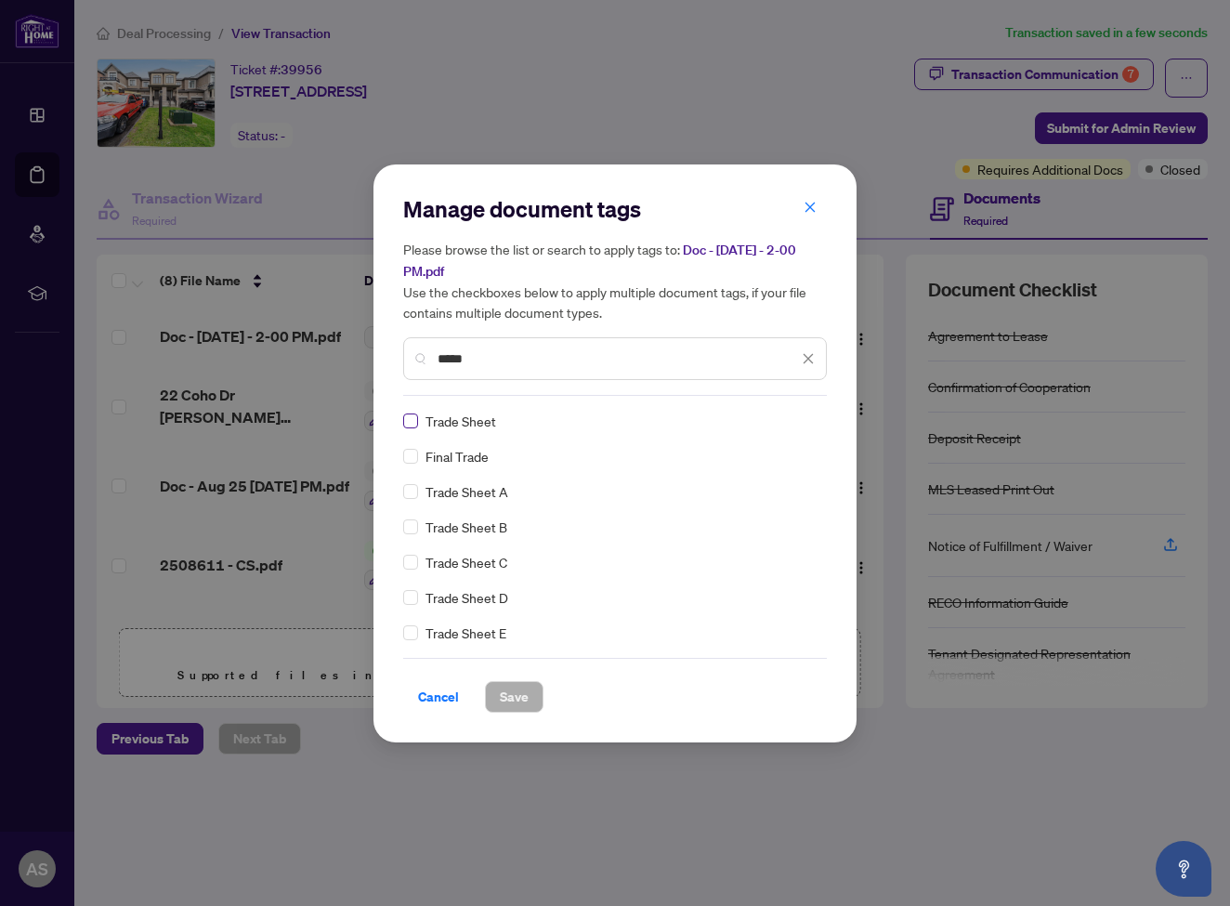
type input "*****"
click at [410, 423] on span at bounding box center [410, 420] width 15 height 15
click at [513, 693] on span "Save" at bounding box center [514, 697] width 29 height 30
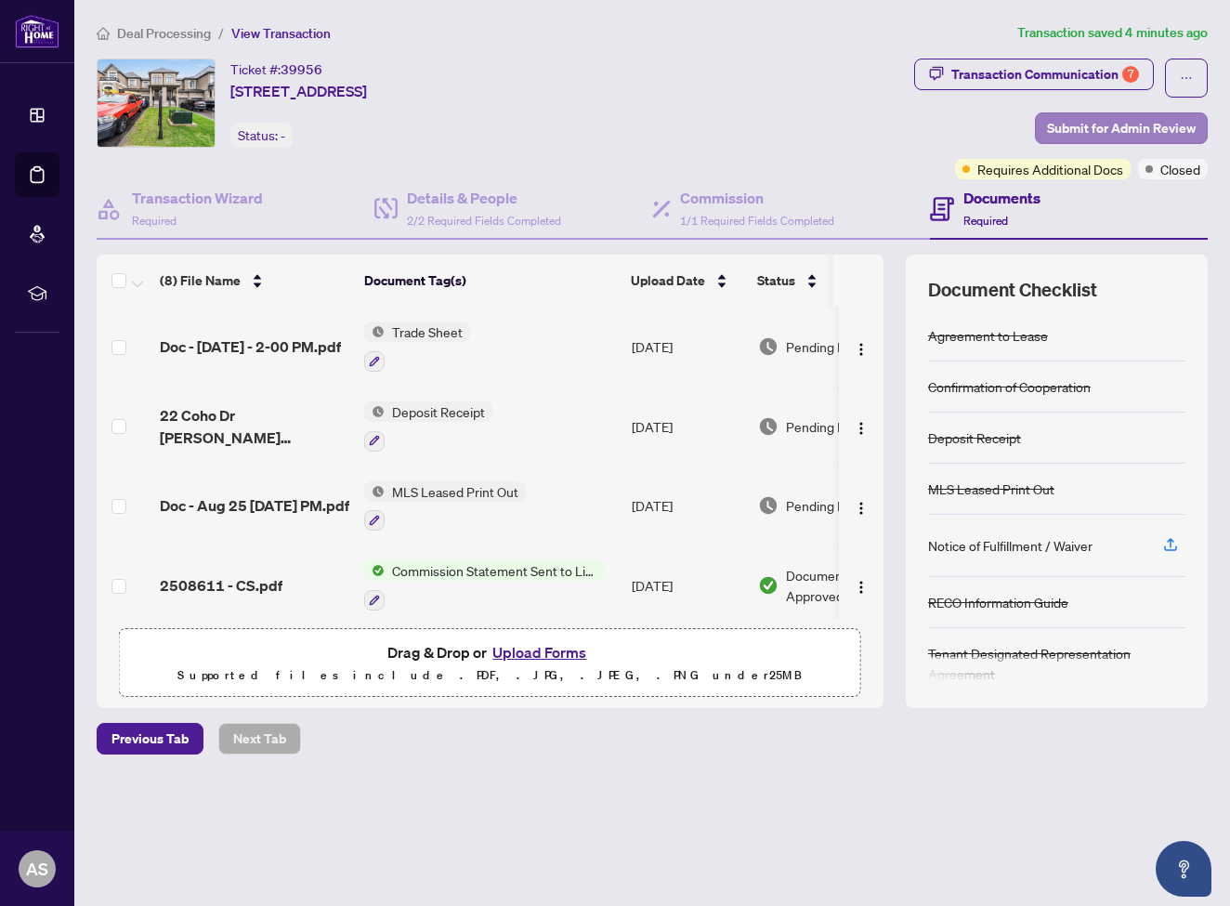
click at [1106, 124] on span "Submit for Admin Review" at bounding box center [1121, 128] width 149 height 30
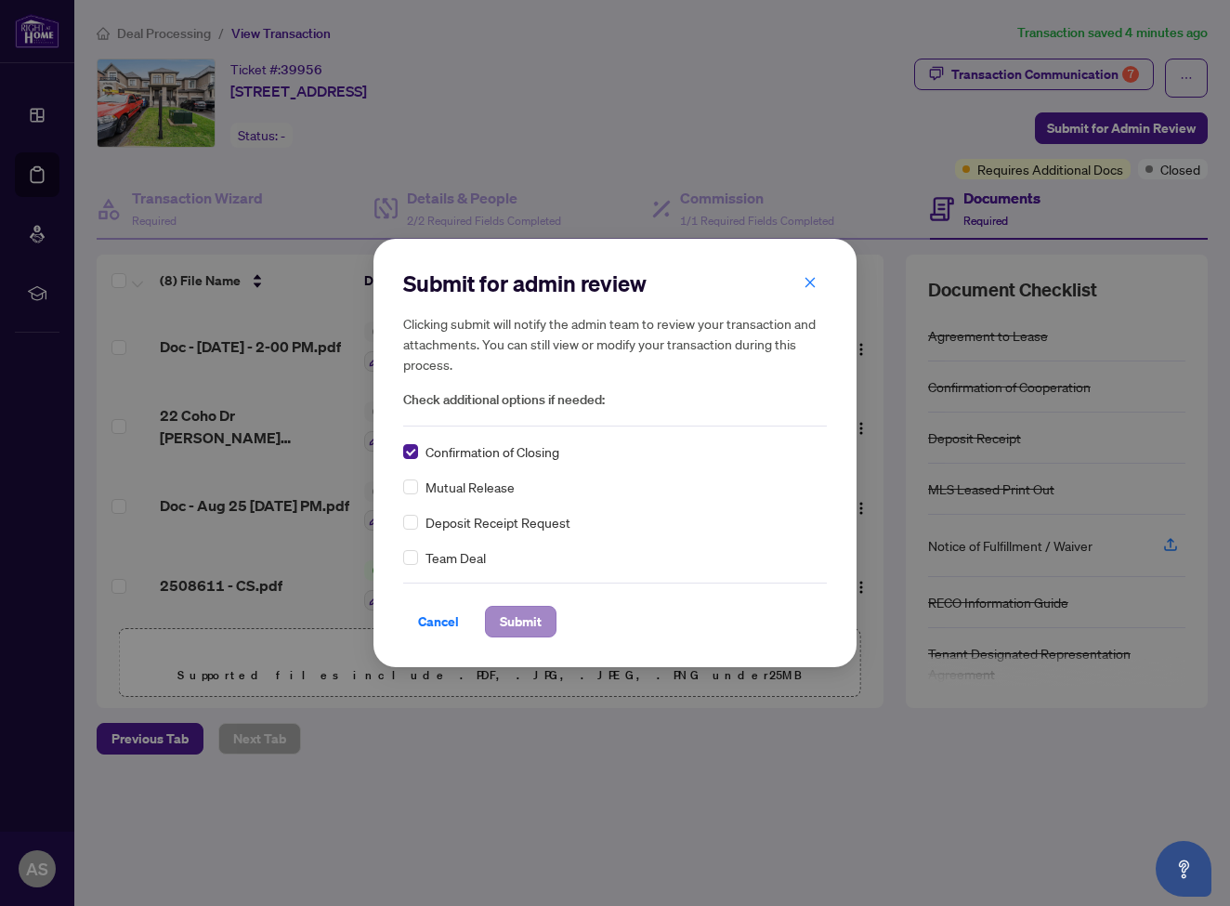
click at [533, 618] on span "Submit" at bounding box center [521, 621] width 42 height 30
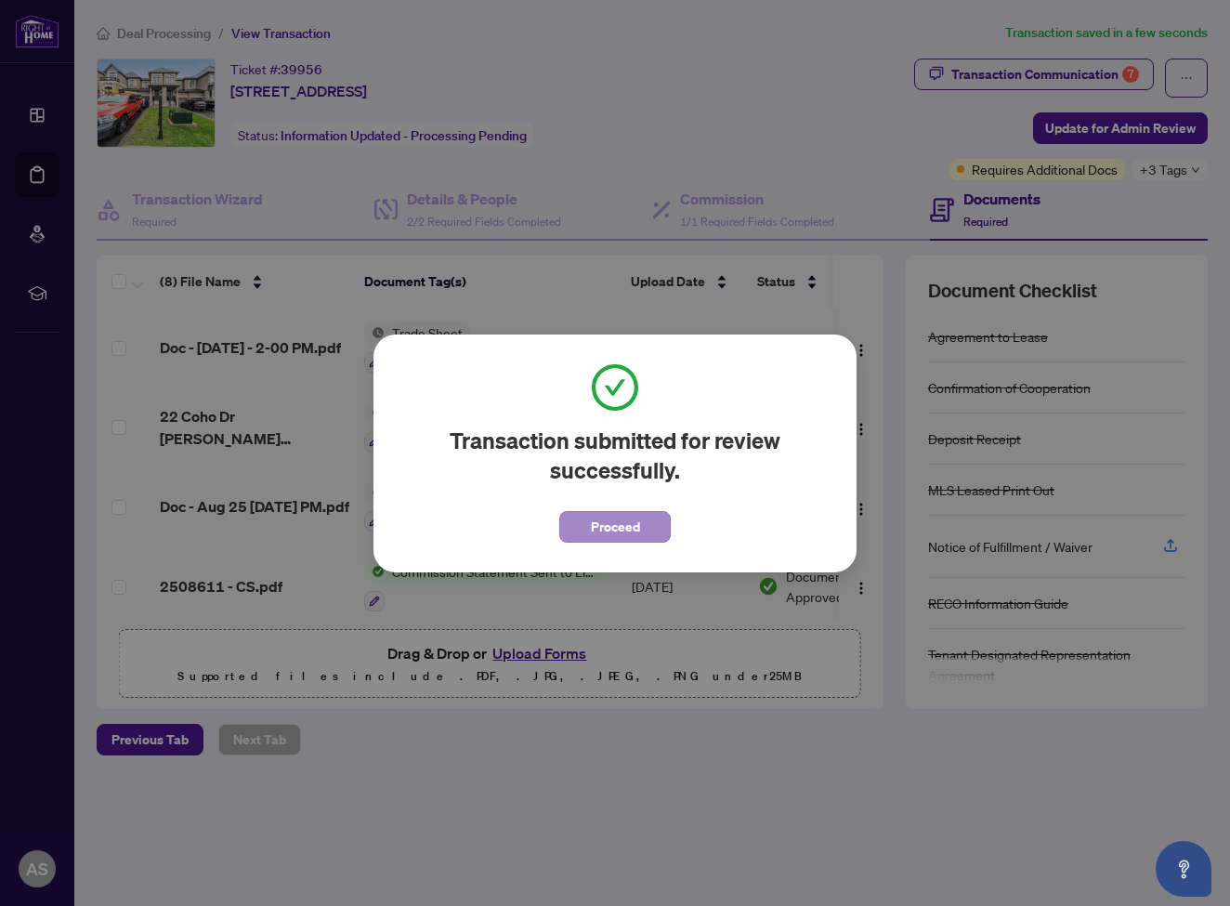
click at [615, 529] on span "Proceed" at bounding box center [615, 527] width 49 height 30
